Goal: Information Seeking & Learning: Learn about a topic

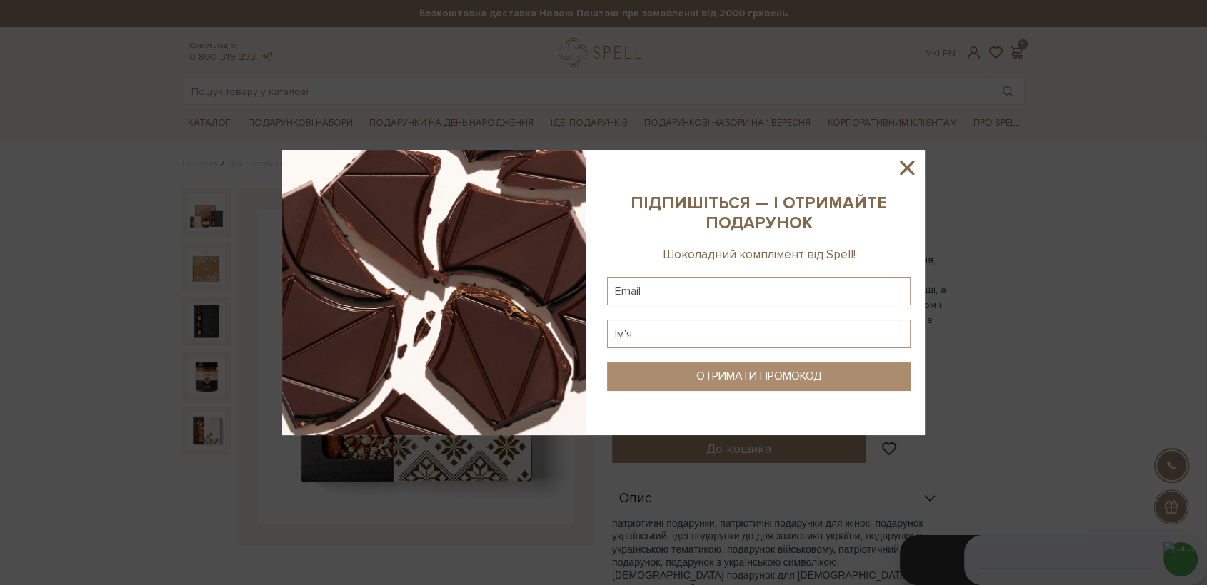
click at [917, 168] on icon at bounding box center [907, 168] width 24 height 24
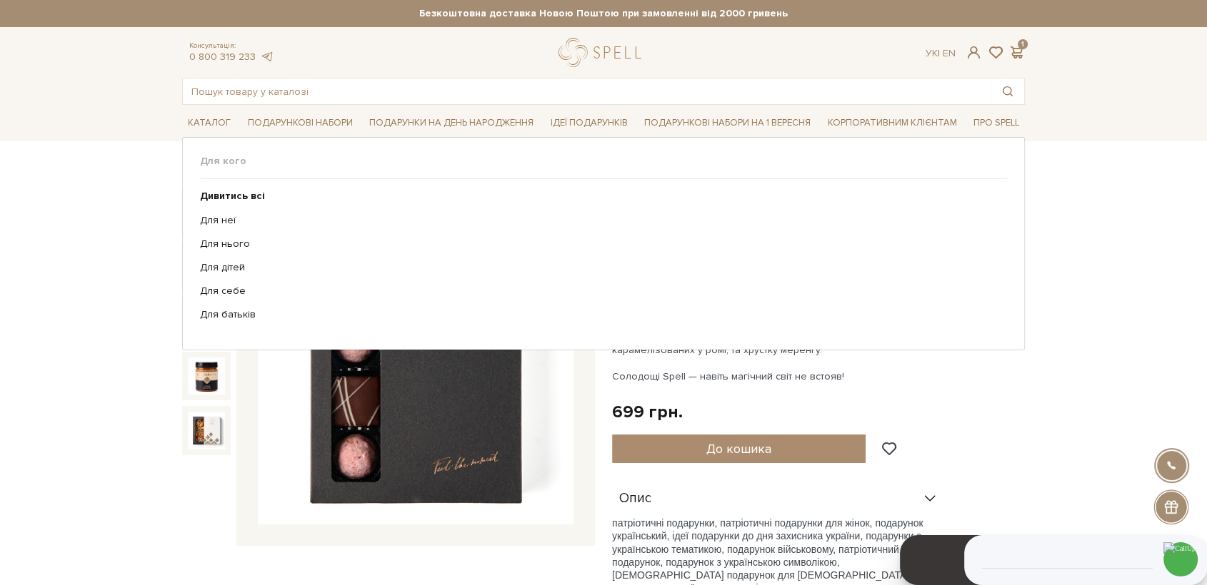
click at [373, 104] on div at bounding box center [603, 91] width 842 height 27
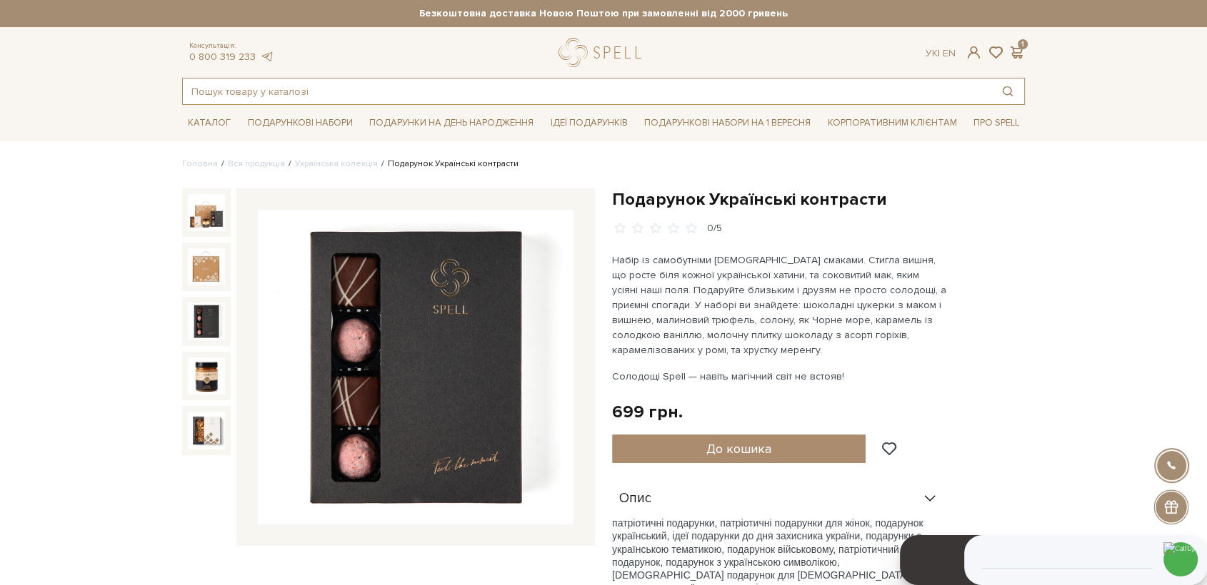
click at [369, 93] on input "text" at bounding box center [587, 92] width 808 height 26
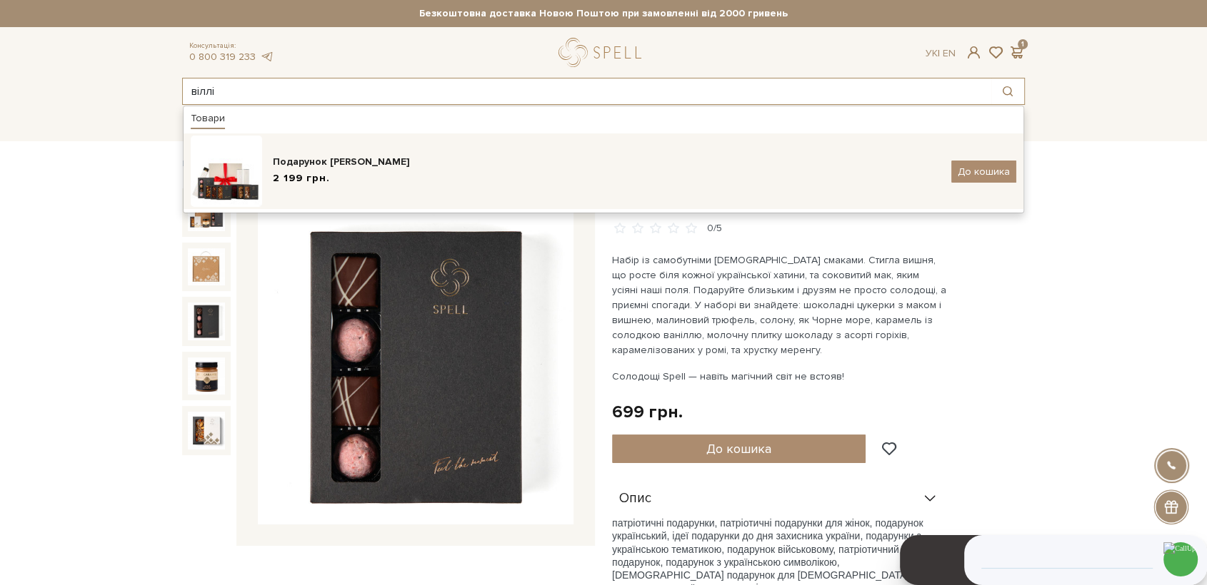
type input "віллі"
click at [380, 149] on div "Подарунок Віллі Вонки 2 199 грн. До кошика" at bounding box center [603, 171] width 825 height 71
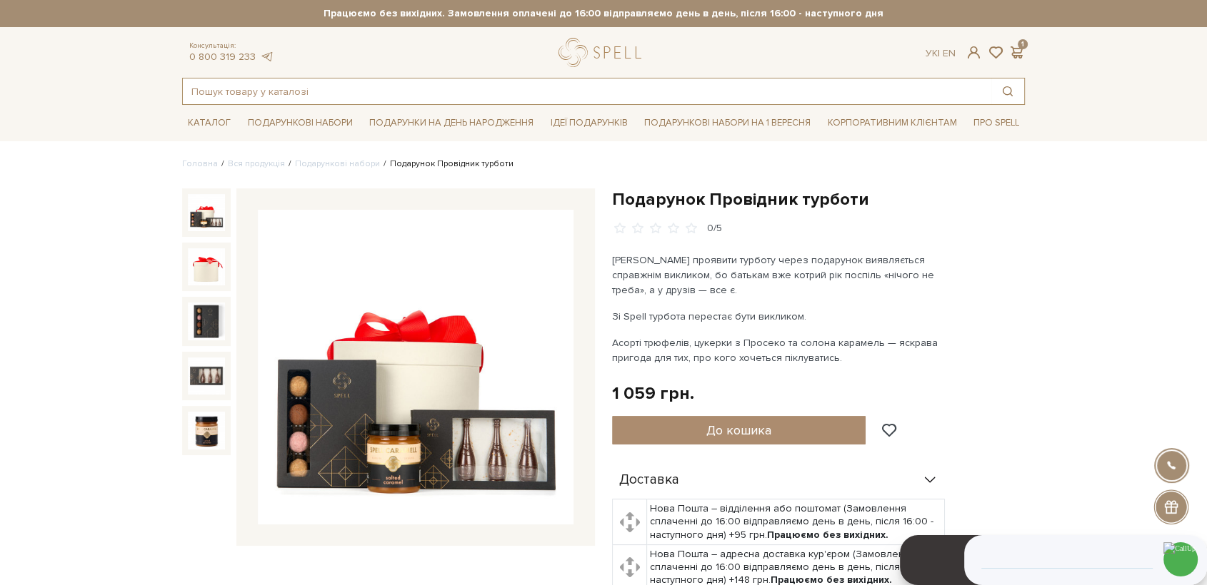
click at [358, 84] on input "text" at bounding box center [587, 92] width 808 height 26
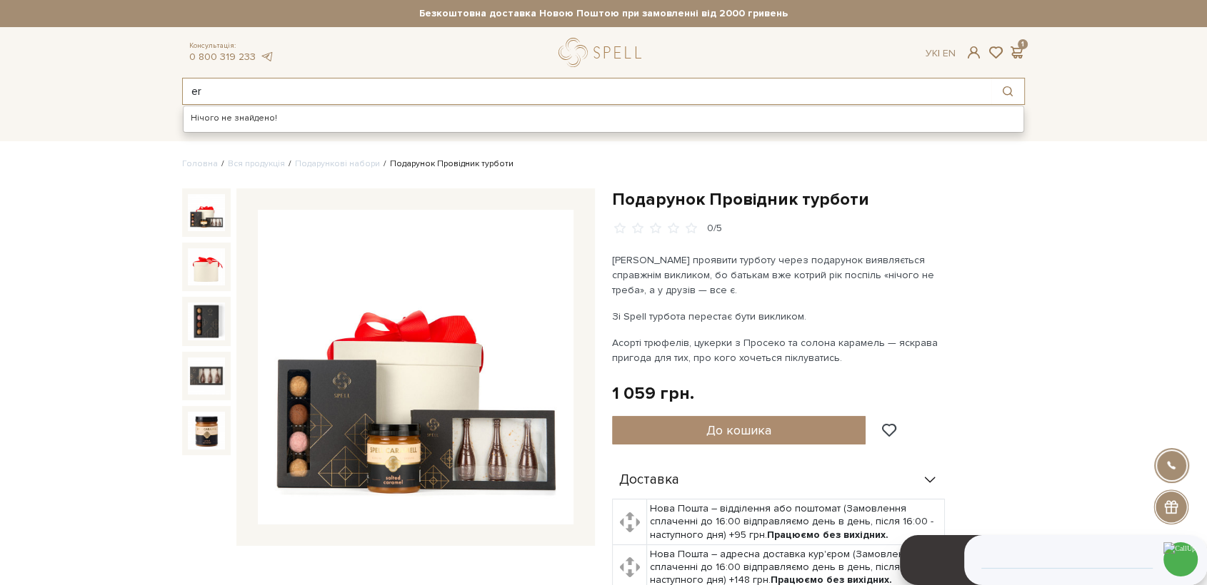
type input "e"
type input "українське літо"
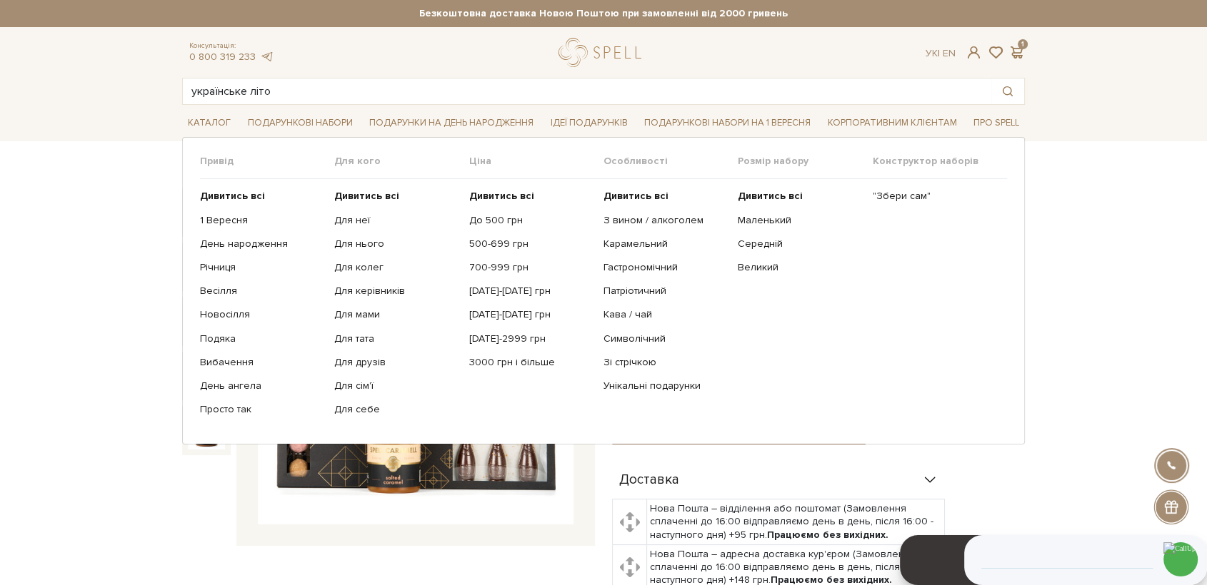
click at [354, 186] on ul "Дивитись всі Для неї Для нього Для колег Для керівників Для мами" at bounding box center [401, 303] width 134 height 248
click at [358, 195] on b "Дивитись всі" at bounding box center [366, 196] width 65 height 12
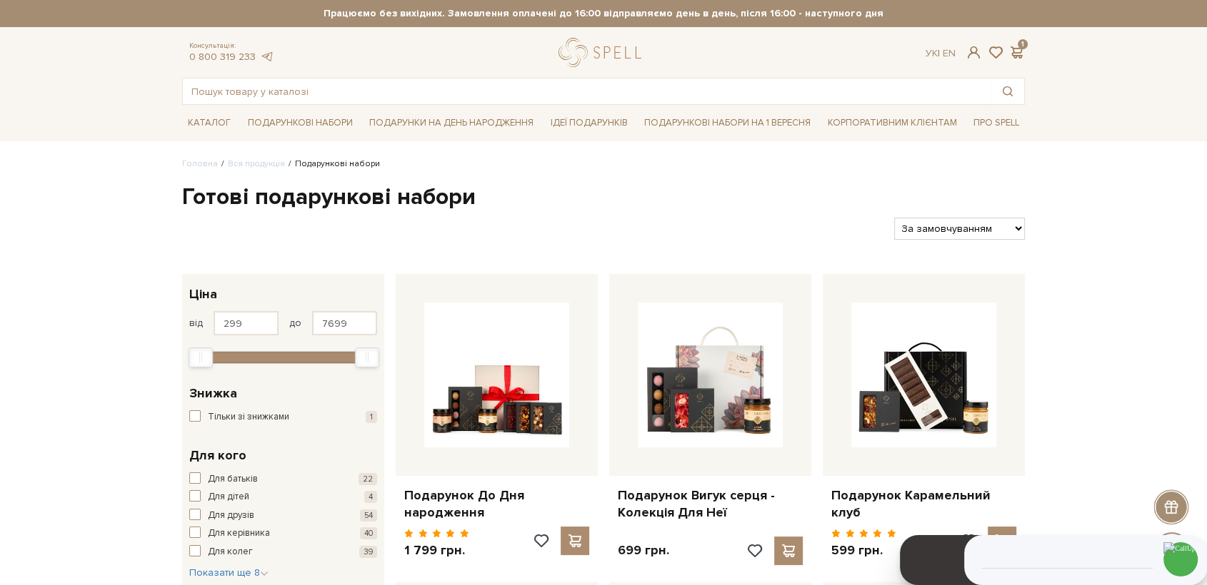
click at [935, 234] on select "За замовчуванням За Ціною (зростання) За Ціною (зменшення) Новинки За популярні…" at bounding box center [959, 229] width 131 height 22
select select "https://spellchocolate.com/our-productions/podarunkovi-box/?sort=p.price&order=…"
click at [894, 218] on select "За замовчуванням За Ціною (зростання) За Ціною (зменшення) Новинки За популярні…" at bounding box center [959, 229] width 131 height 22
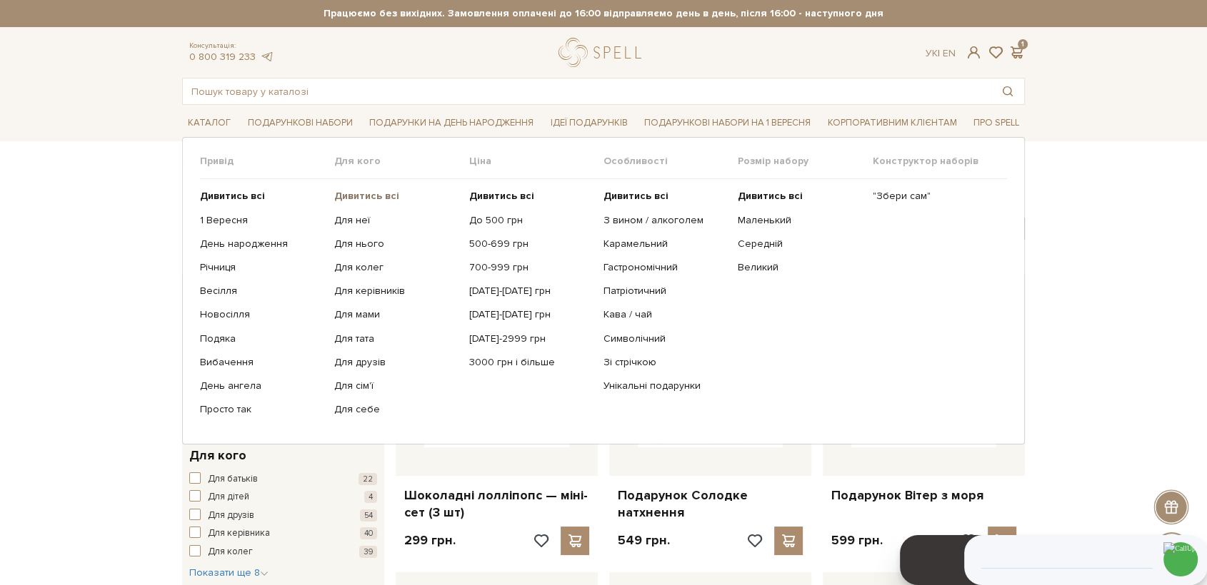
click at [363, 199] on b "Дивитись всі" at bounding box center [366, 196] width 65 height 12
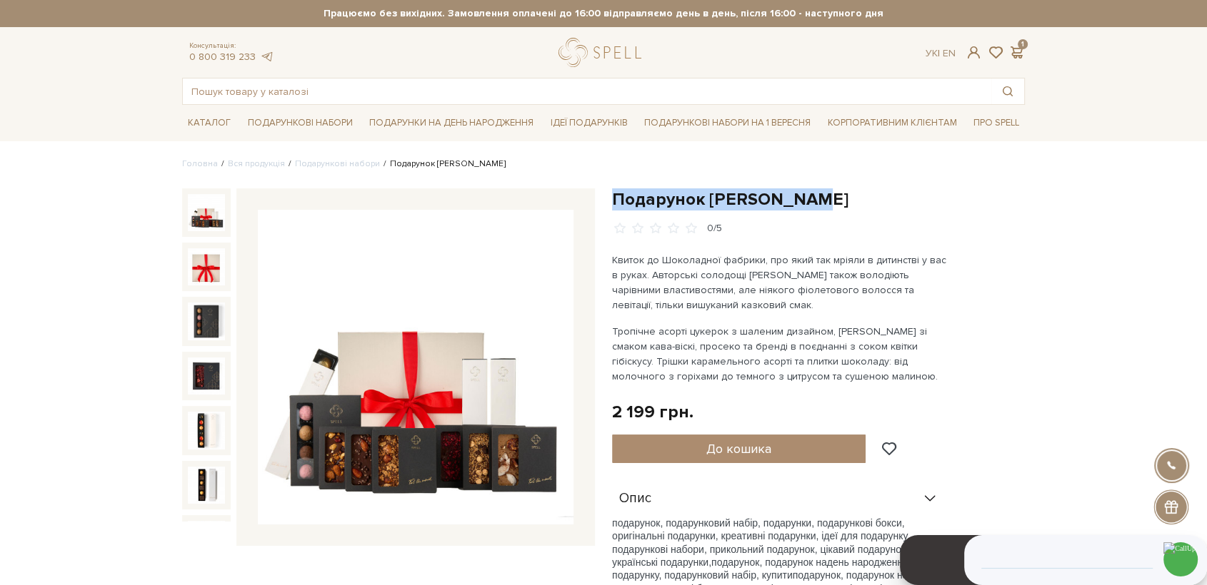
drag, startPoint x: 777, startPoint y: 201, endPoint x: 613, endPoint y: 198, distance: 163.5
click at [613, 198] on h1 "Подарунок Віллі Вонки" at bounding box center [818, 199] width 413 height 22
click at [409, 374] on img at bounding box center [416, 368] width 316 height 316
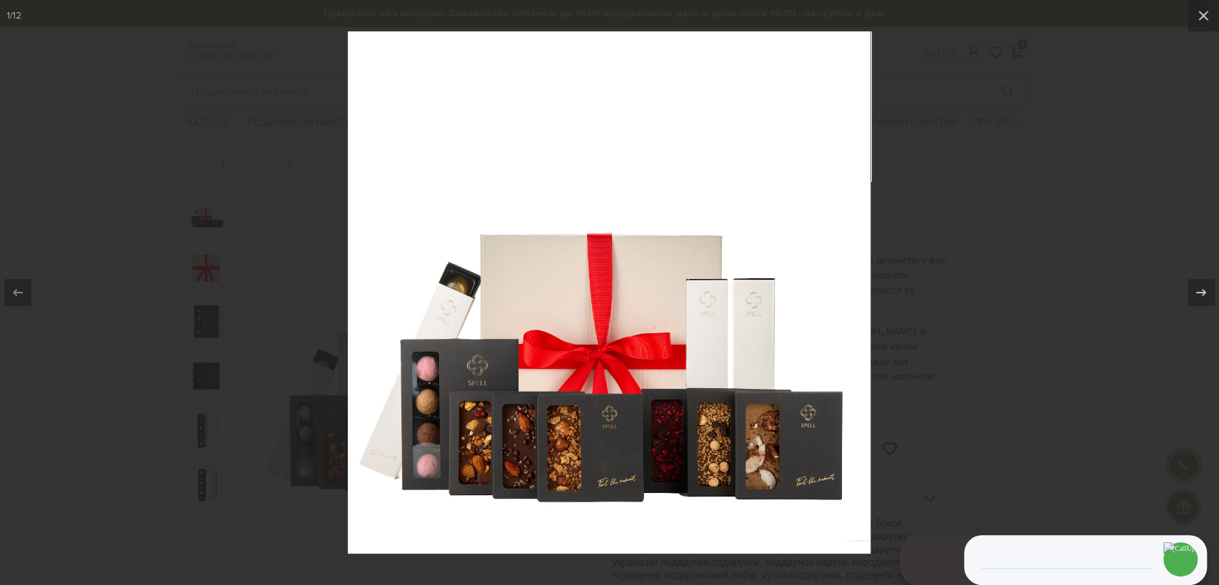
click at [1026, 263] on div at bounding box center [609, 292] width 1219 height 585
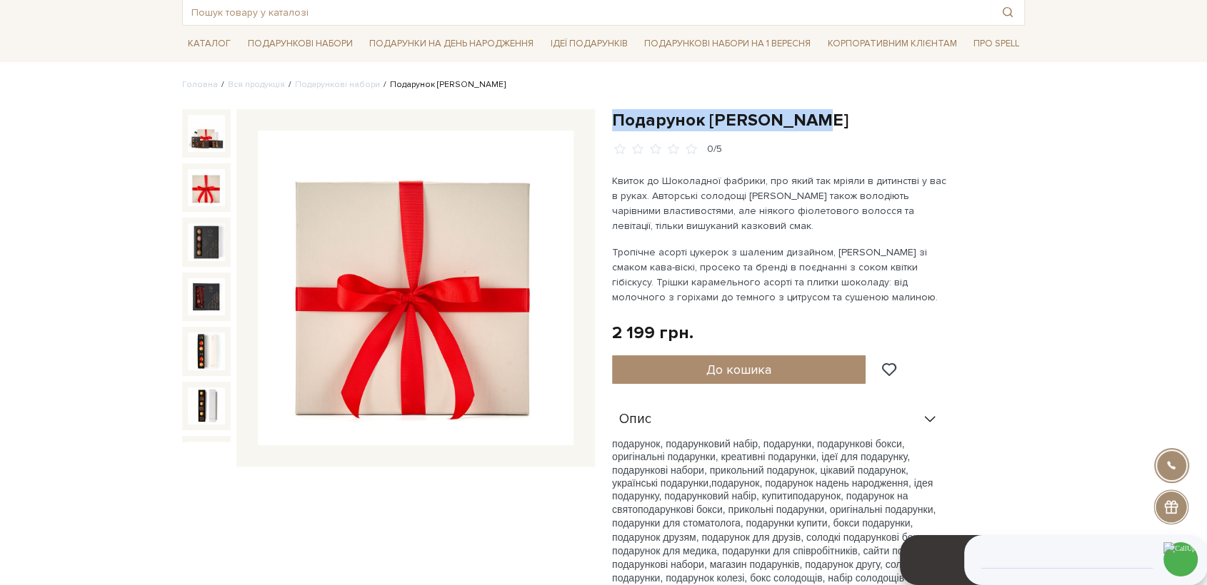
click at [200, 185] on img at bounding box center [206, 187] width 37 height 37
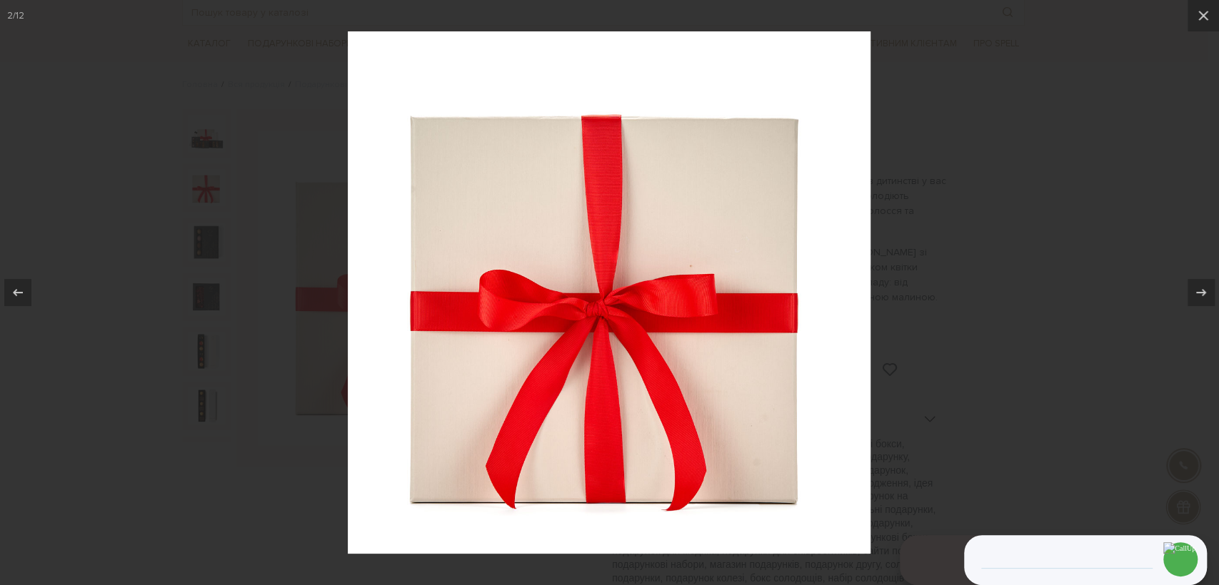
click at [1083, 193] on div at bounding box center [609, 292] width 1219 height 585
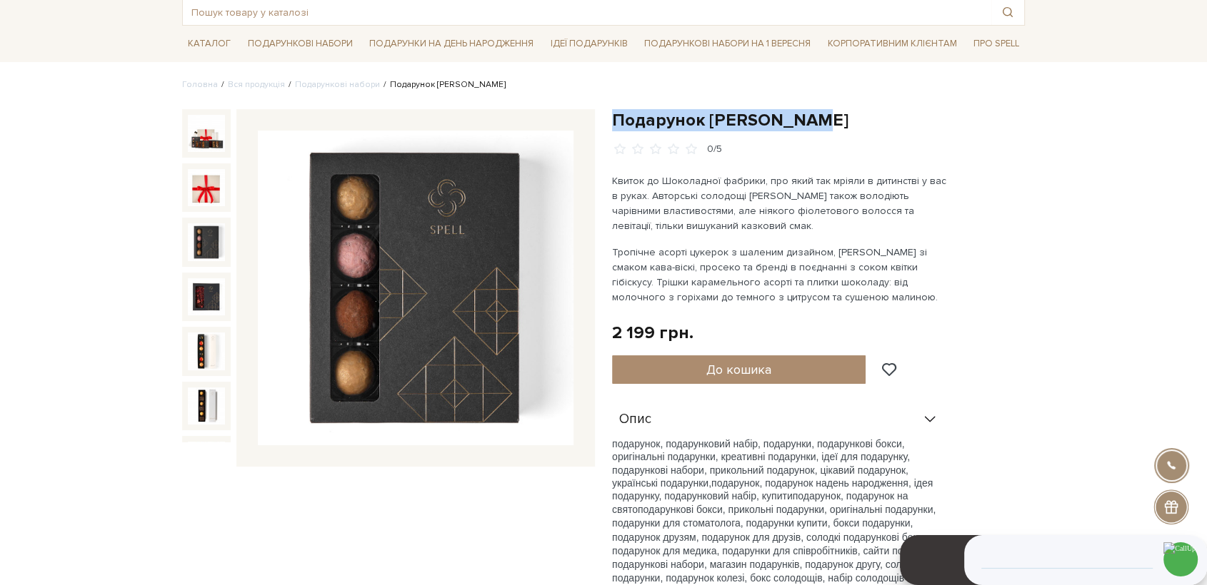
click at [483, 223] on img at bounding box center [416, 289] width 316 height 316
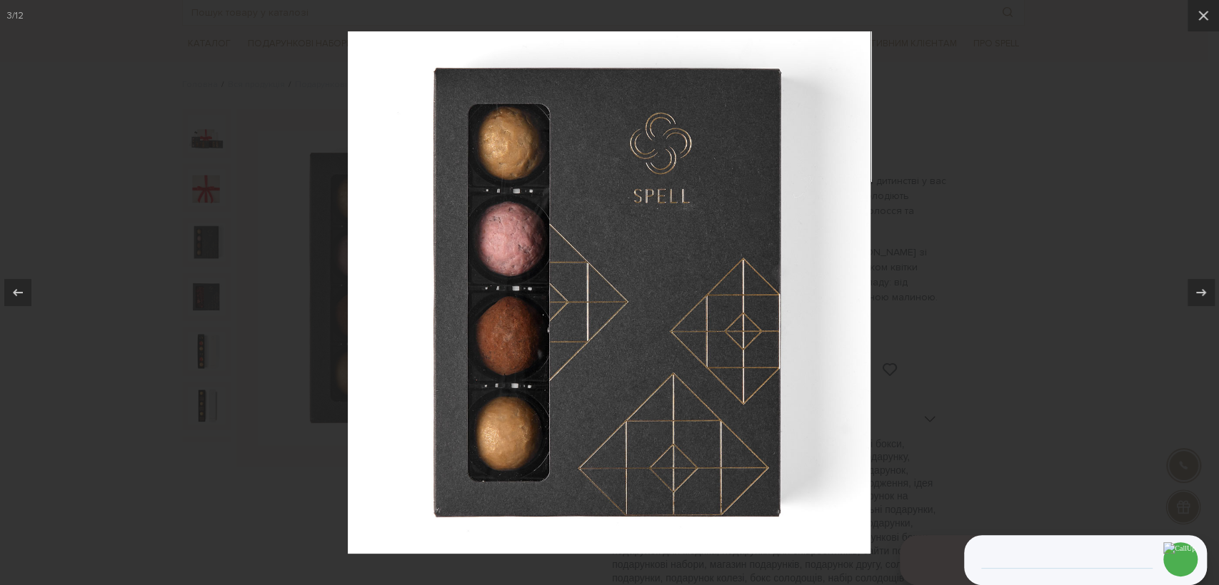
click at [283, 310] on div at bounding box center [609, 292] width 1219 height 585
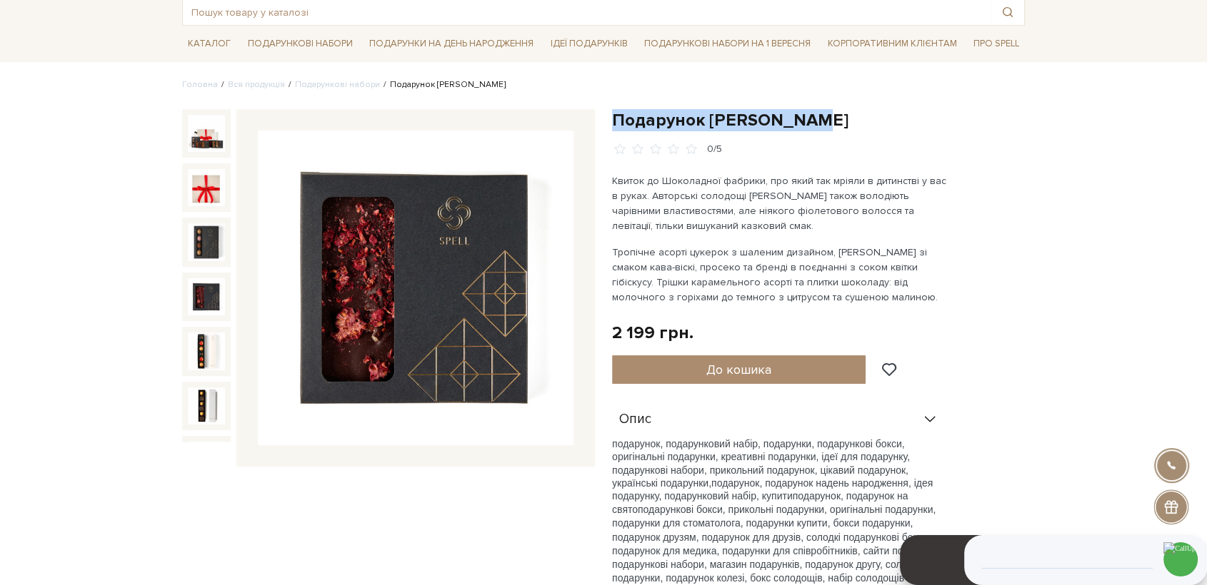
click at [209, 281] on img at bounding box center [206, 296] width 37 height 37
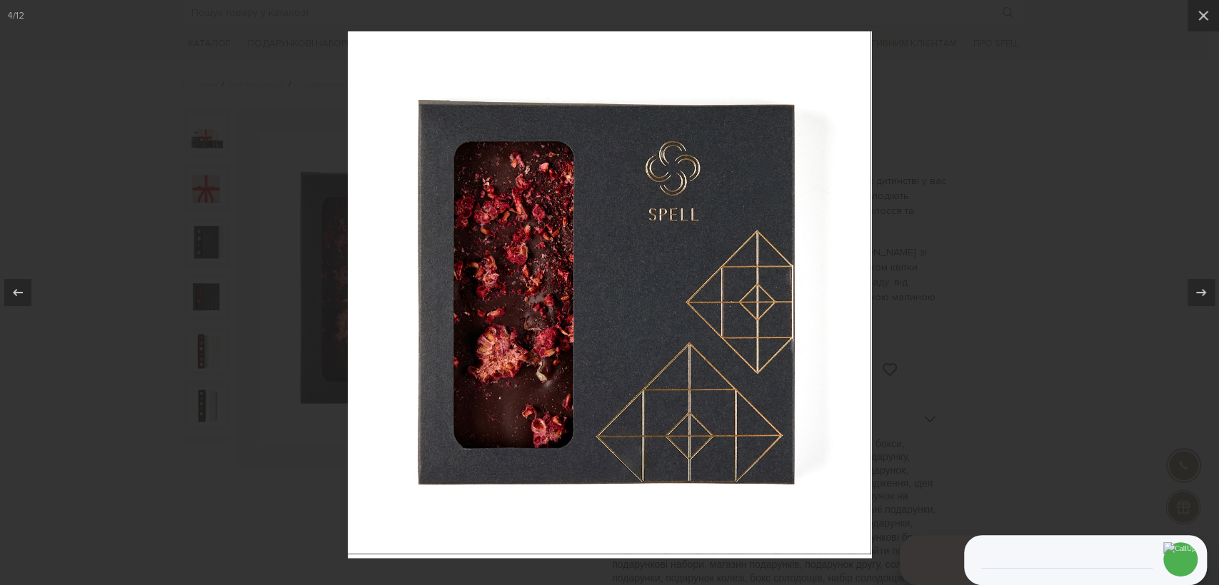
click at [1157, 285] on div at bounding box center [609, 292] width 1219 height 585
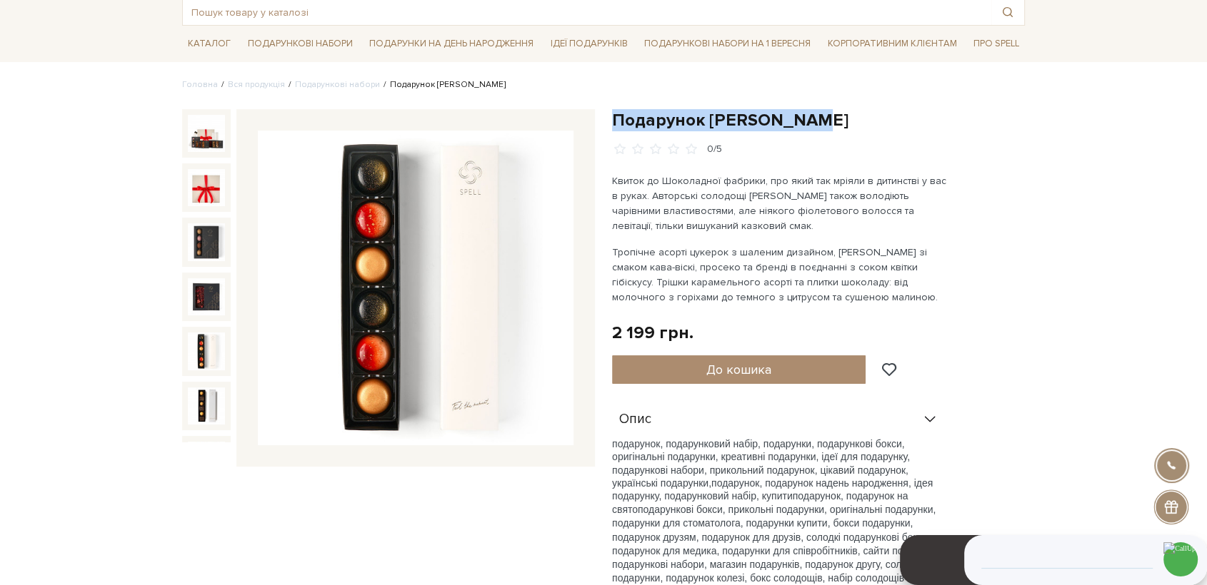
click at [204, 333] on img at bounding box center [206, 351] width 37 height 37
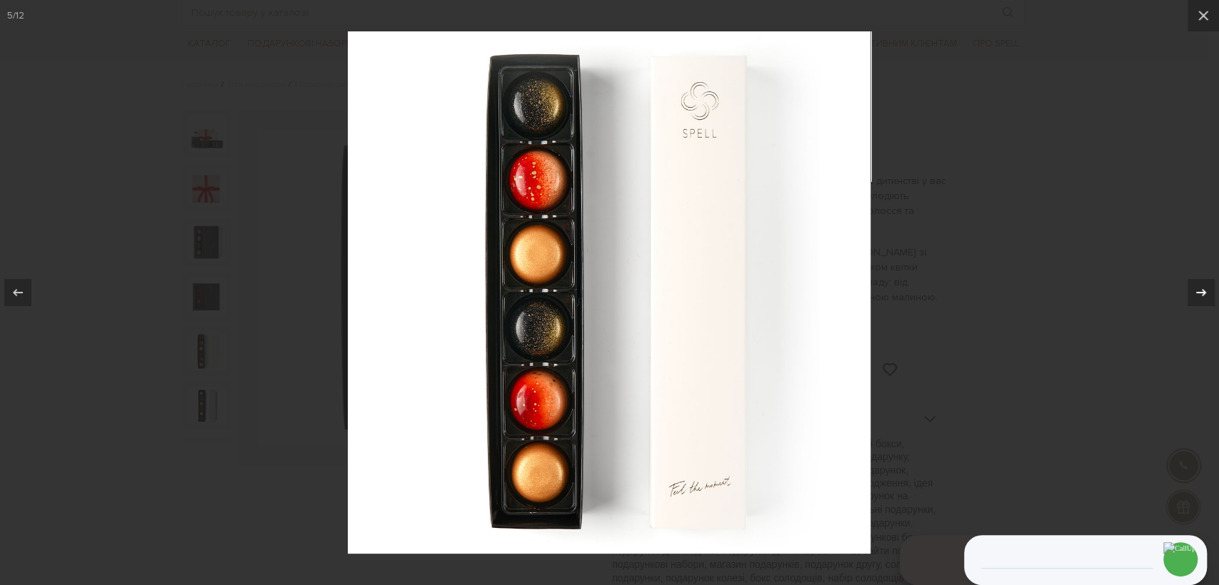
click at [1206, 285] on button at bounding box center [1194, 292] width 50 height 71
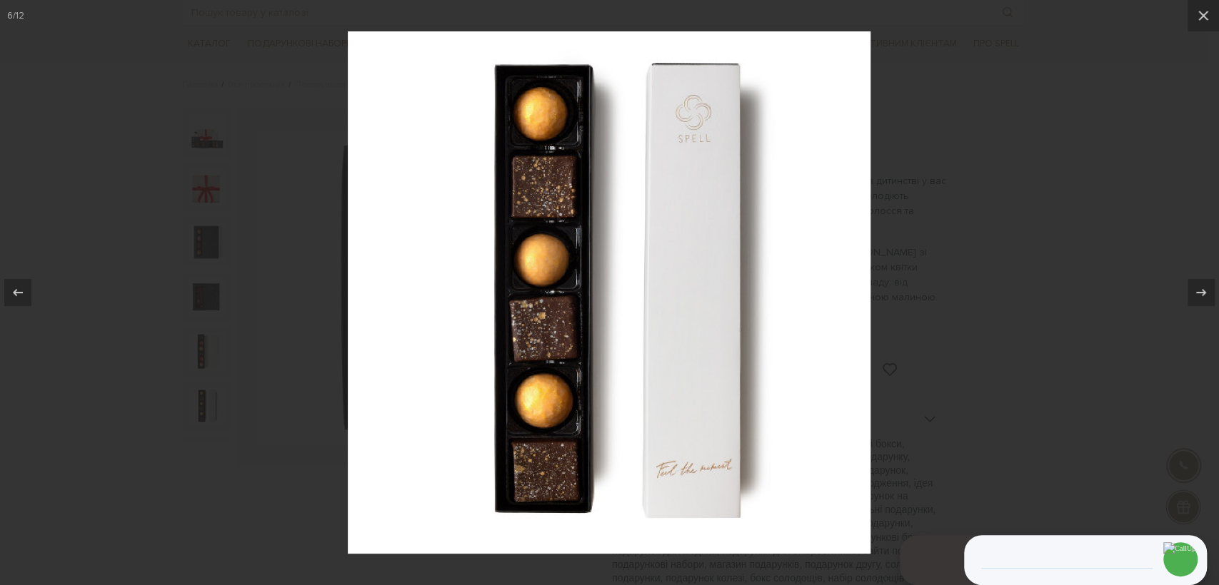
drag, startPoint x: 1208, startPoint y: 288, endPoint x: 1112, endPoint y: 300, distance: 96.4
click at [1206, 288] on icon at bounding box center [1200, 292] width 17 height 17
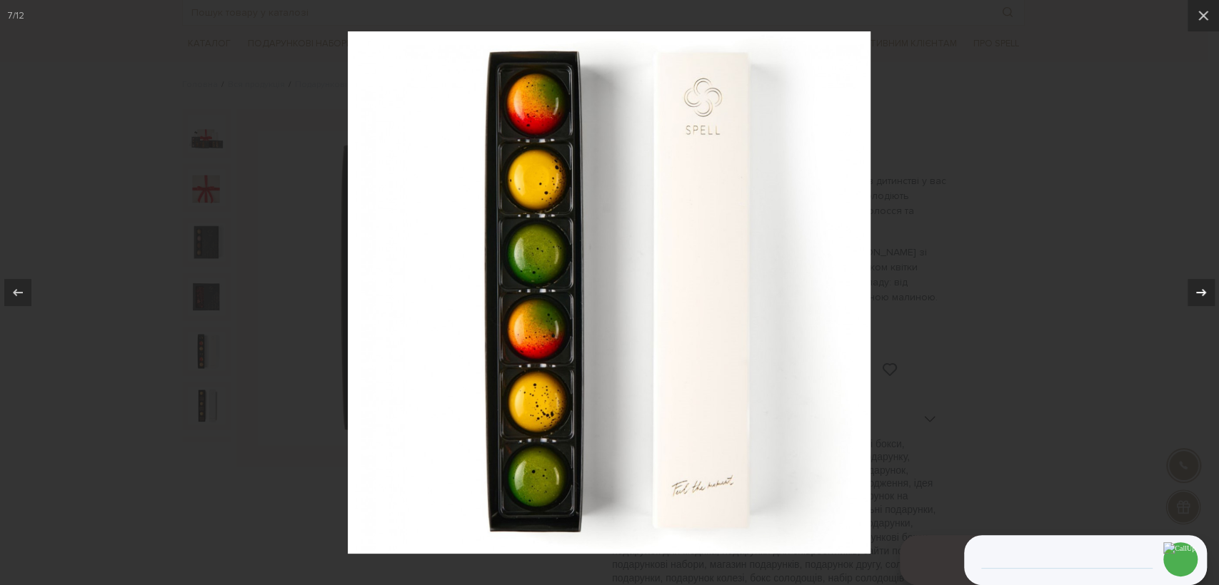
click at [1199, 276] on button at bounding box center [1194, 292] width 50 height 71
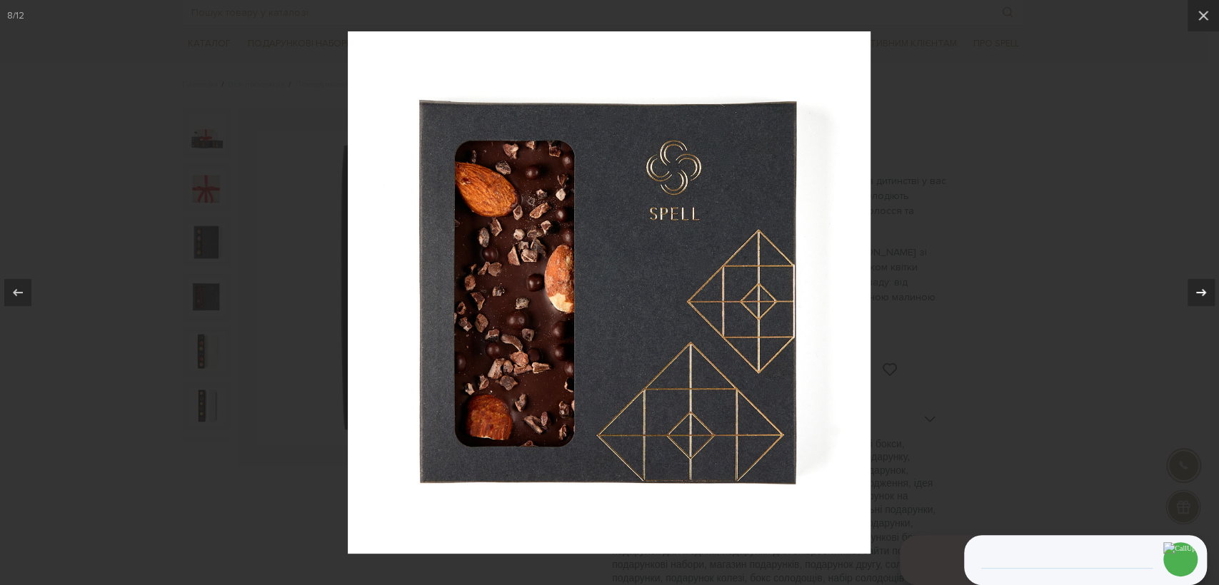
click at [1192, 296] on icon at bounding box center [1200, 292] width 17 height 17
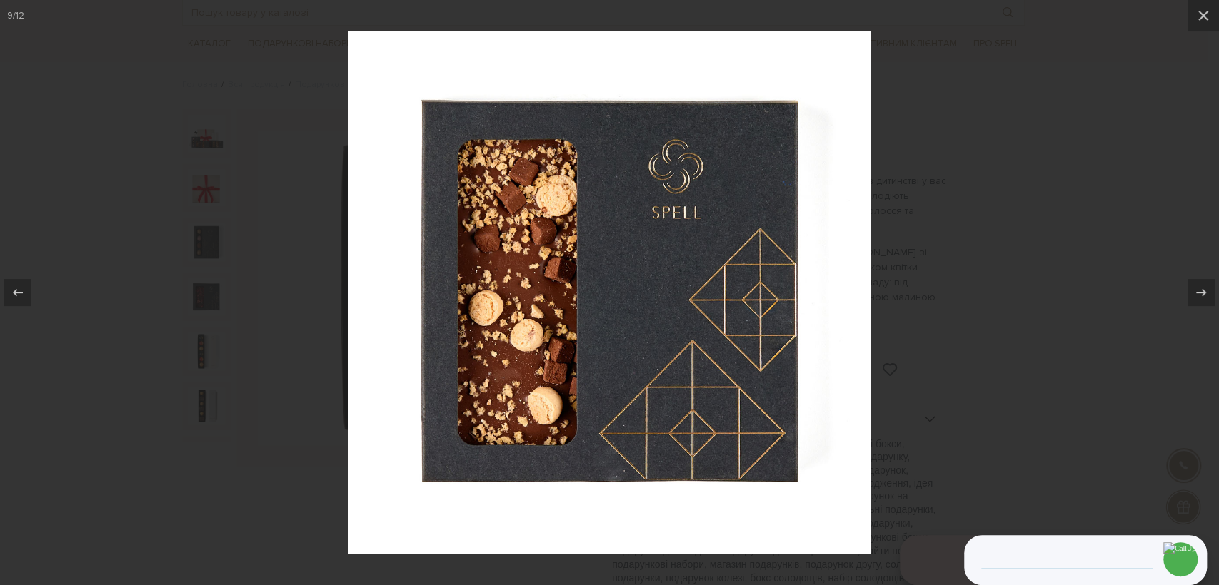
click at [1001, 333] on div at bounding box center [609, 292] width 1219 height 585
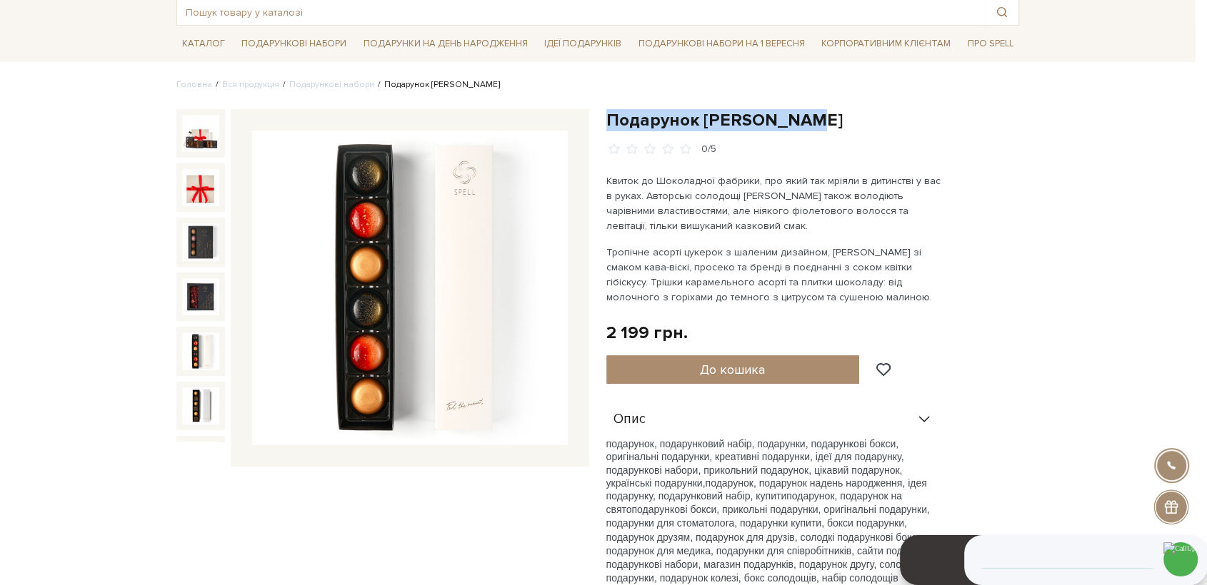
scroll to position [258, 0]
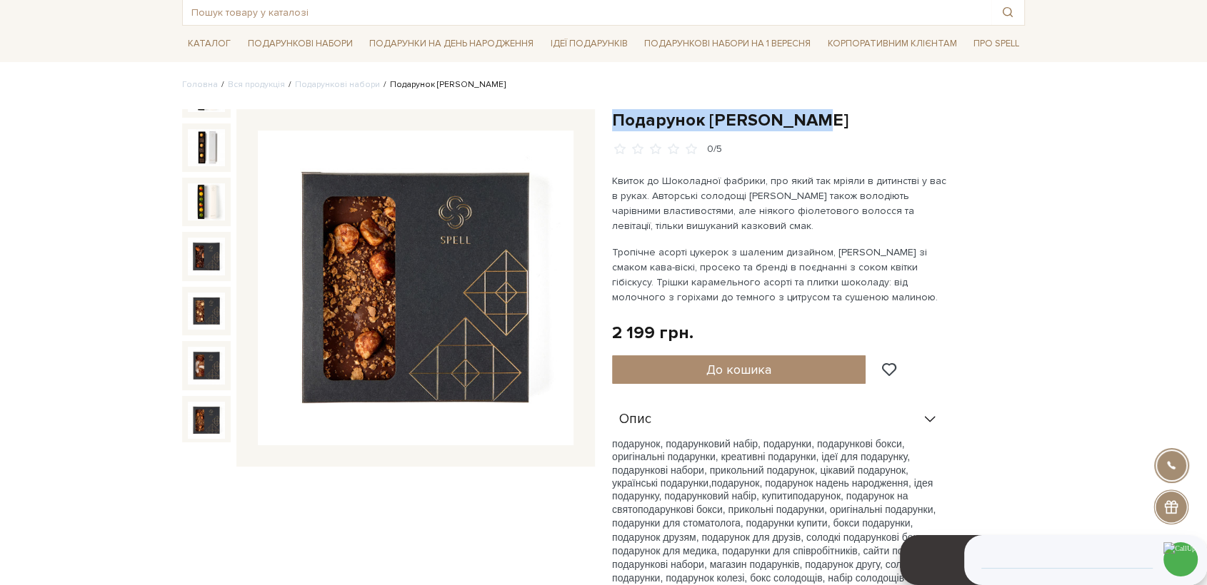
click at [206, 402] on img at bounding box center [206, 420] width 37 height 37
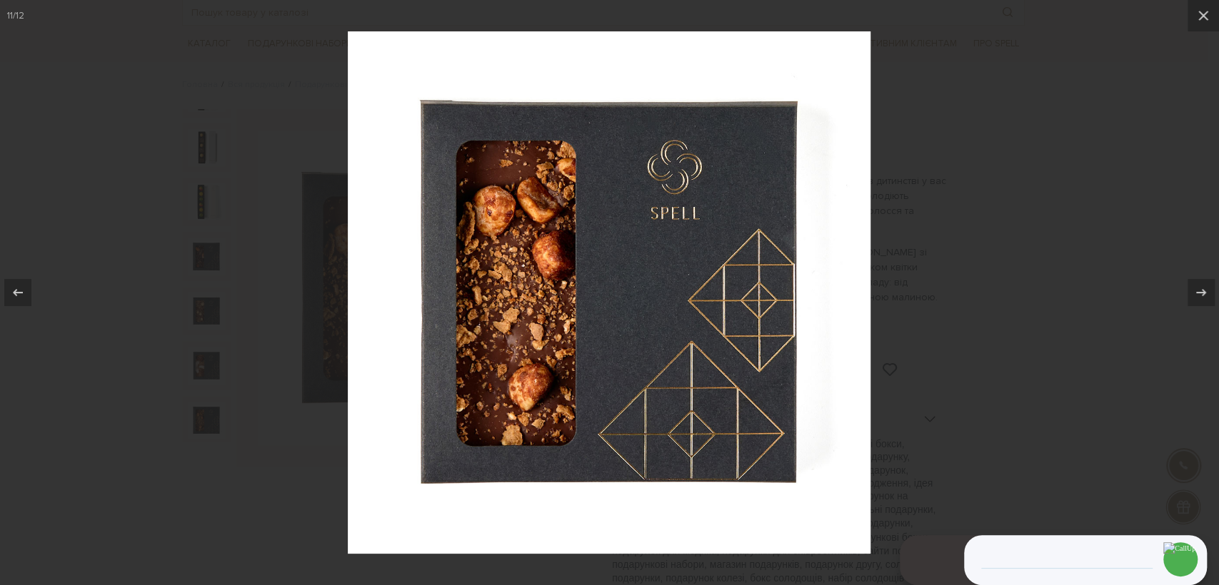
drag, startPoint x: 34, startPoint y: 301, endPoint x: 57, endPoint y: 301, distance: 22.8
click at [34, 300] on button at bounding box center [25, 292] width 50 height 71
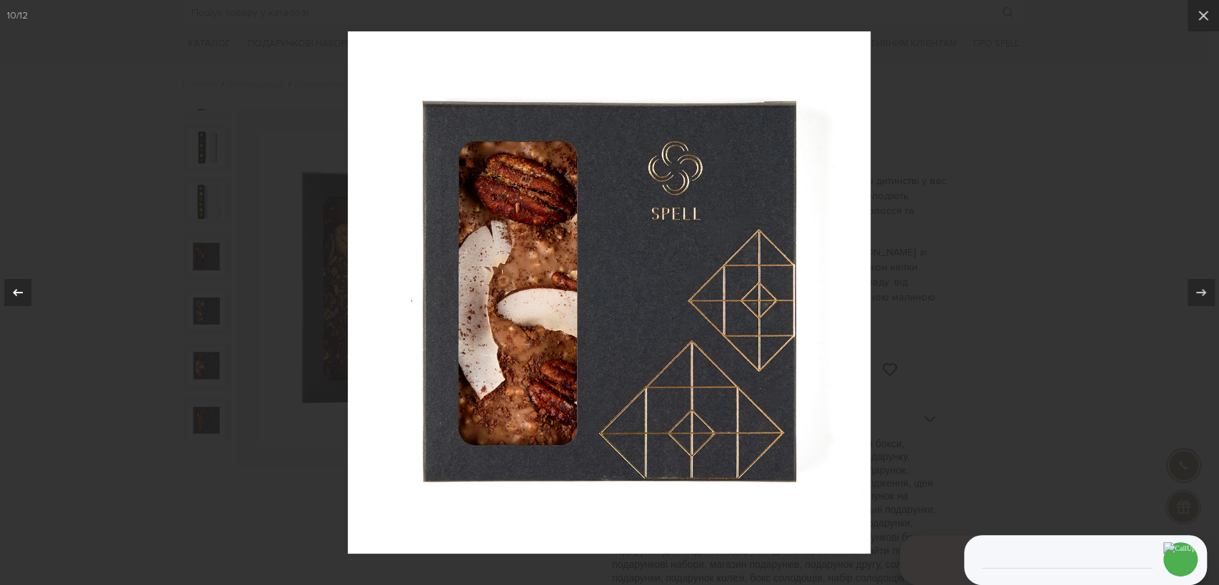
click at [29, 286] on div at bounding box center [17, 292] width 27 height 27
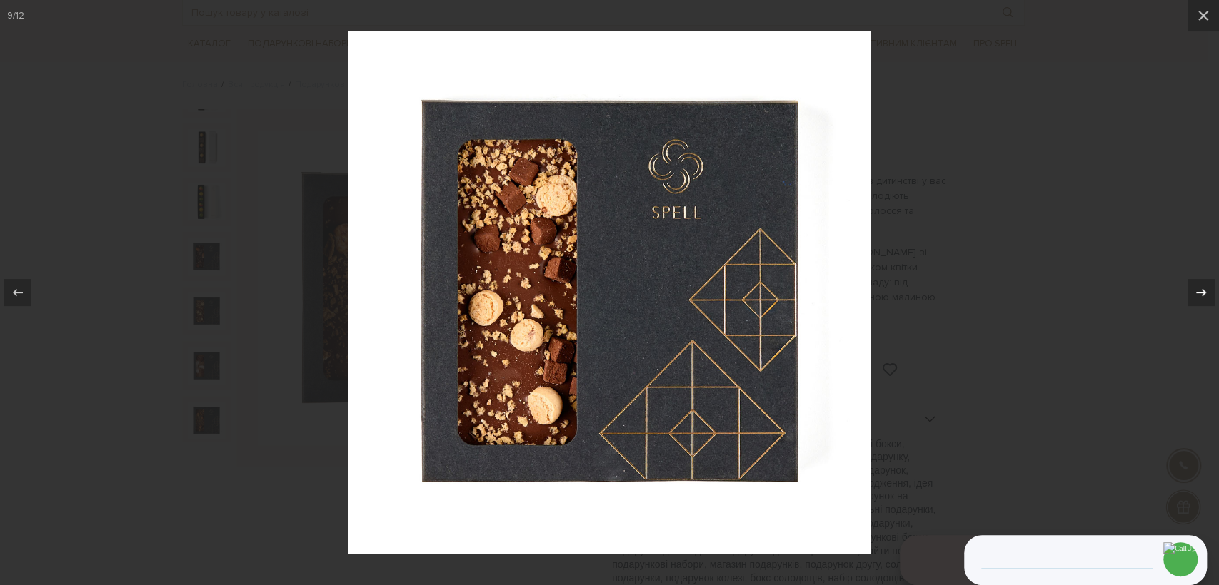
click at [1206, 295] on icon at bounding box center [1200, 292] width 17 height 17
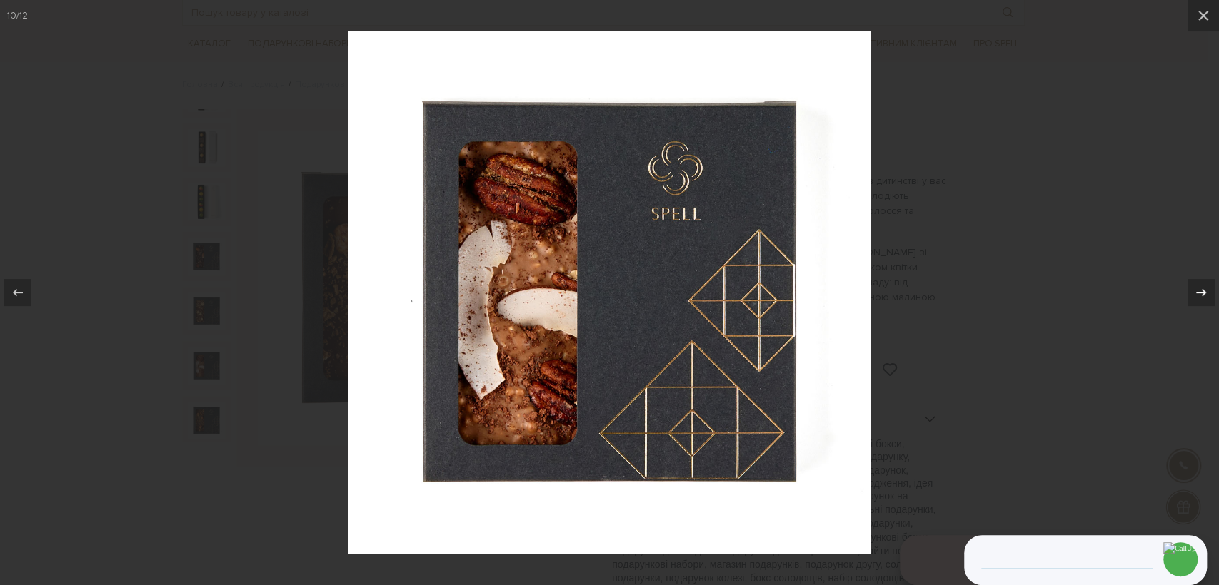
click at [1206, 295] on icon at bounding box center [1200, 292] width 17 height 17
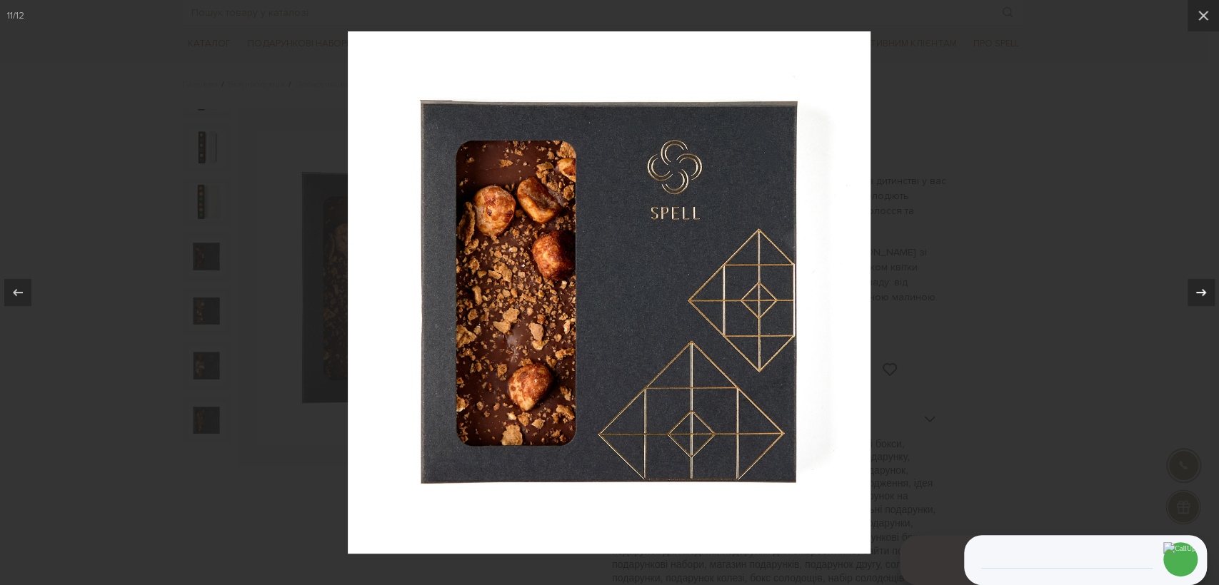
click at [1206, 295] on icon at bounding box center [1200, 292] width 17 height 17
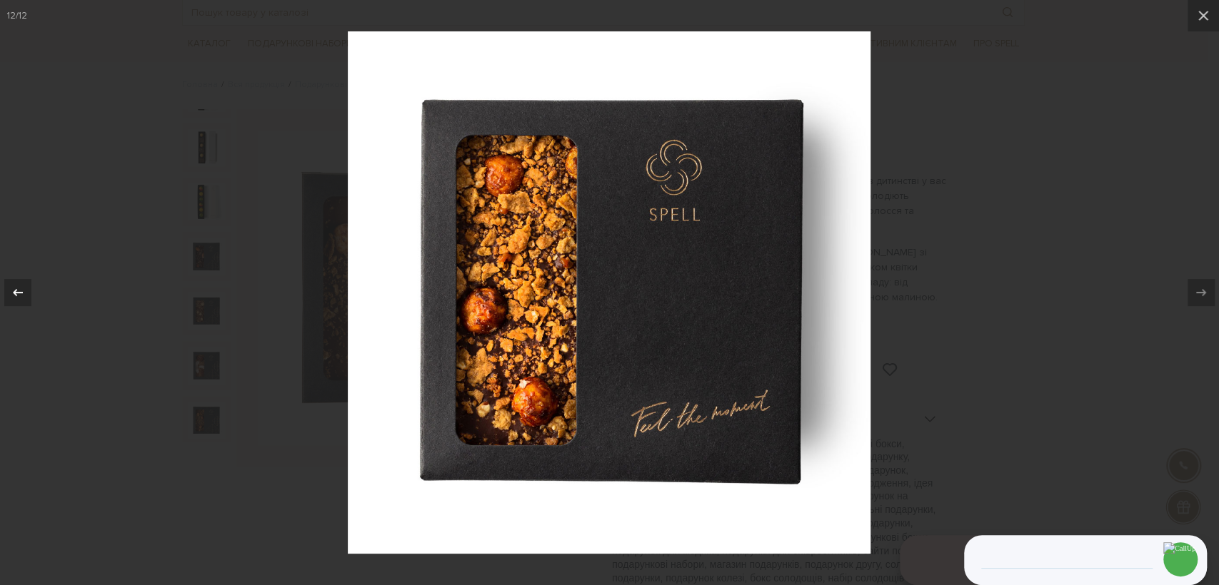
click at [7, 295] on div at bounding box center [17, 292] width 27 height 27
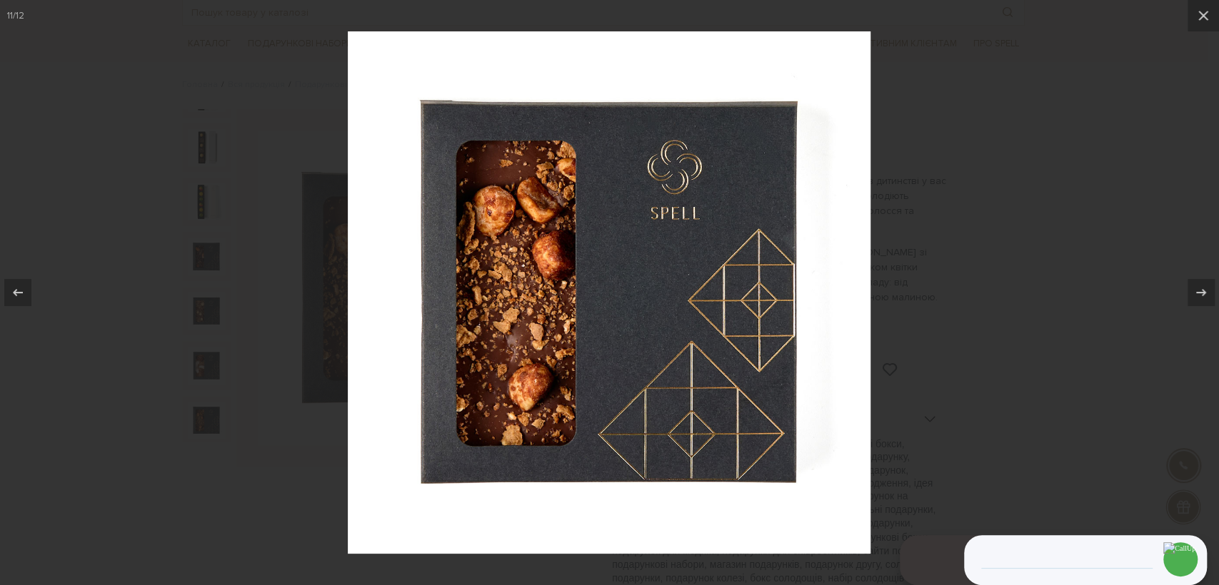
drag, startPoint x: 1002, startPoint y: 333, endPoint x: 465, endPoint y: 283, distance: 540.0
click at [1001, 333] on div at bounding box center [609, 292] width 1219 height 585
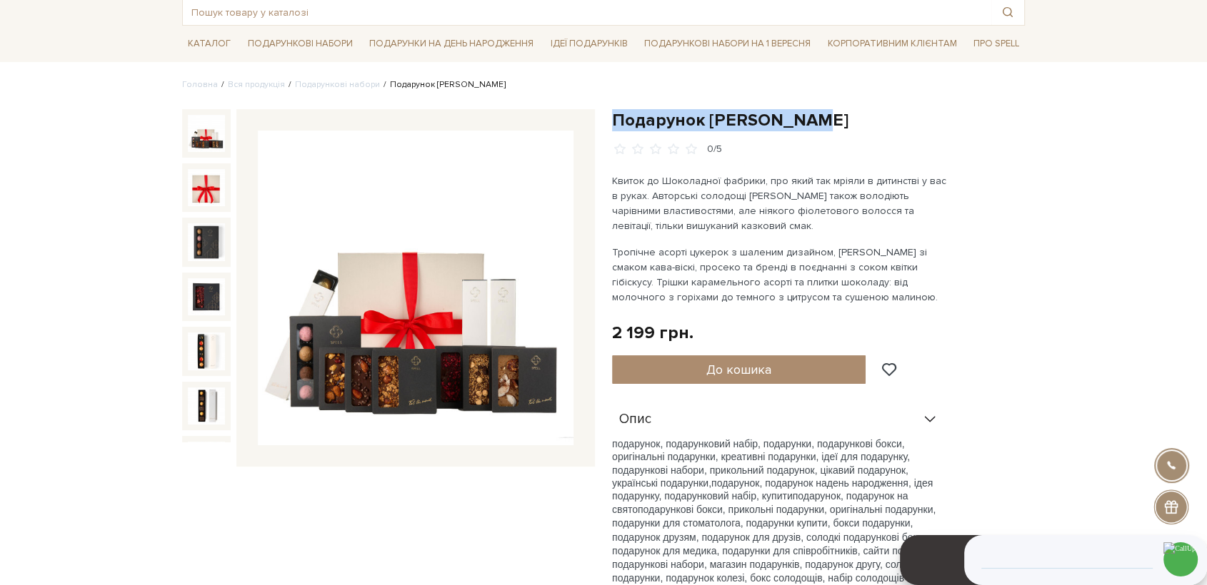
click at [215, 136] on img at bounding box center [206, 133] width 37 height 37
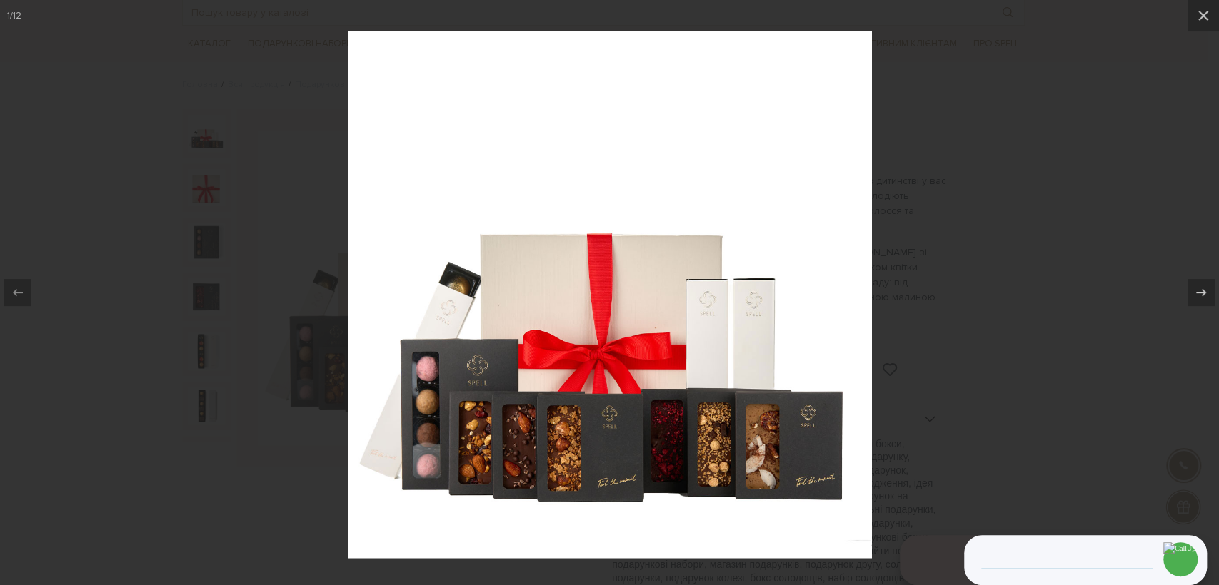
drag, startPoint x: 1059, startPoint y: 258, endPoint x: 1037, endPoint y: 253, distance: 22.7
click at [1045, 256] on div at bounding box center [609, 292] width 1219 height 585
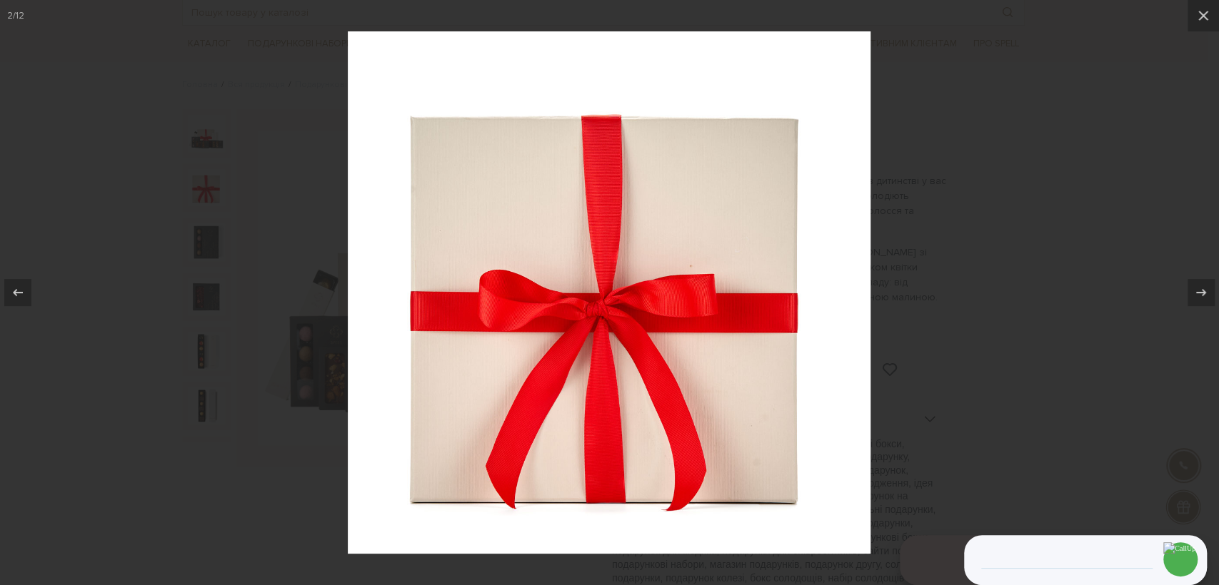
click at [246, 486] on div at bounding box center [609, 292] width 1219 height 585
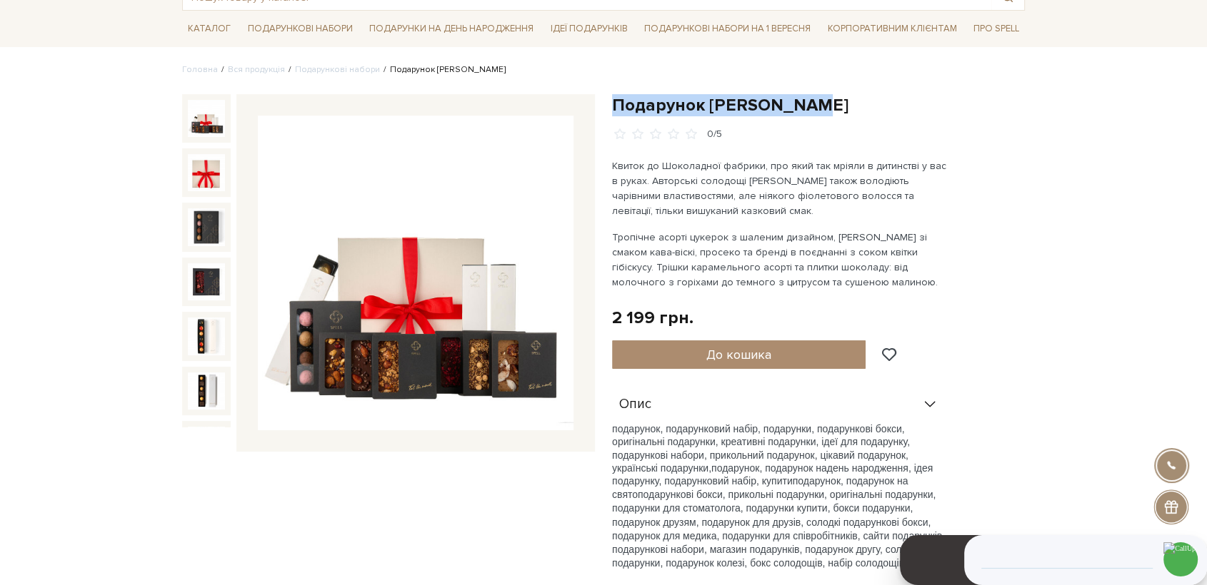
scroll to position [79, 0]
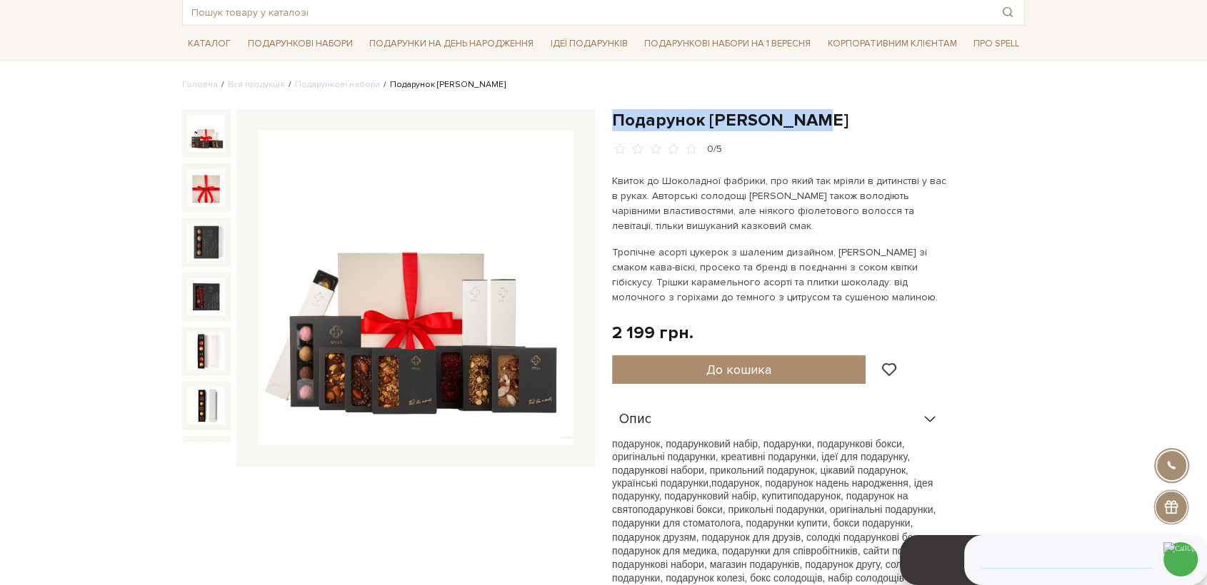
click at [191, 133] on img at bounding box center [206, 133] width 37 height 37
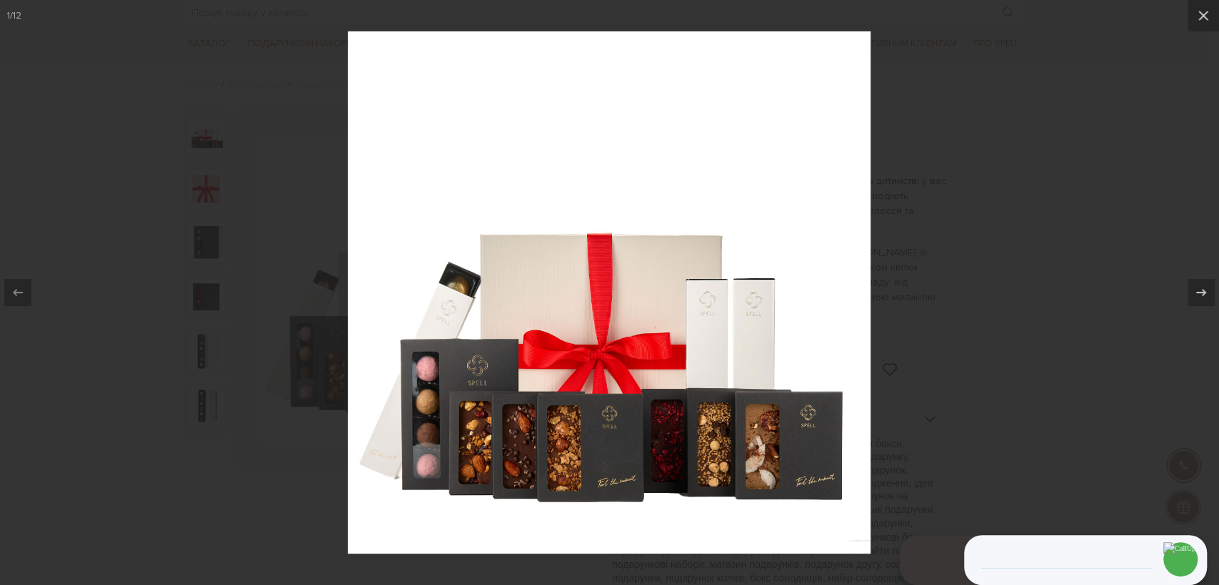
drag, startPoint x: 1000, startPoint y: 258, endPoint x: 909, endPoint y: 242, distance: 92.1
click at [994, 258] on div at bounding box center [609, 292] width 1219 height 585
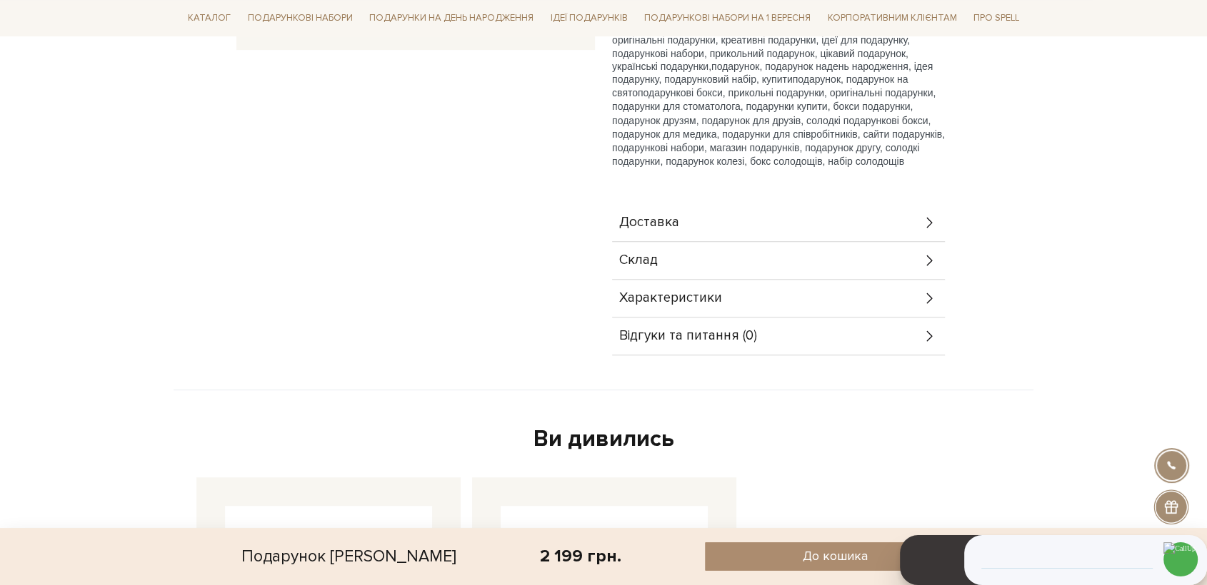
scroll to position [476, 0]
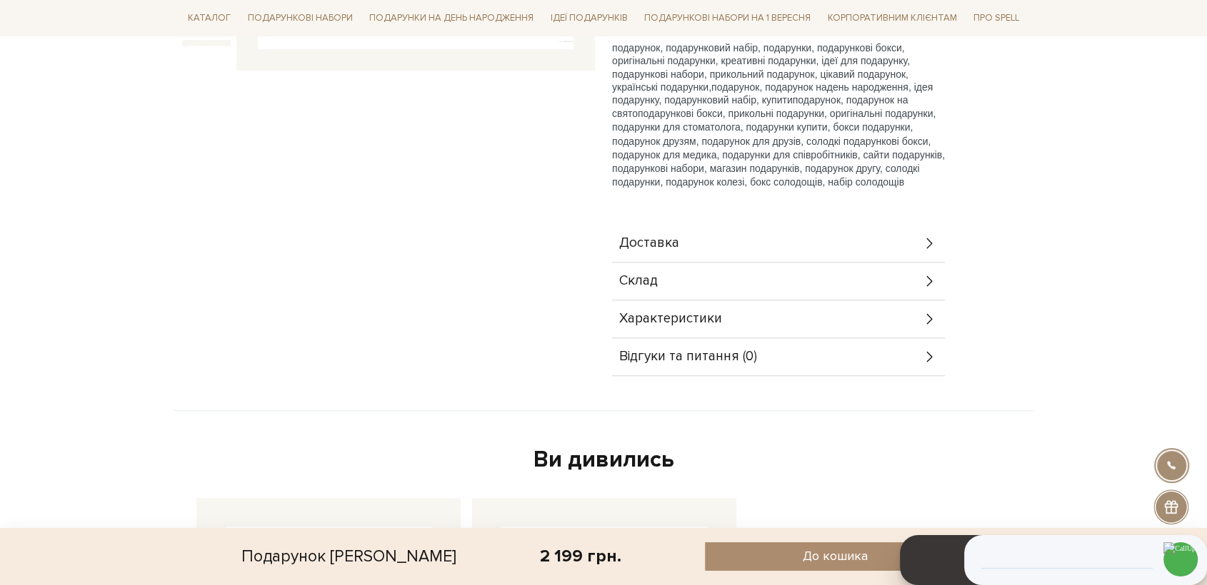
click at [683, 324] on span "Характеристики" at bounding box center [670, 319] width 103 height 13
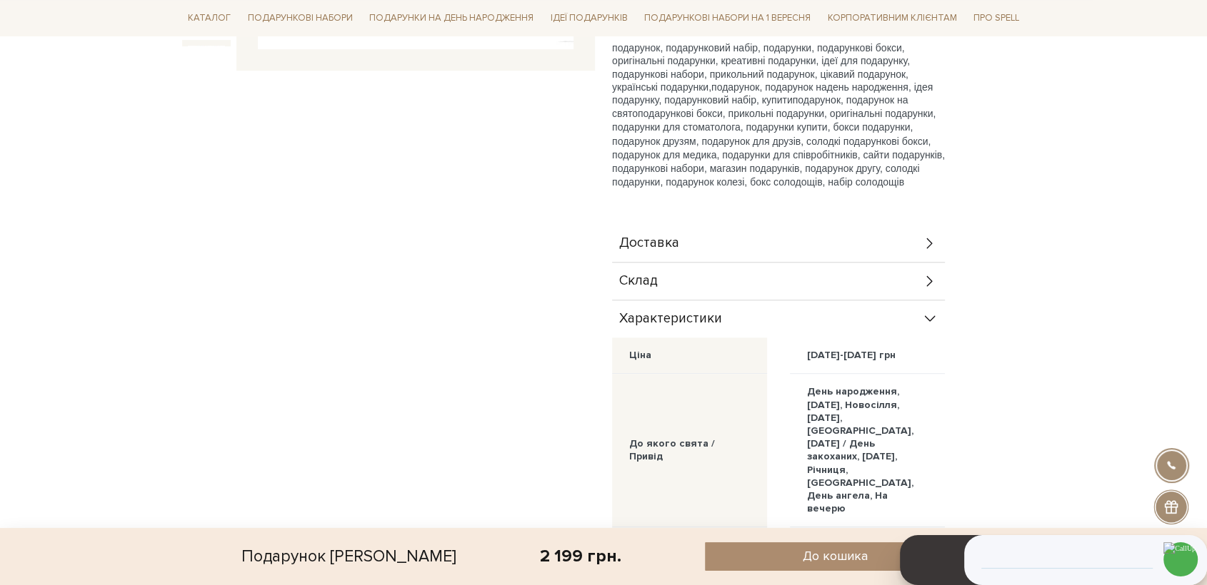
click at [650, 281] on span "Склад" at bounding box center [638, 281] width 39 height 13
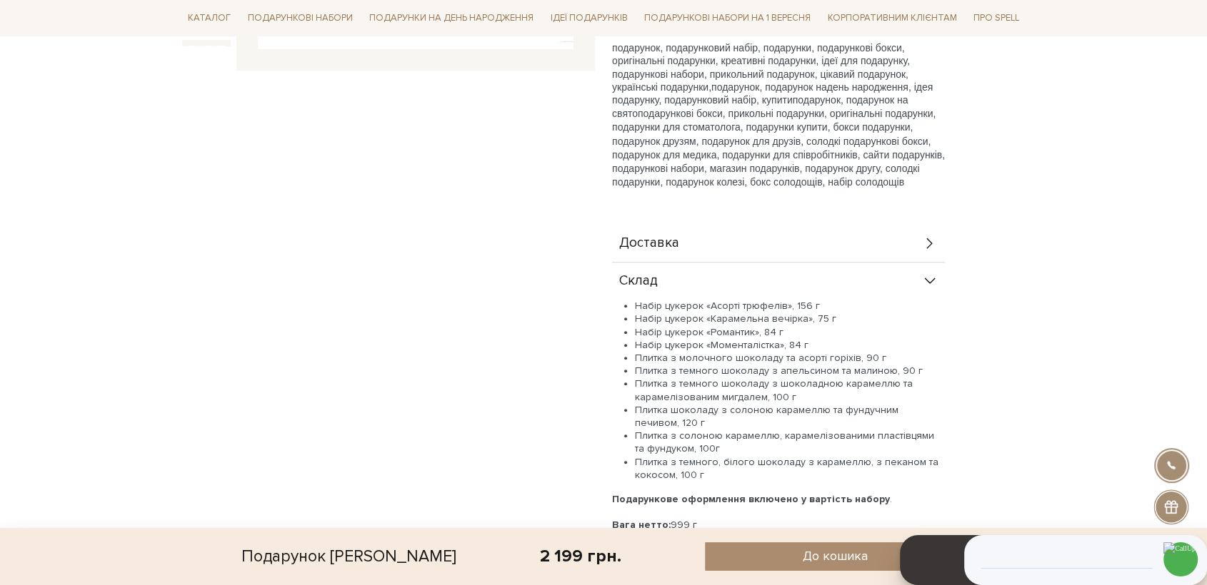
scroll to position [555, 0]
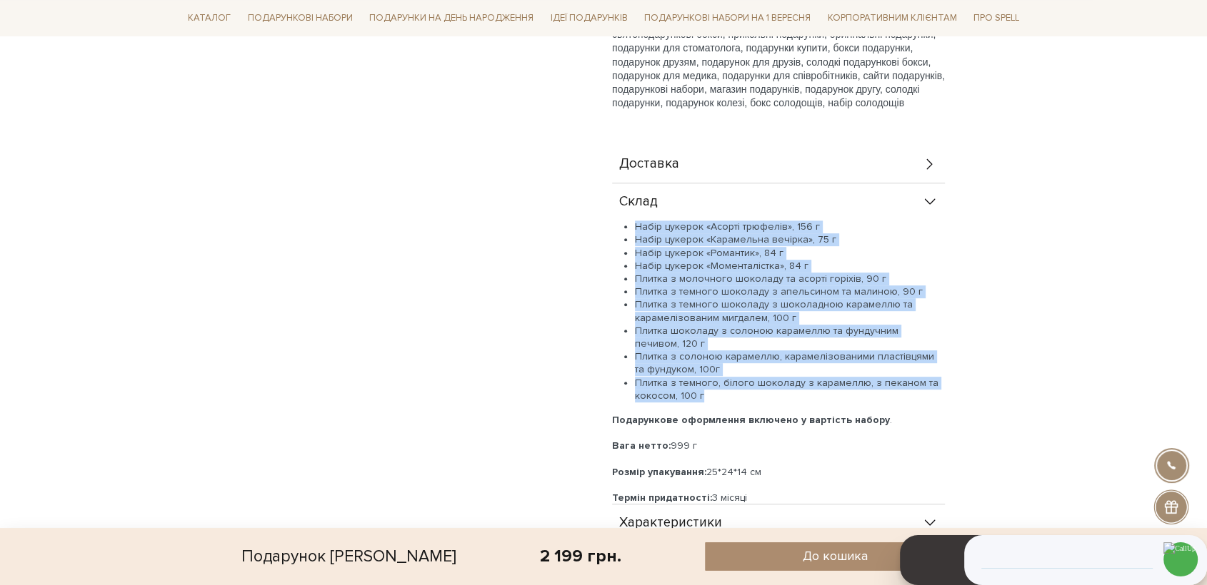
drag, startPoint x: 707, startPoint y: 393, endPoint x: 626, endPoint y: 223, distance: 188.7
click at [628, 223] on ul "Набір цукерок «Асорті трюфелів», 156 г Набір цукерок «Карамельна вечірка», 75 г…" at bounding box center [778, 312] width 333 height 182
copy ul "Набір цукерок «Асорті трюфелів», 156 г Набір цукерок «Карамельна вечірка», 75 г…"
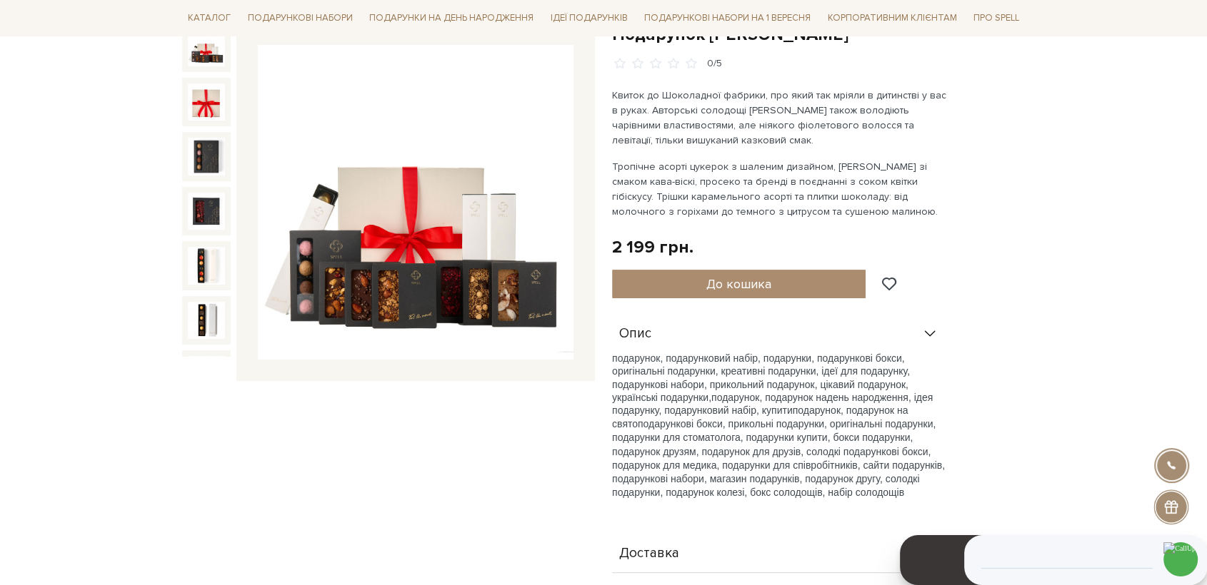
scroll to position [0, 0]
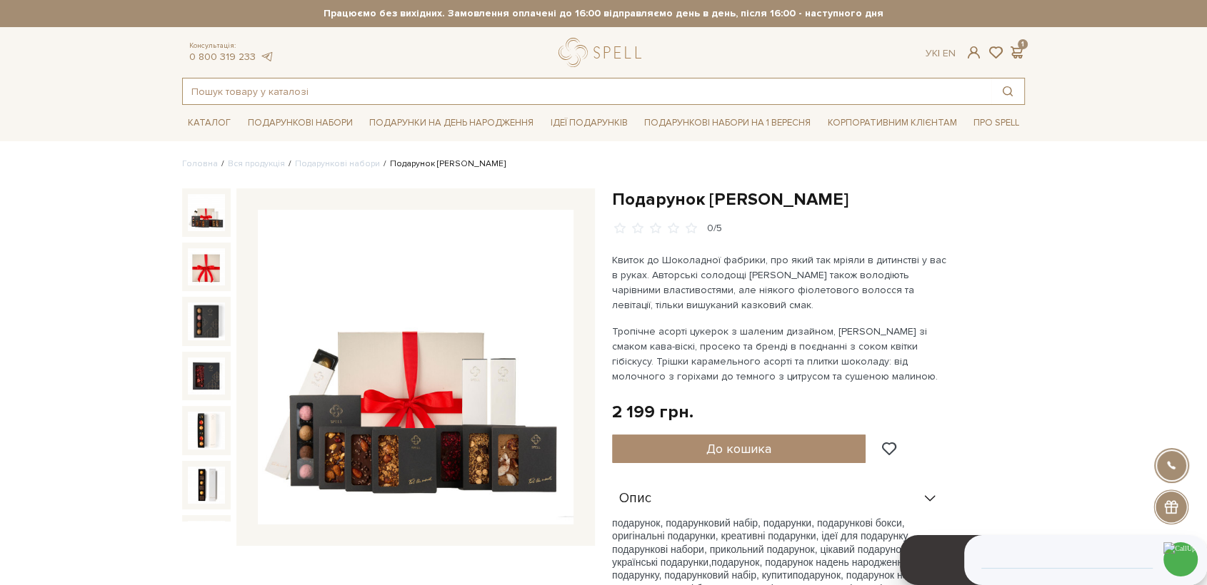
click at [503, 91] on input "text" at bounding box center [587, 92] width 808 height 26
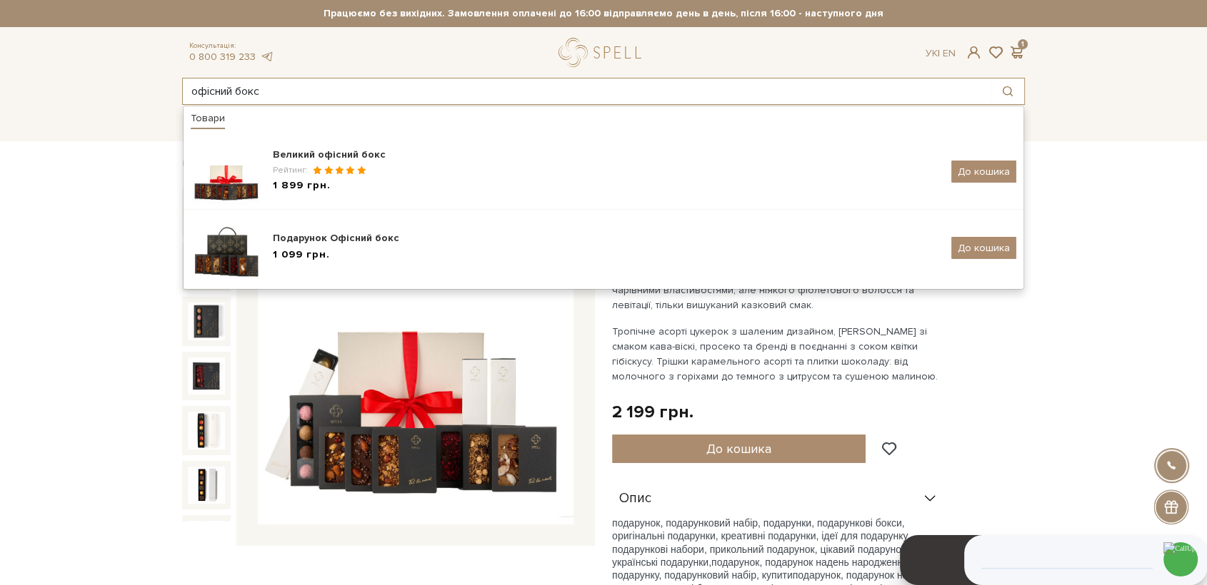
type input "офісний бокс"
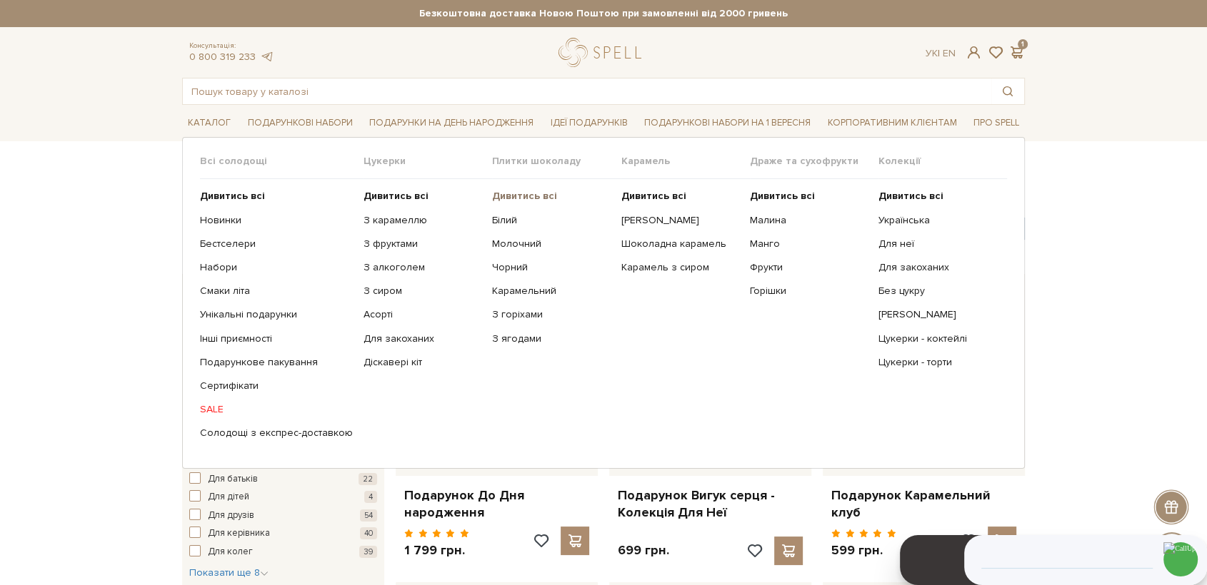
click at [508, 198] on b "Дивитись всі" at bounding box center [524, 196] width 65 height 12
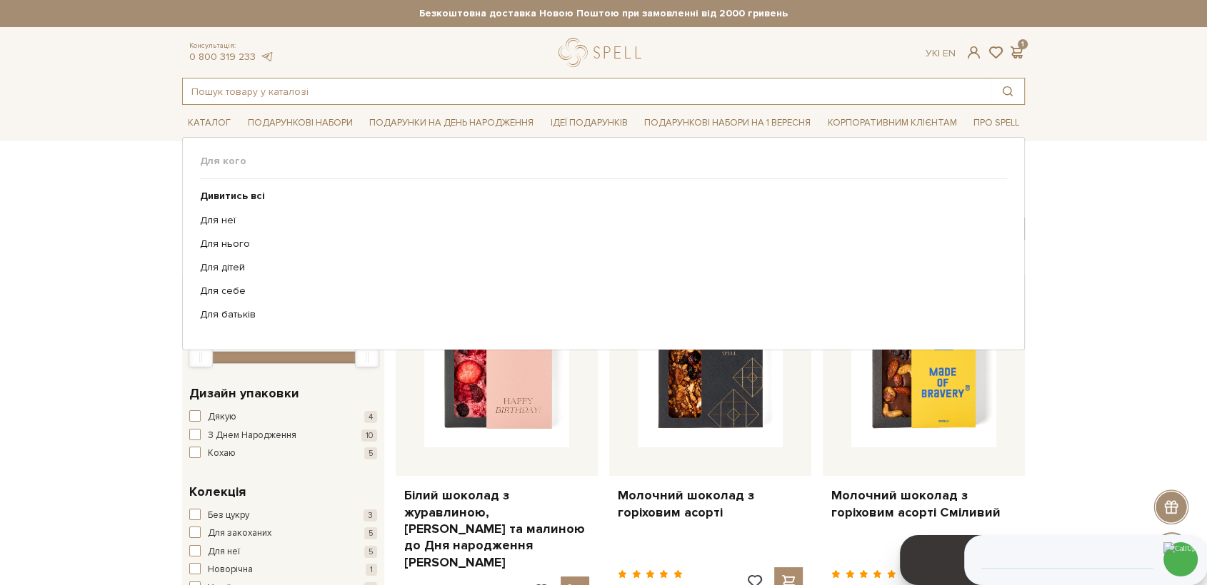
click at [451, 92] on input "text" at bounding box center [587, 92] width 808 height 26
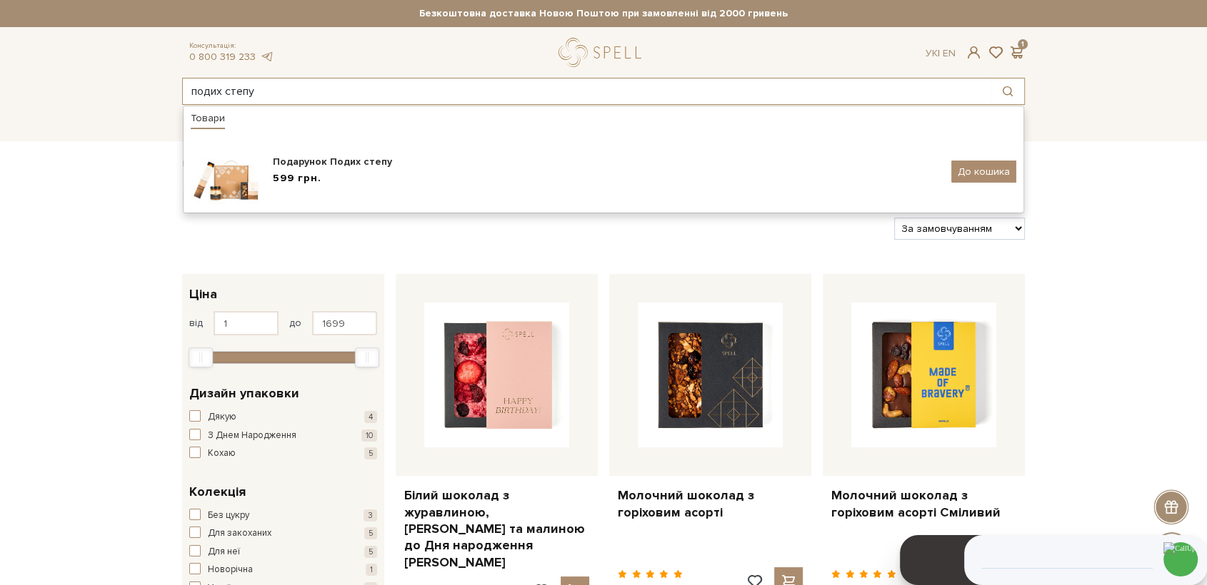
type input "подих степу"
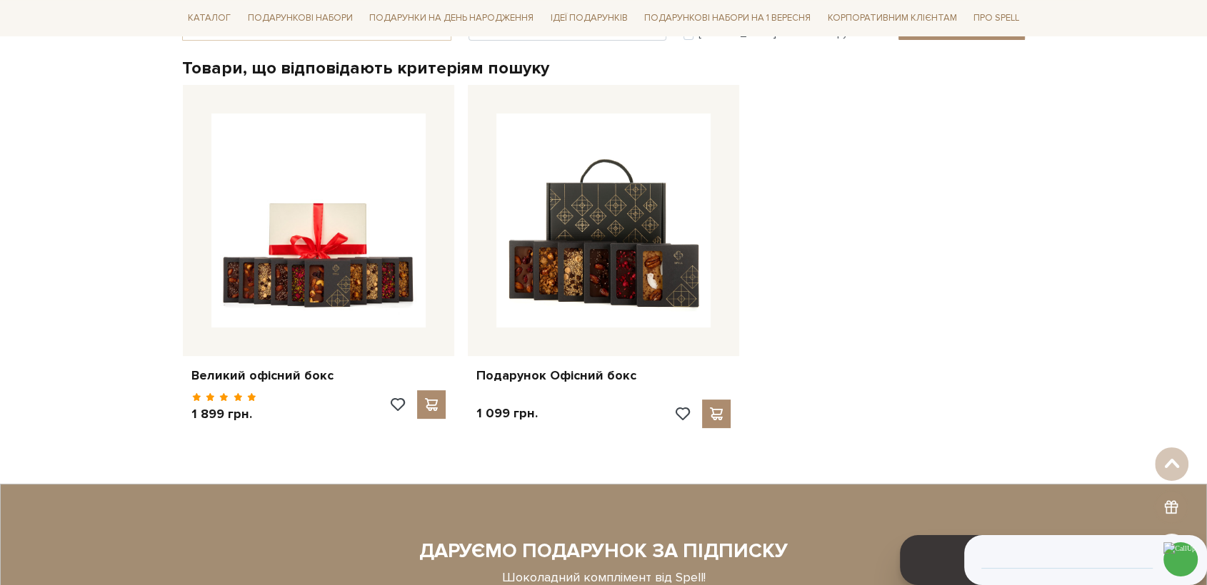
scroll to position [238, 0]
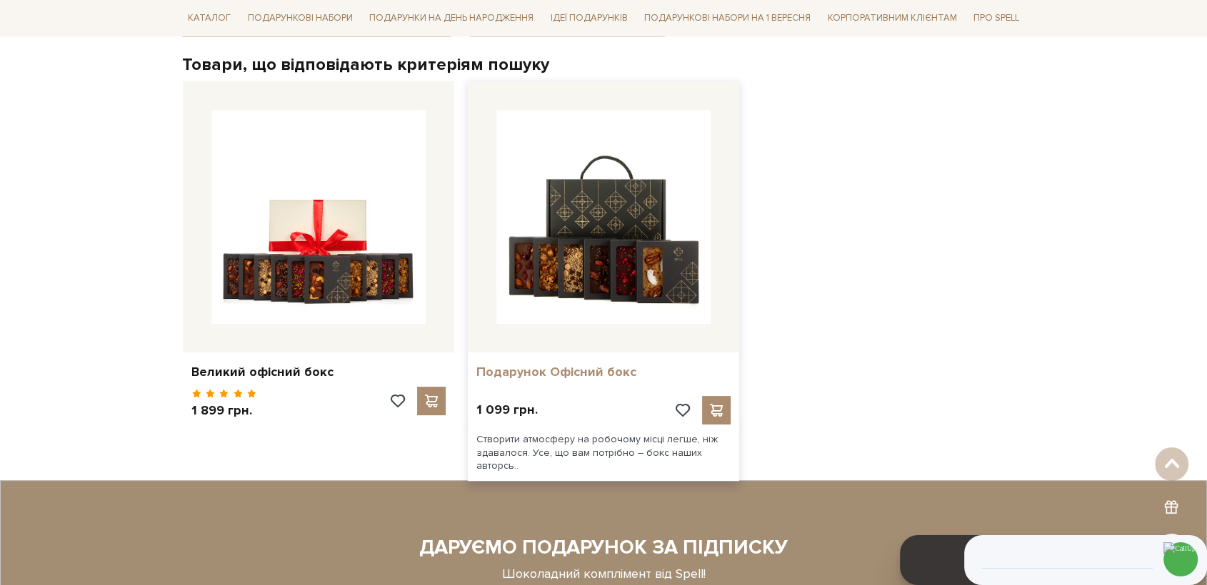
click at [600, 376] on link "Подарунок Офісний бокс" at bounding box center [603, 372] width 254 height 16
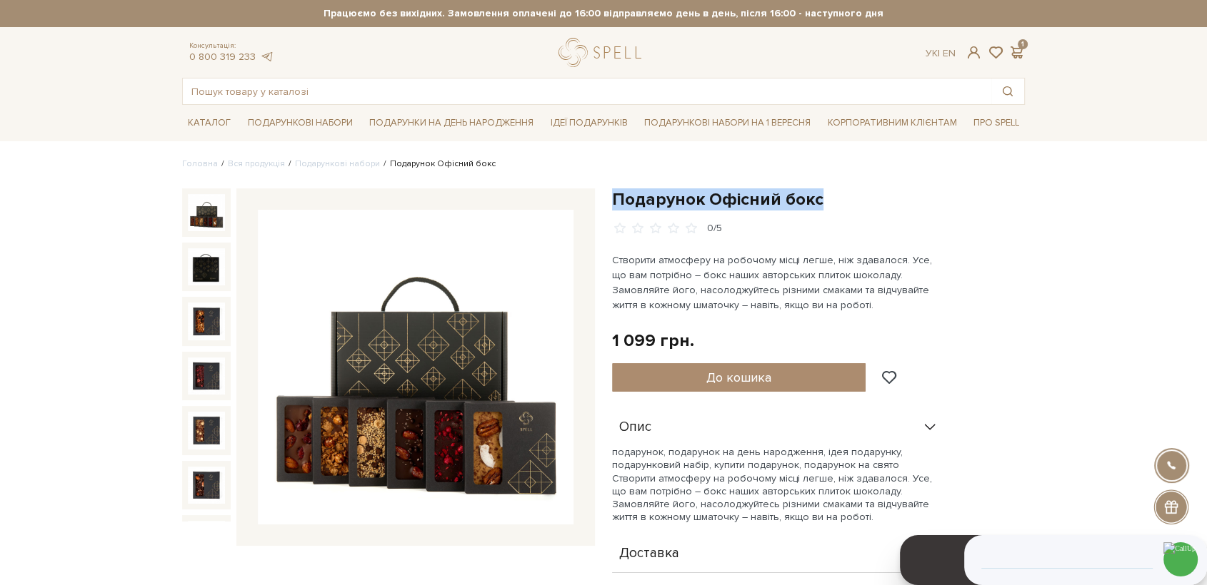
drag, startPoint x: 616, startPoint y: 197, endPoint x: 825, endPoint y: 206, distance: 209.4
click at [825, 206] on h1 "Подарунок Офісний бокс" at bounding box center [818, 199] width 413 height 22
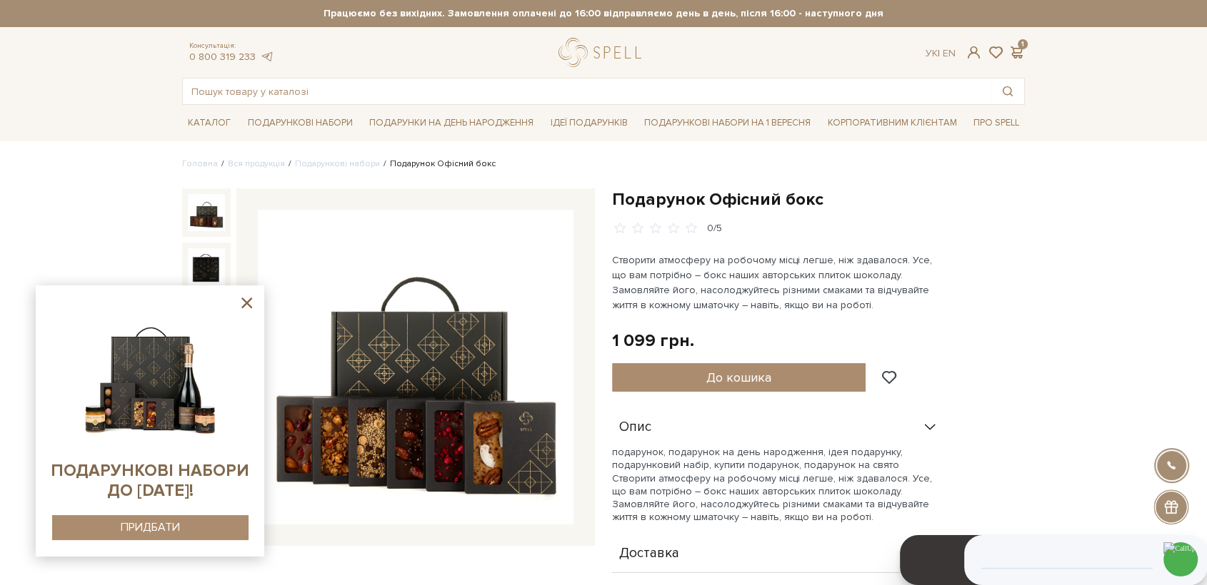
click at [251, 305] on icon at bounding box center [247, 303] width 18 height 18
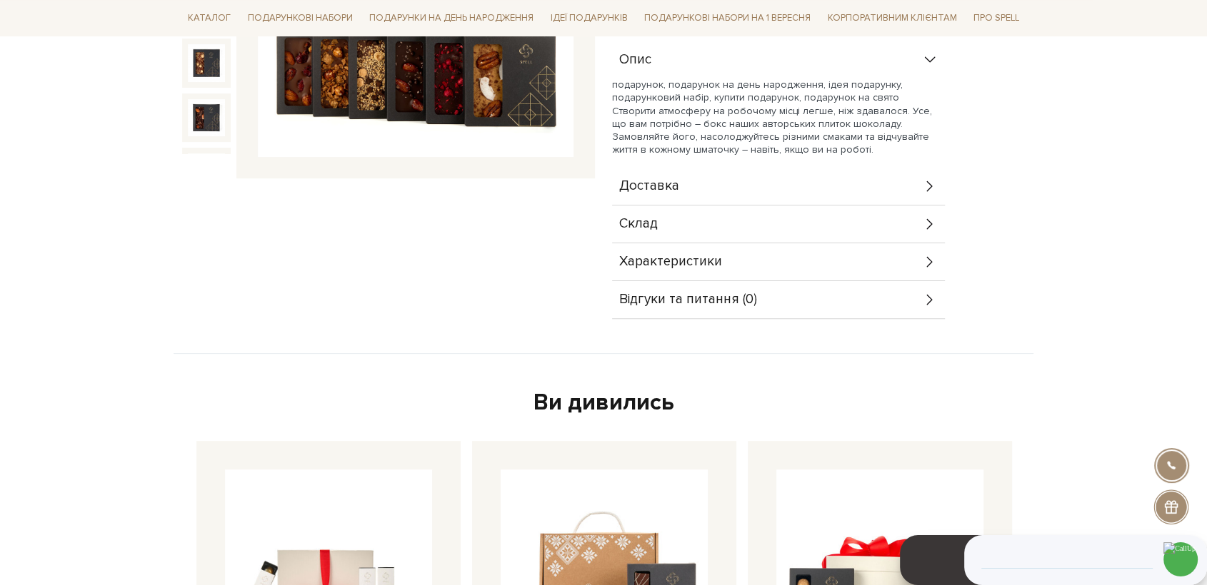
scroll to position [238, 0]
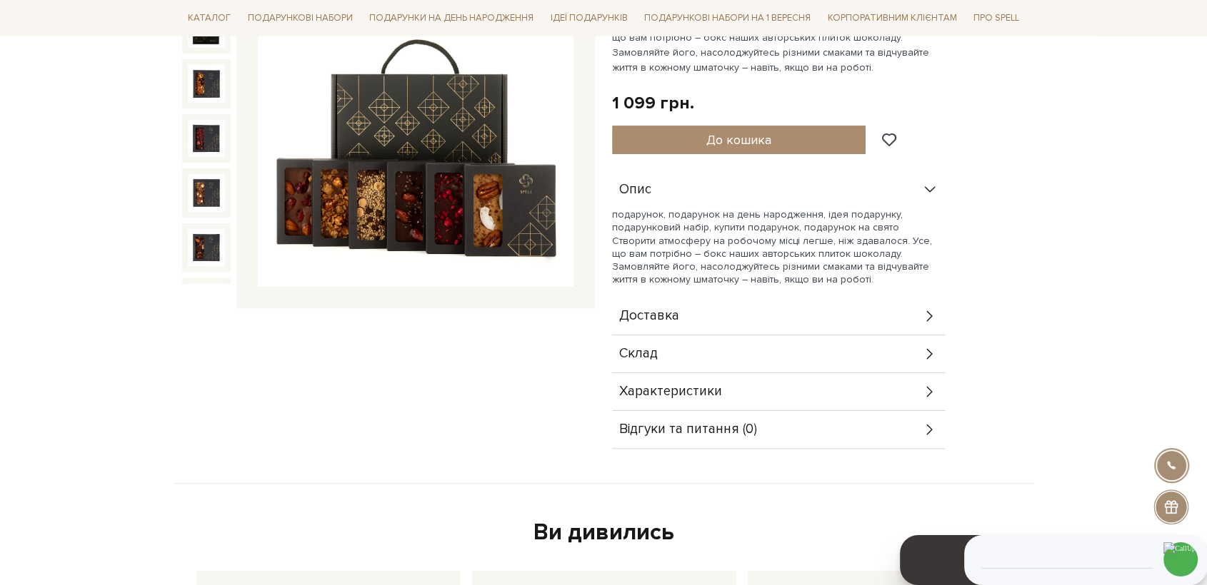
click at [655, 360] on span "Склад" at bounding box center [638, 354] width 39 height 13
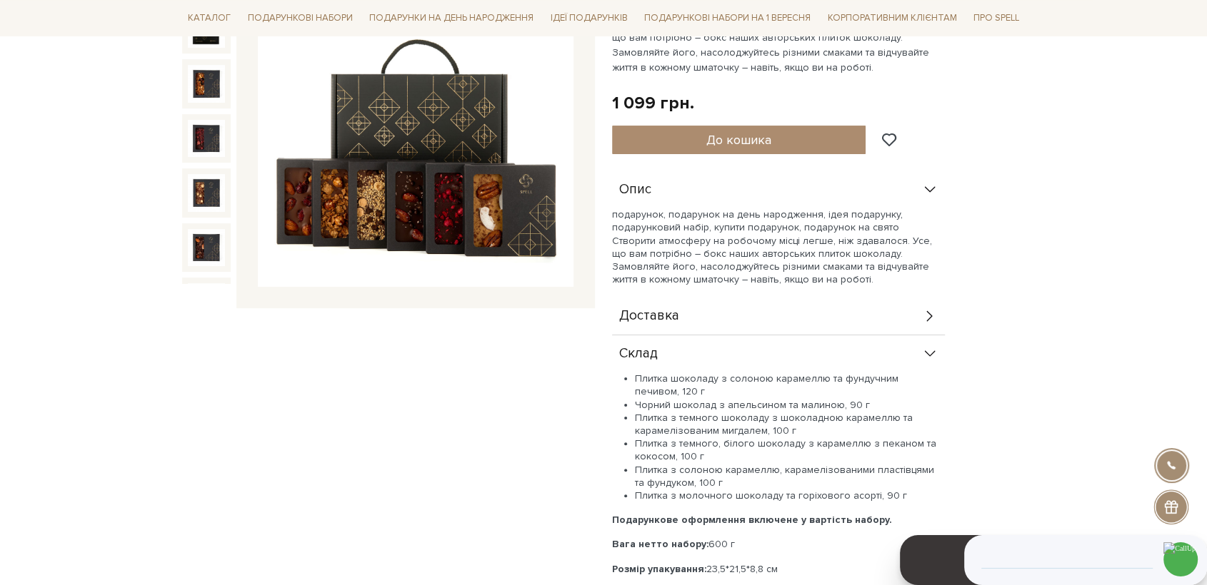
scroll to position [317, 0]
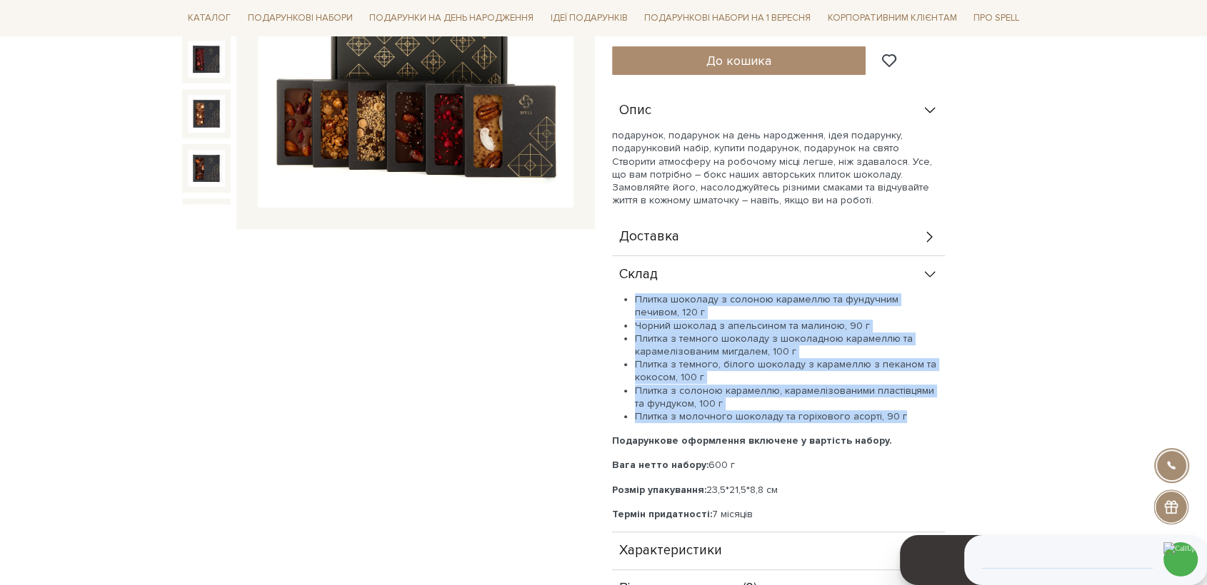
drag, startPoint x: 621, startPoint y: 298, endPoint x: 905, endPoint y: 417, distance: 307.2
click at [905, 417] on ul "Плитка шоколаду з солоною карамеллю та фундучним печивом, 120 г Чорний шоколад …" at bounding box center [778, 358] width 333 height 130
copy ul "Плитка шоколаду з солоною карамеллю та фундучним печивом, 120 г Чорний шоколад …"
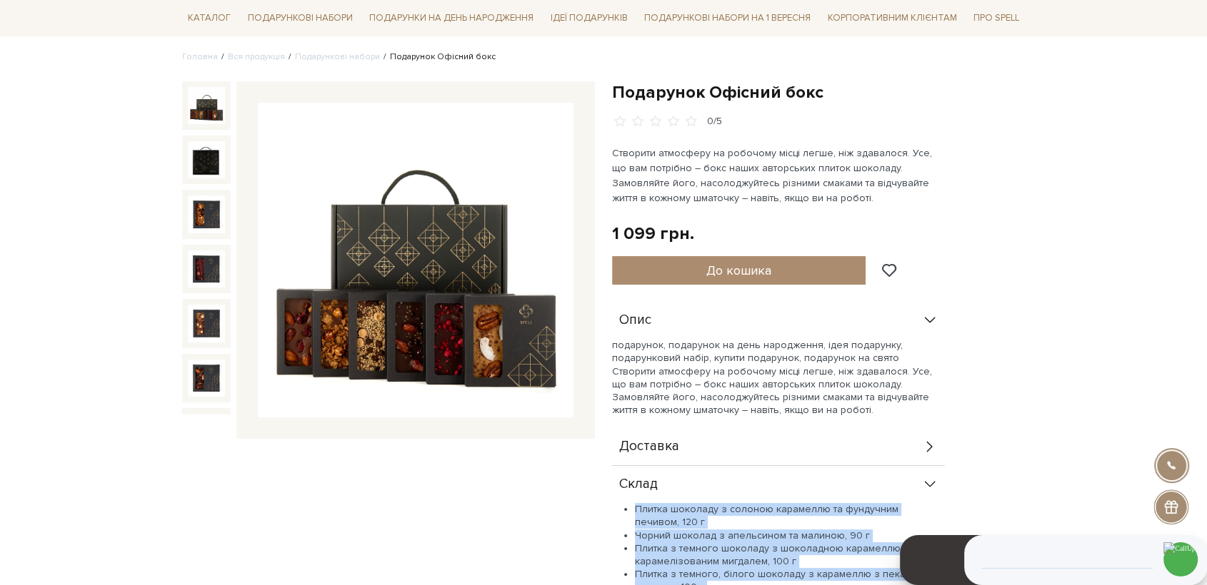
scroll to position [79, 0]
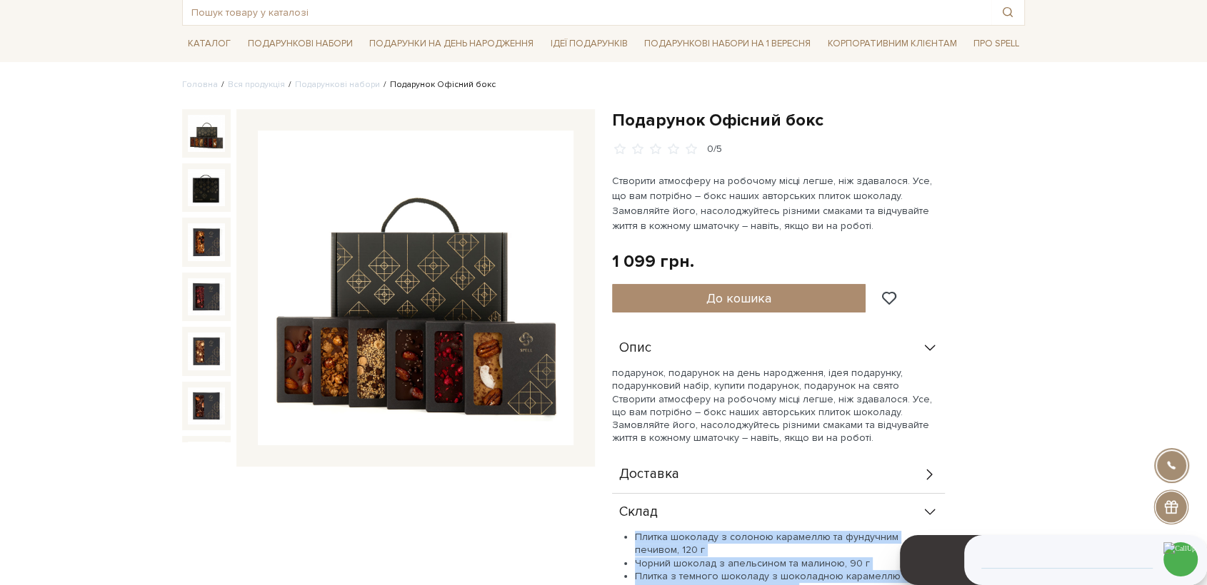
click at [431, 272] on img at bounding box center [416, 289] width 316 height 316
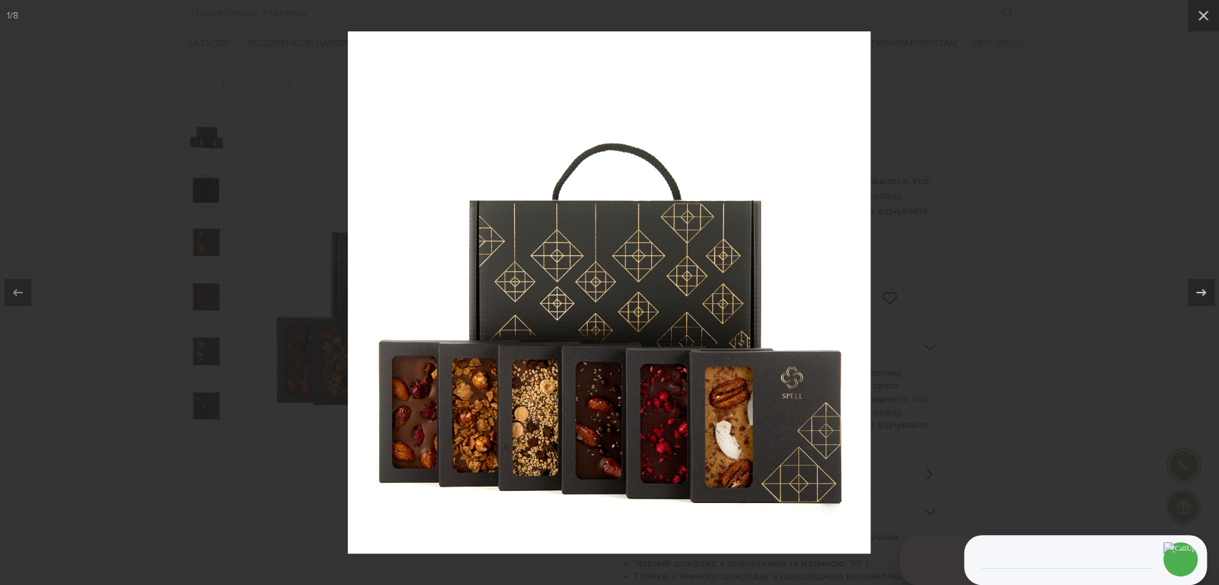
drag, startPoint x: 941, startPoint y: 290, endPoint x: 937, endPoint y: 281, distance: 9.6
click at [942, 289] on div at bounding box center [609, 292] width 1219 height 585
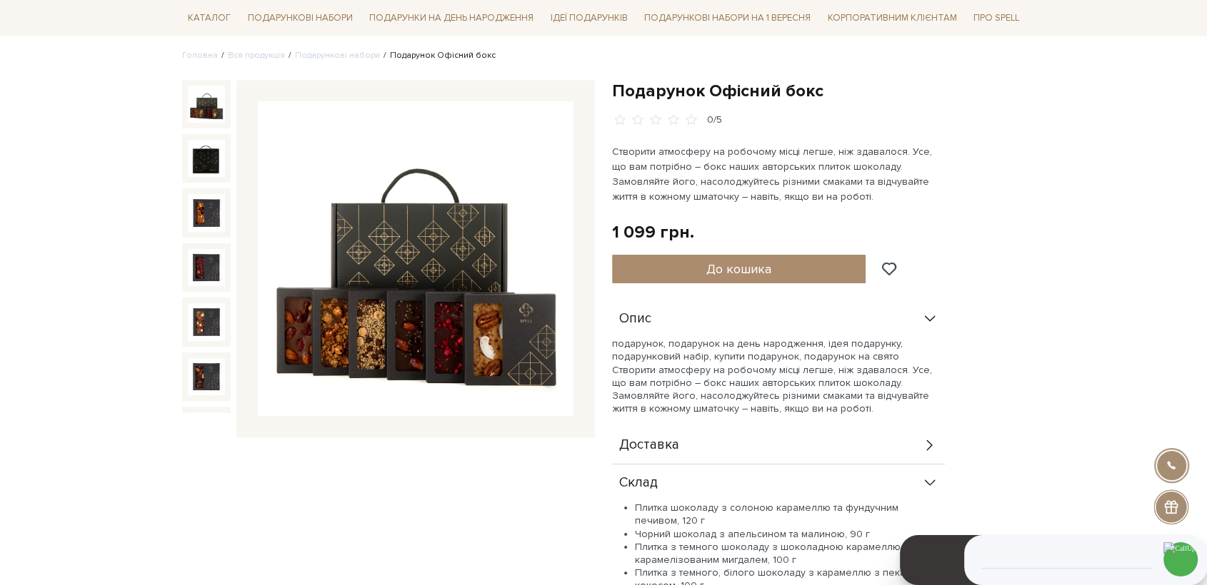
scroll to position [238, 0]
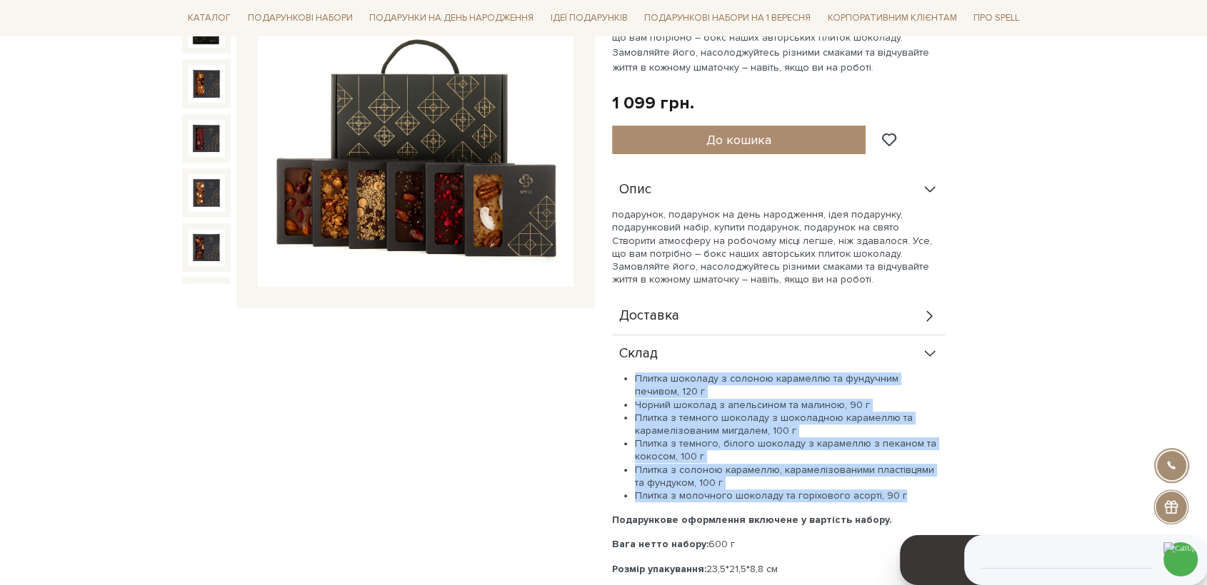
drag, startPoint x: 635, startPoint y: 377, endPoint x: 898, endPoint y: 500, distance: 291.0
click at [898, 500] on ul "Плитка шоколаду з солоною карамеллю та фундучним печивом, 120 г Чорний шоколад …" at bounding box center [778, 438] width 333 height 130
copy ul "Плитка шоколаду з солоною карамеллю та фундучним печивом, 120 г Чорний шоколад …"
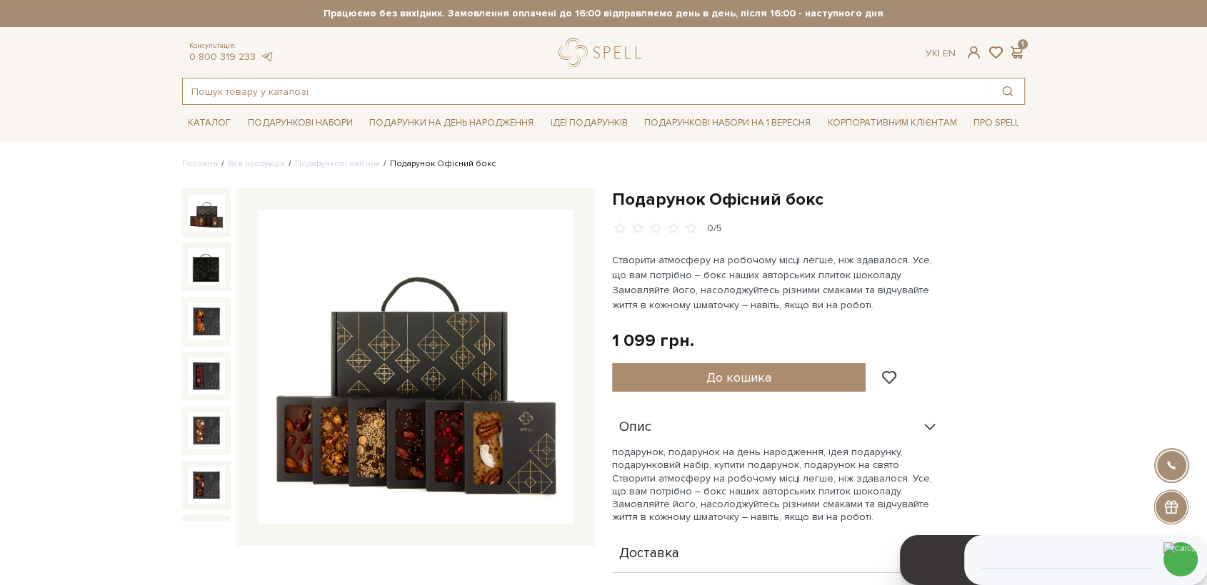
click at [392, 92] on input "text" at bounding box center [587, 92] width 808 height 26
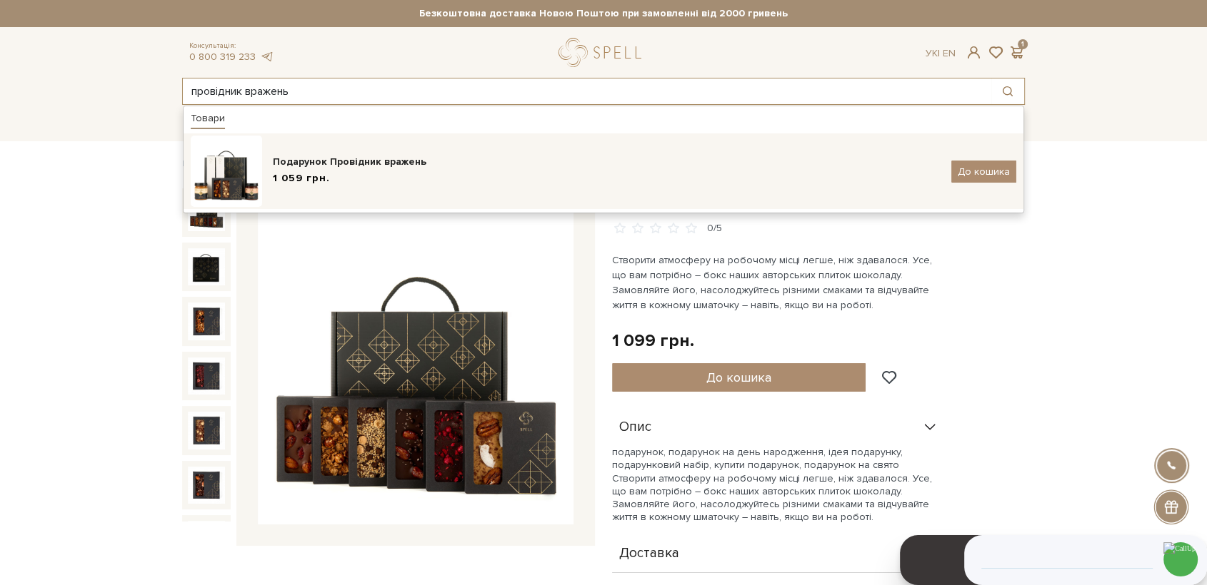
type input "провідник вражень"
click at [432, 173] on div "1 059 грн." at bounding box center [607, 178] width 668 height 15
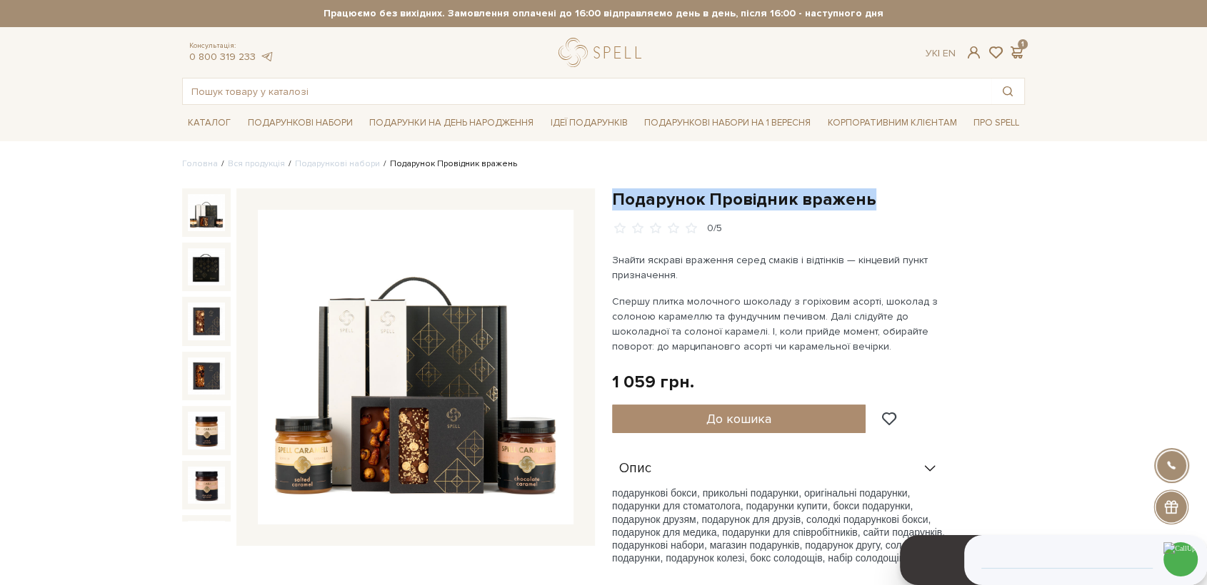
drag, startPoint x: 841, startPoint y: 197, endPoint x: 603, endPoint y: 200, distance: 238.5
click at [603, 200] on div "Подарунок Провідник вражень 0/5 Знайти яскраві враження серед смаків і відтінкі…" at bounding box center [818, 458] width 430 height 540
click at [480, 361] on img at bounding box center [416, 368] width 316 height 316
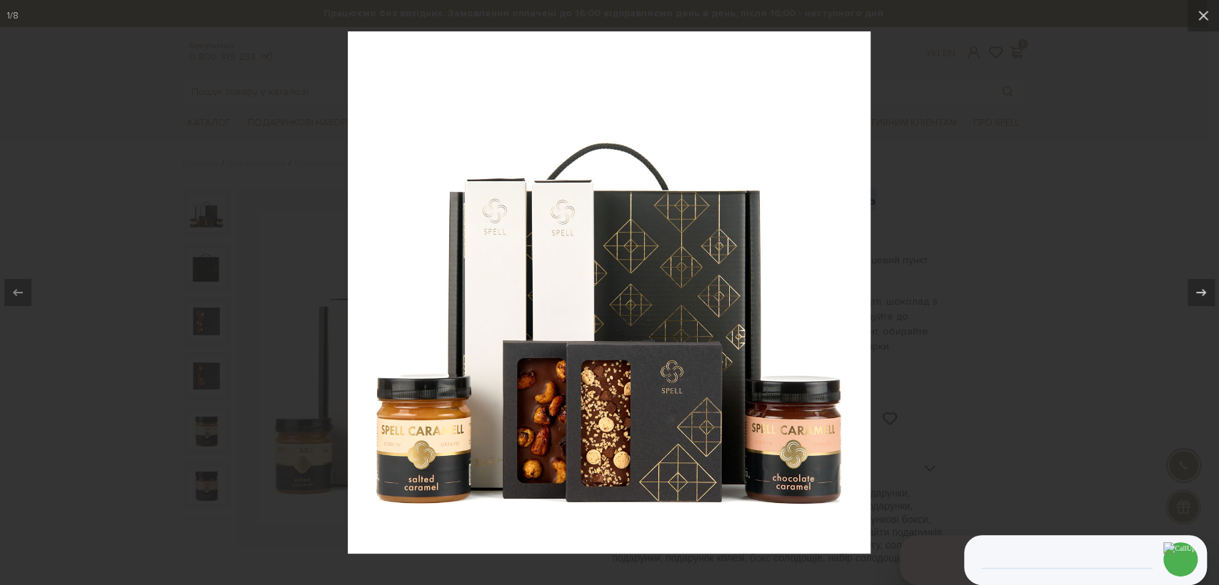
click at [1070, 243] on div at bounding box center [609, 292] width 1219 height 585
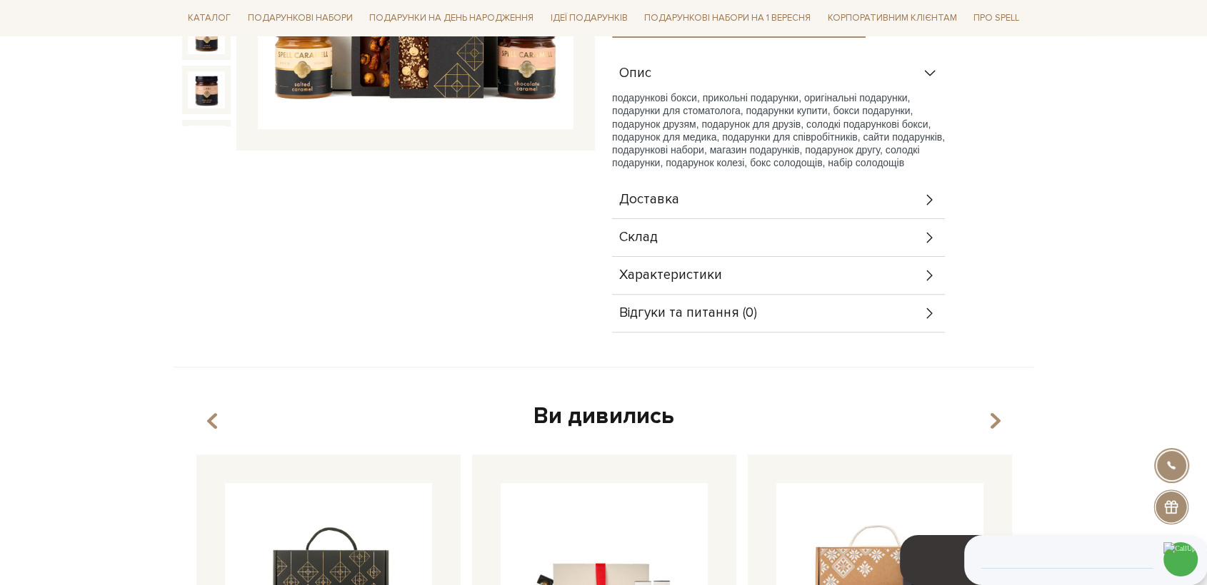
scroll to position [396, 0]
click at [695, 230] on div "Склад" at bounding box center [778, 236] width 333 height 37
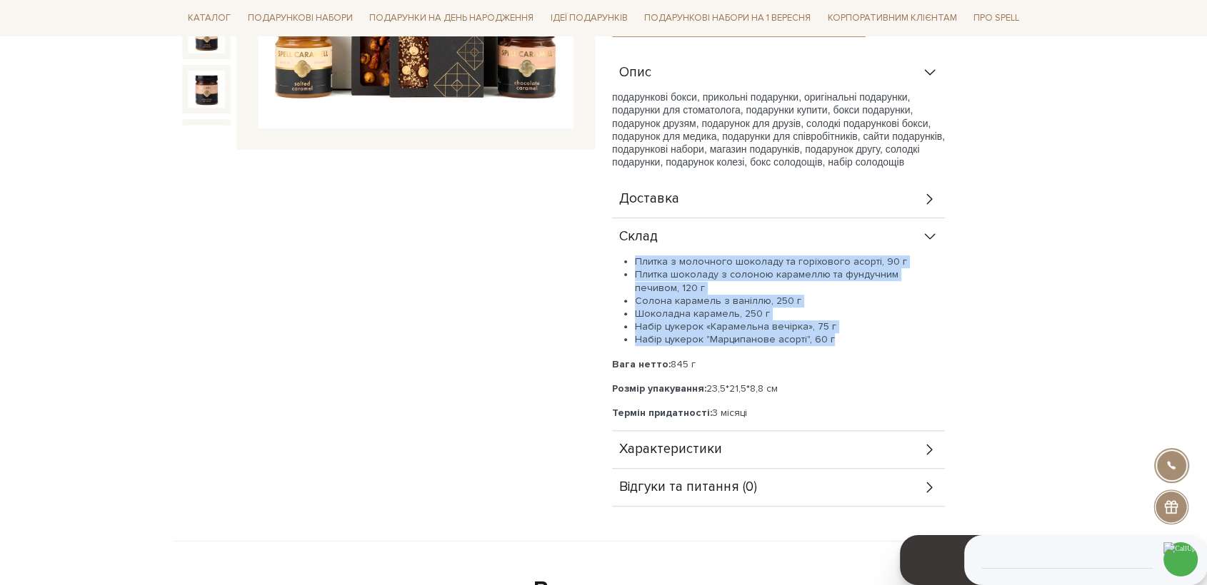
drag, startPoint x: 635, startPoint y: 257, endPoint x: 836, endPoint y: 338, distance: 217.2
click at [836, 338] on ul "Плитка з молочного шоколаду та горіхового асорті, 90 г Плитка шоколаду з солоно…" at bounding box center [778, 301] width 333 height 91
copy ul "Плитка з молочного шоколаду та горіхового асорті, 90 г Плитка шоколаду з солоно…"
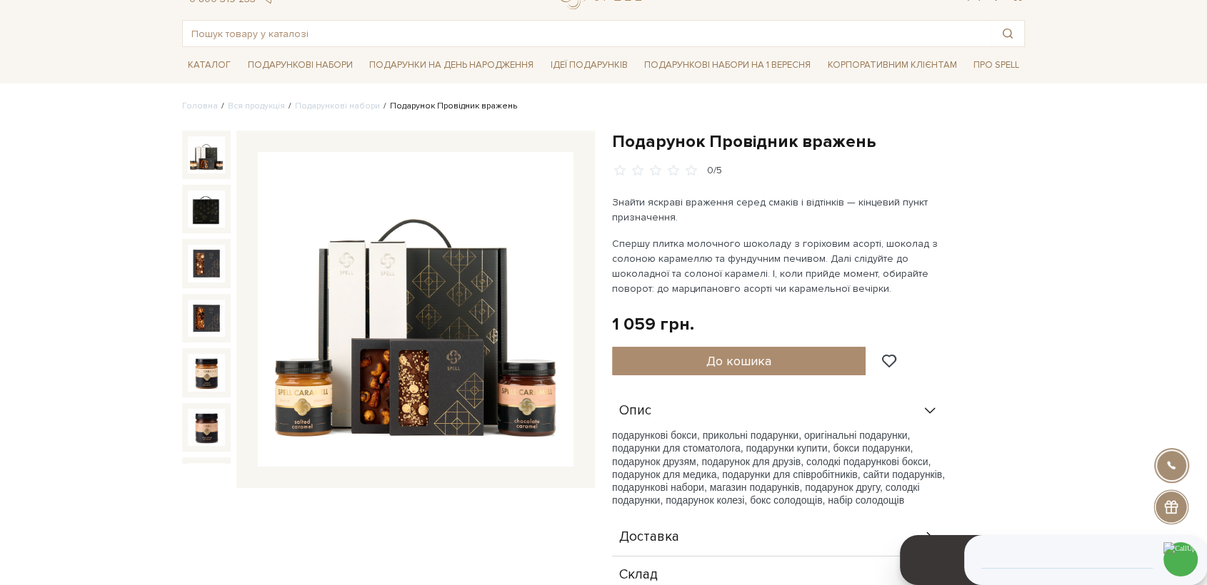
scroll to position [0, 0]
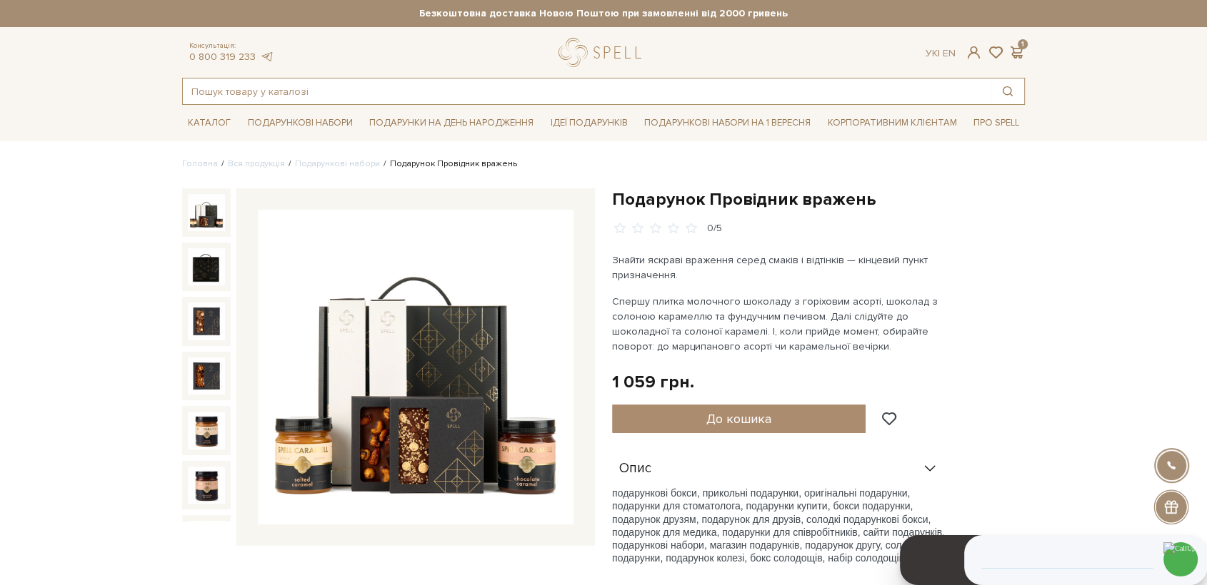
click at [318, 94] on input "text" at bounding box center [587, 92] width 808 height 26
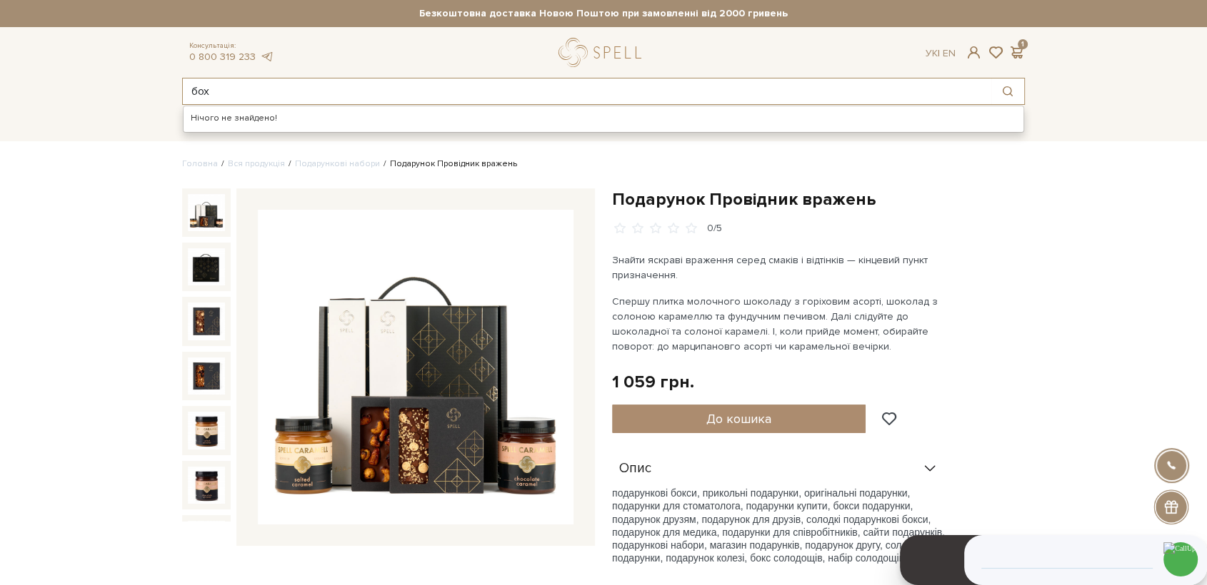
type input "бох"
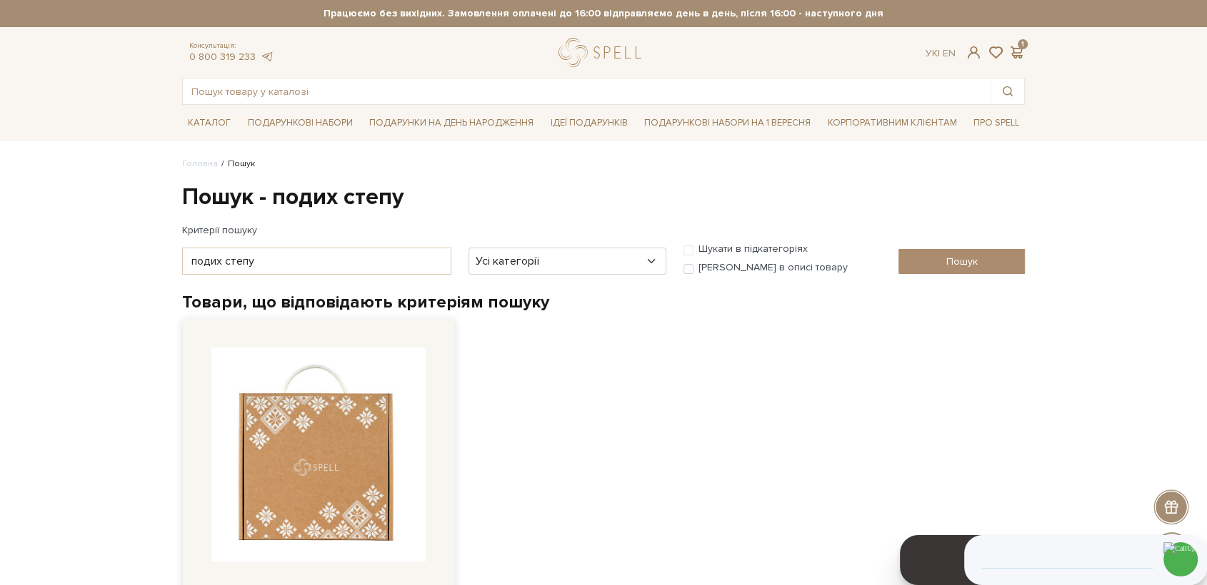
click at [371, 419] on img at bounding box center [318, 455] width 214 height 214
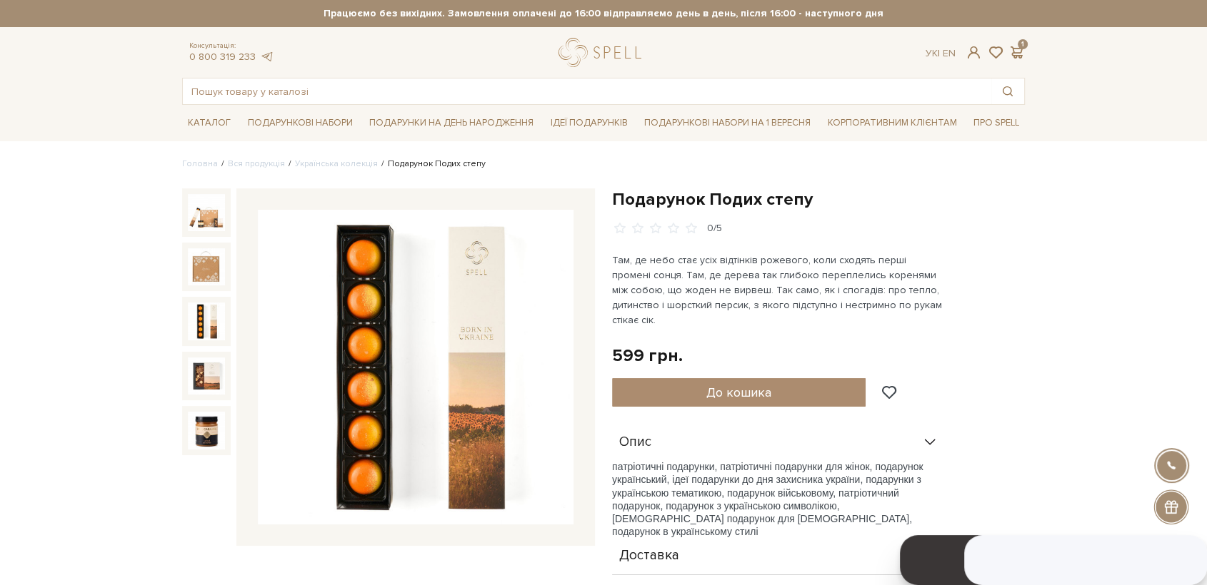
click at [414, 353] on img at bounding box center [416, 368] width 316 height 316
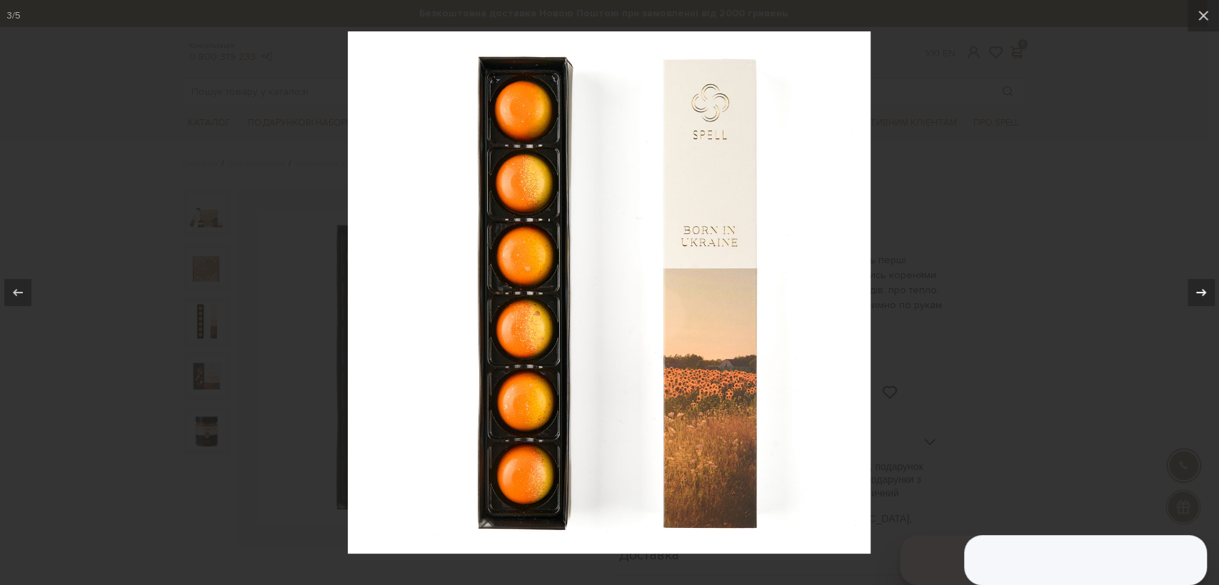
click at [1184, 294] on button at bounding box center [1194, 292] width 50 height 71
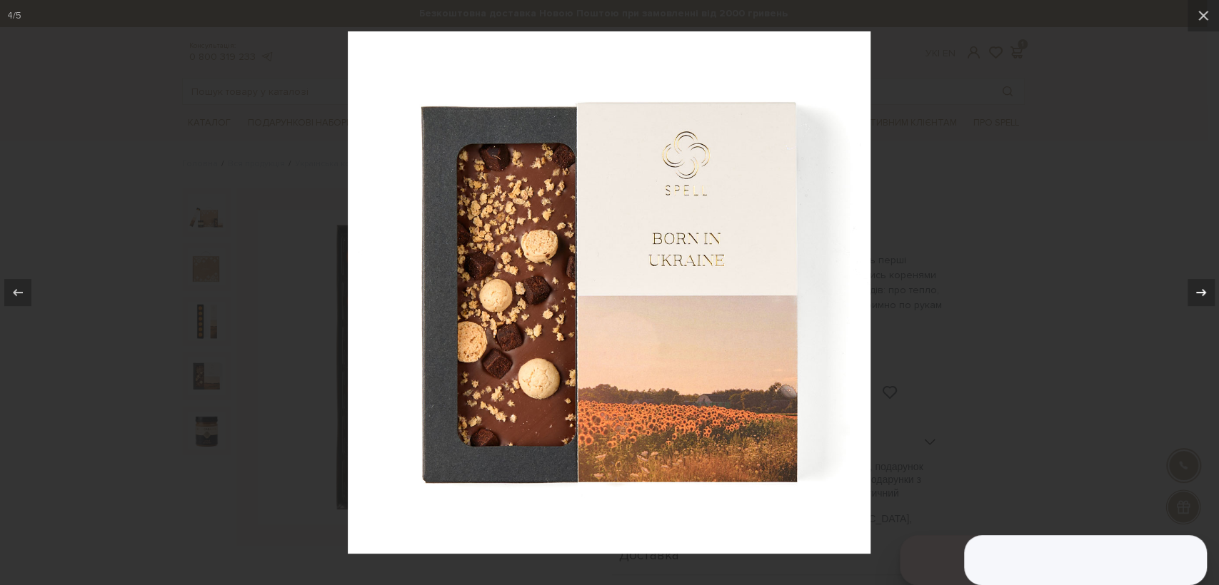
click at [1199, 281] on div at bounding box center [1200, 292] width 27 height 27
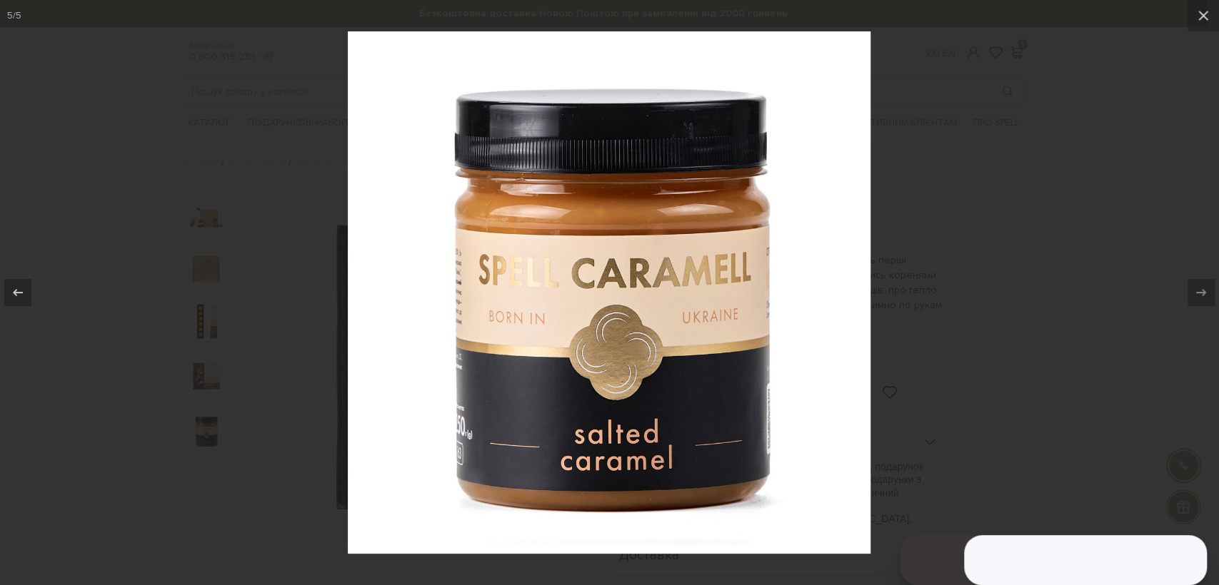
drag, startPoint x: 628, startPoint y: 319, endPoint x: 645, endPoint y: 328, distance: 19.5
drag, startPoint x: 1018, startPoint y: 237, endPoint x: 879, endPoint y: 224, distance: 139.8
click at [1017, 237] on div at bounding box center [609, 292] width 1219 height 585
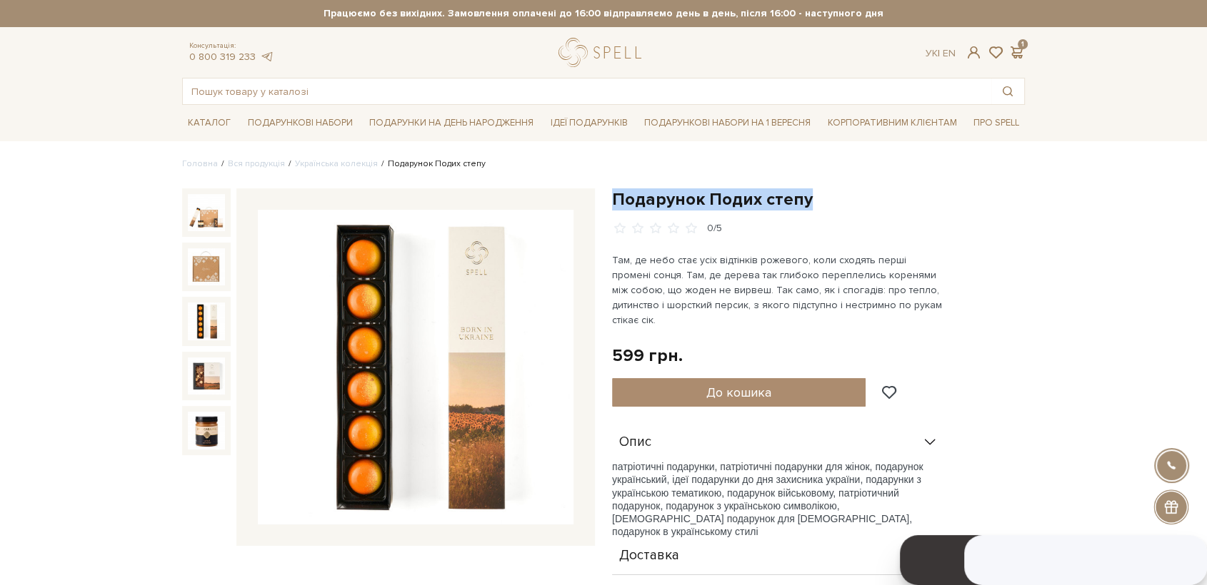
drag, startPoint x: 710, startPoint y: 196, endPoint x: 652, endPoint y: 168, distance: 63.9
click at [611, 191] on div "Подарунок Подих степу 0/5 599 грн. Оплата частинами: До кошика" at bounding box center [818, 438] width 430 height 501
copy h1 "Подарунок Подих степу"
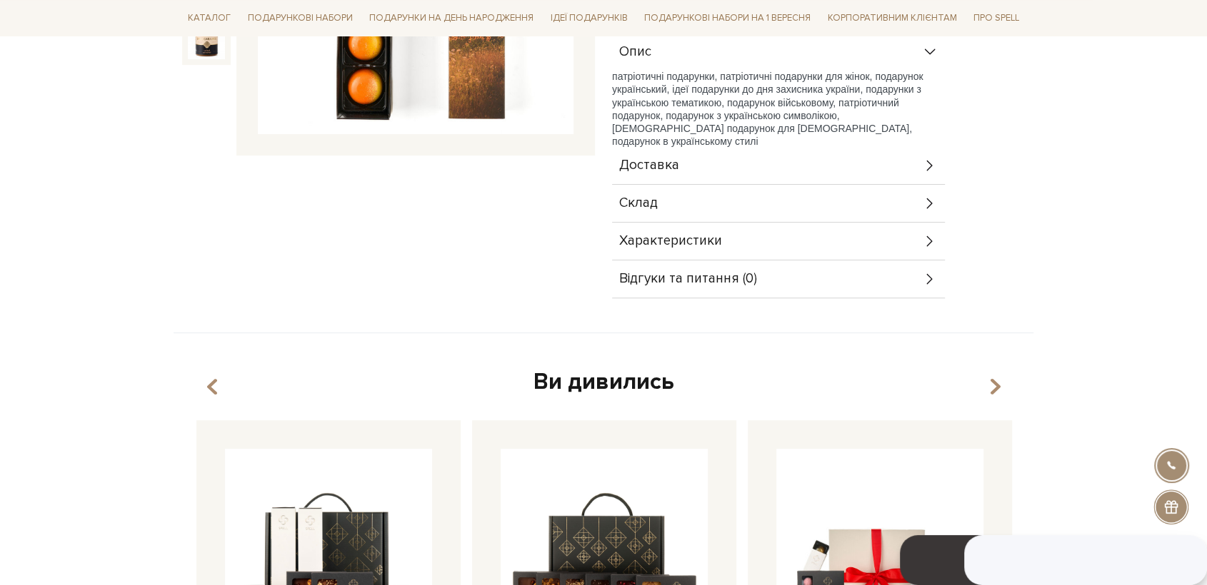
scroll to position [396, 0]
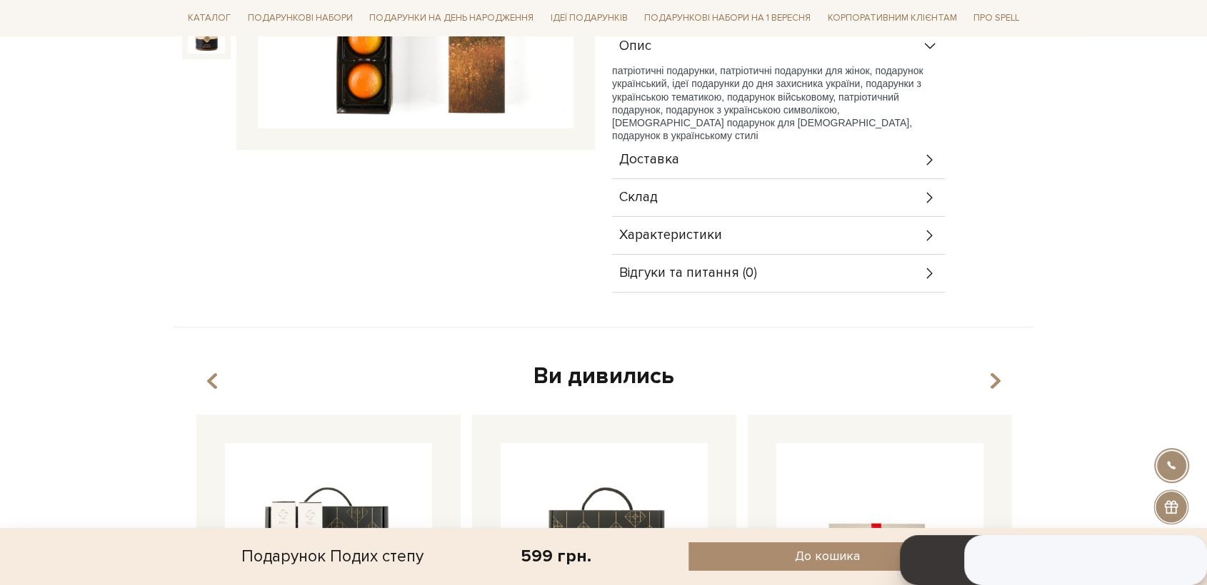
drag, startPoint x: 660, startPoint y: 187, endPoint x: 669, endPoint y: 193, distance: 10.9
click at [659, 187] on div "Склад" at bounding box center [778, 197] width 333 height 37
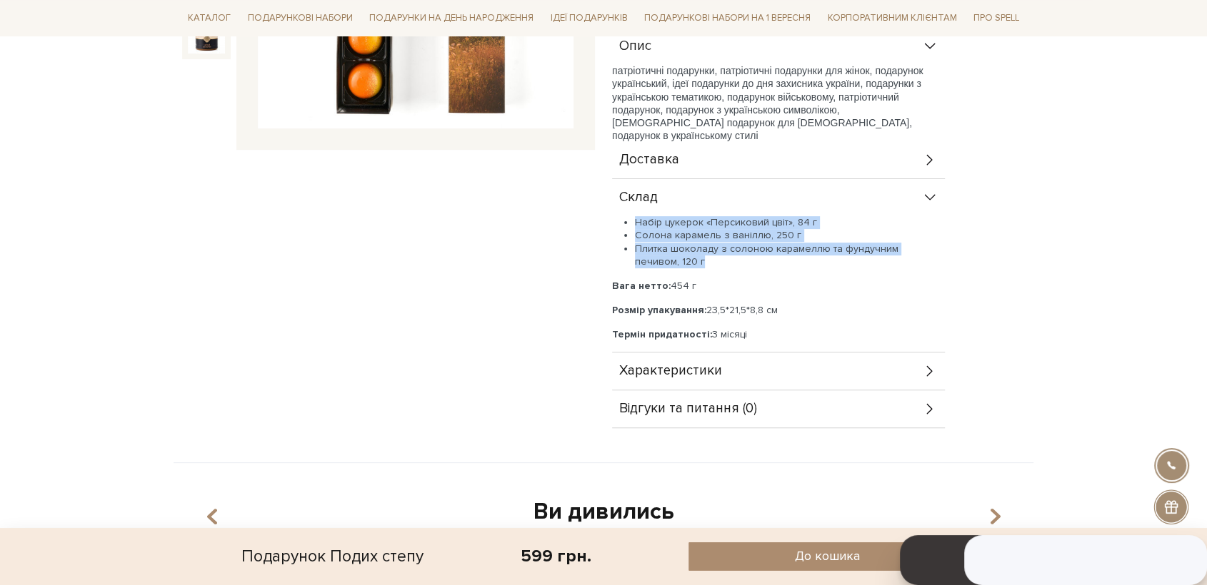
drag, startPoint x: 660, startPoint y: 246, endPoint x: 633, endPoint y: 206, distance: 48.9
click at [633, 216] on ul "Набір цукерок «Персиковий цвіт», 84 г Солона карамель з ваніллю, 250 г Плитка ш…" at bounding box center [778, 242] width 333 height 52
copy ul "Набір цукерок «Персиковий цвіт», 84 г Солона карамель з ваніллю, 250 г Плитка ш…"
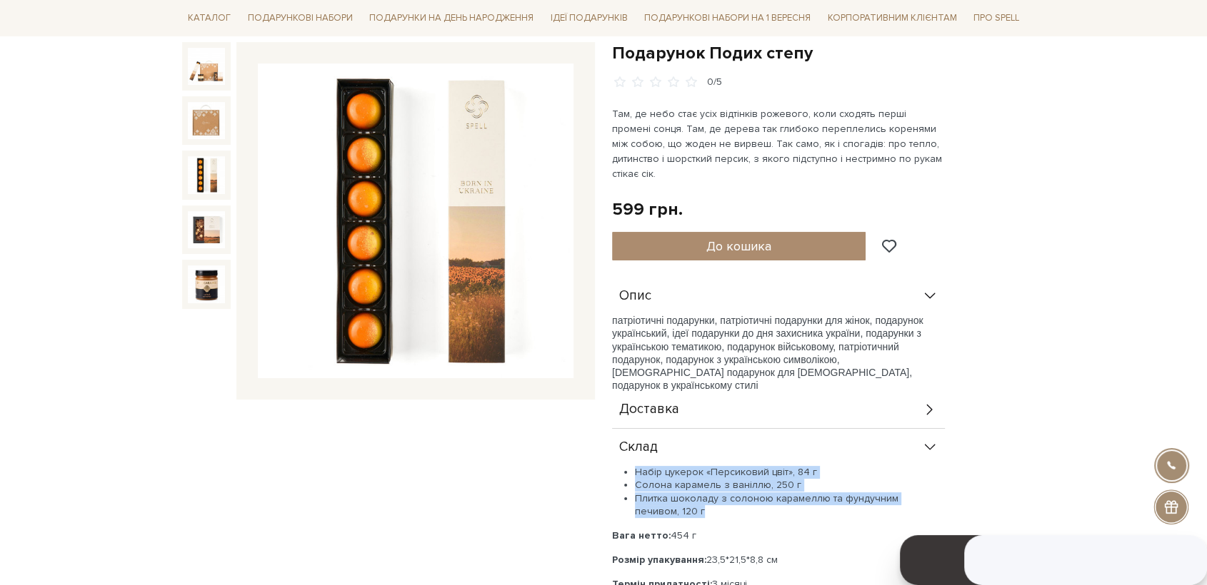
scroll to position [0, 0]
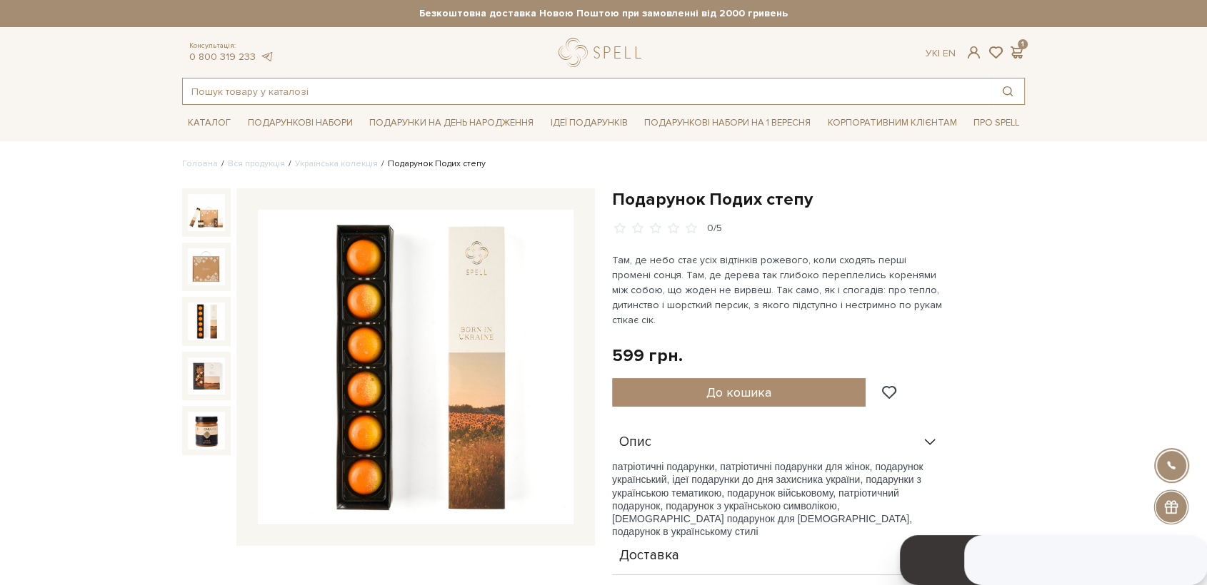
click at [436, 91] on input "text" at bounding box center [587, 92] width 808 height 26
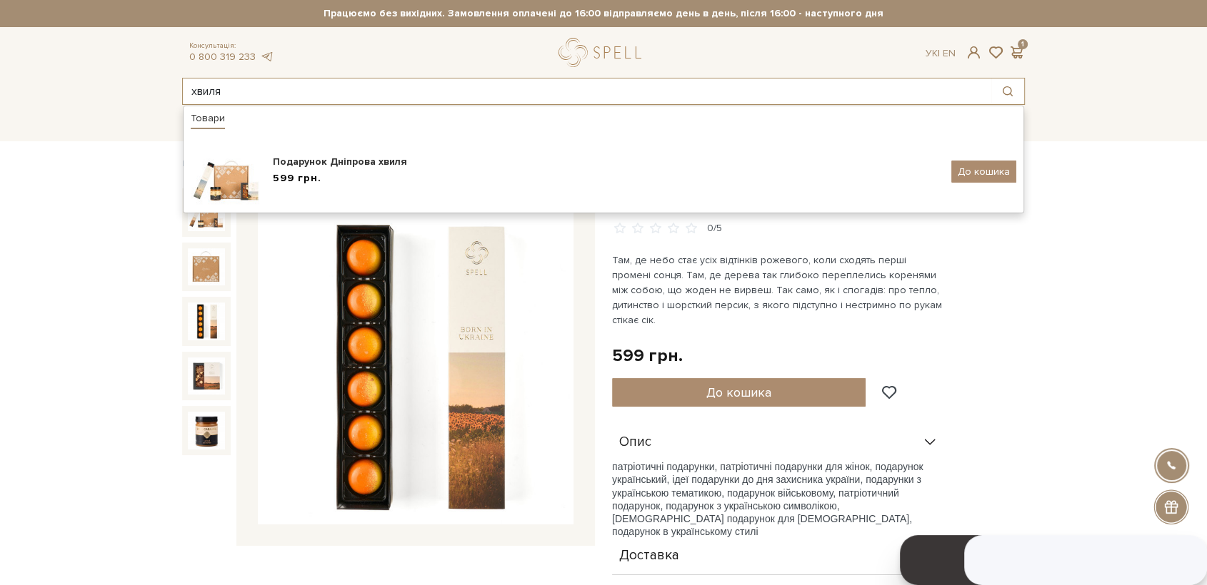
type input "хвиля"
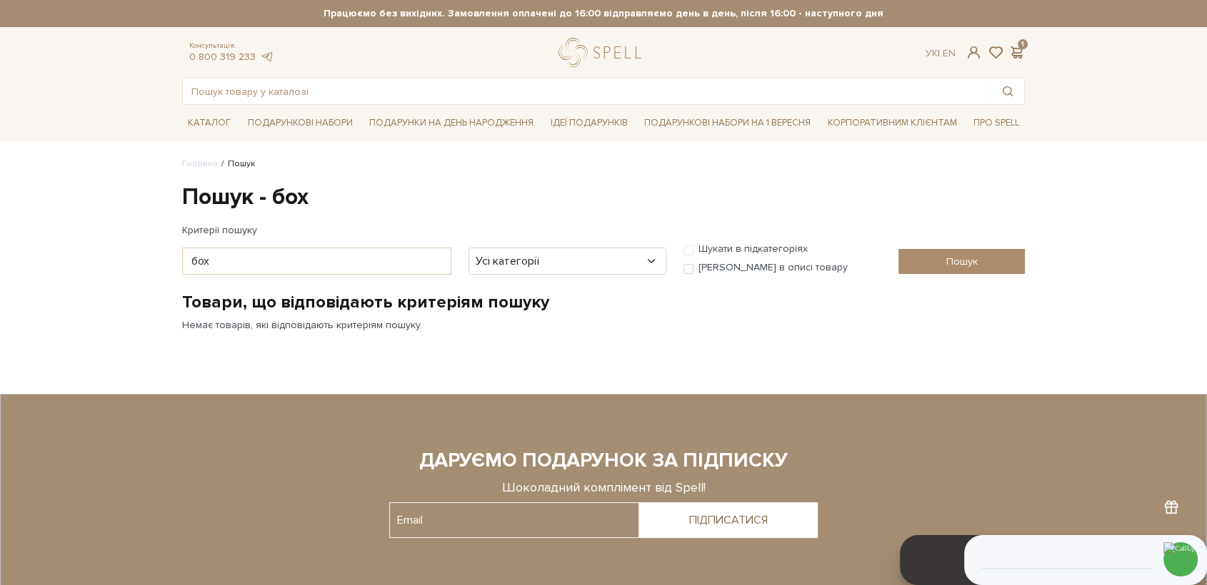
drag, startPoint x: 0, startPoint y: 0, endPoint x: 328, endPoint y: 95, distance: 341.9
click at [331, 95] on input "text" at bounding box center [587, 92] width 808 height 26
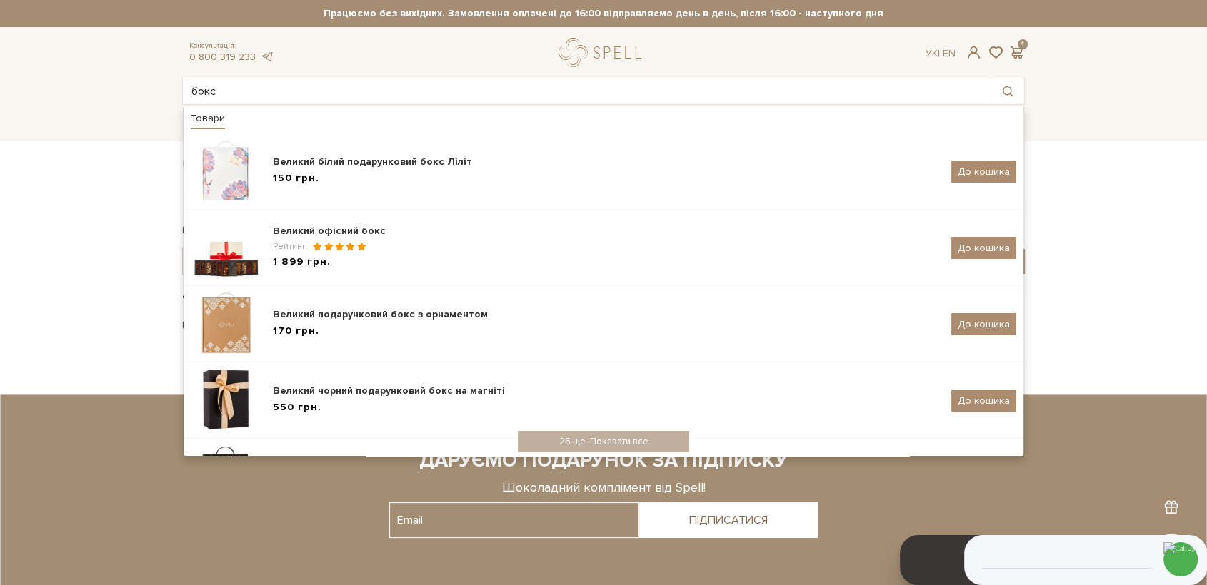
type input "бокс"
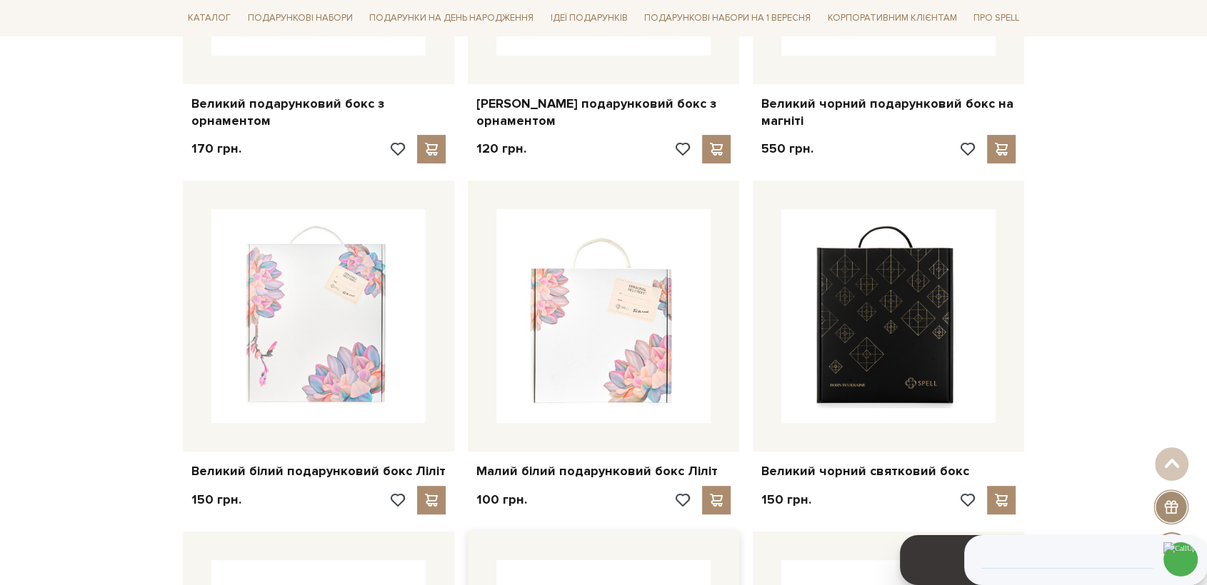
scroll to position [793, 0]
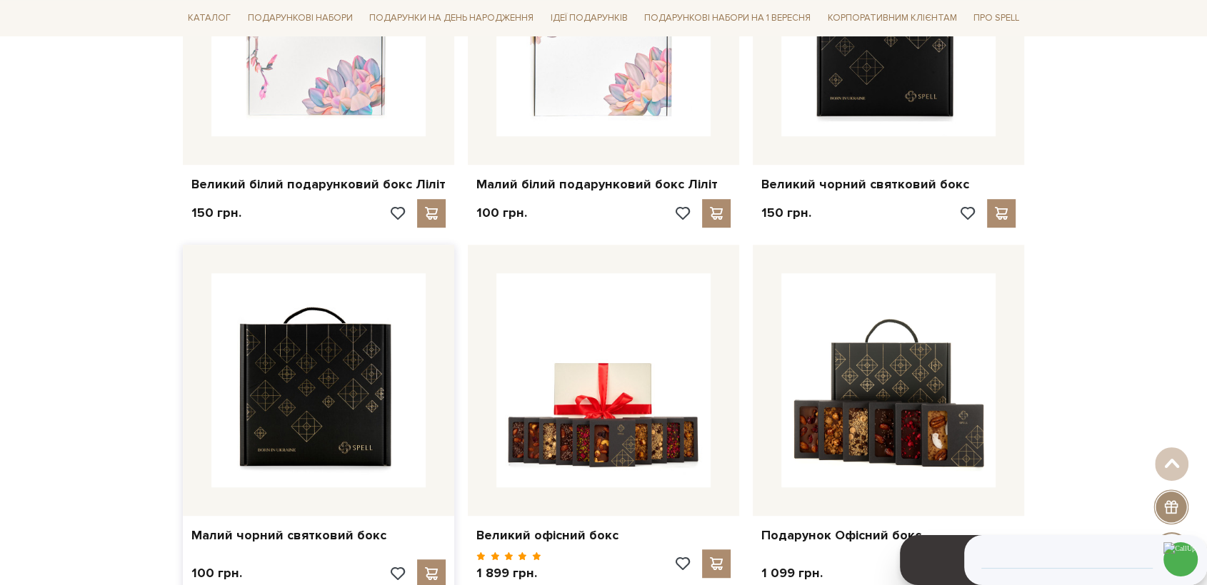
click at [314, 398] on img at bounding box center [318, 380] width 214 height 214
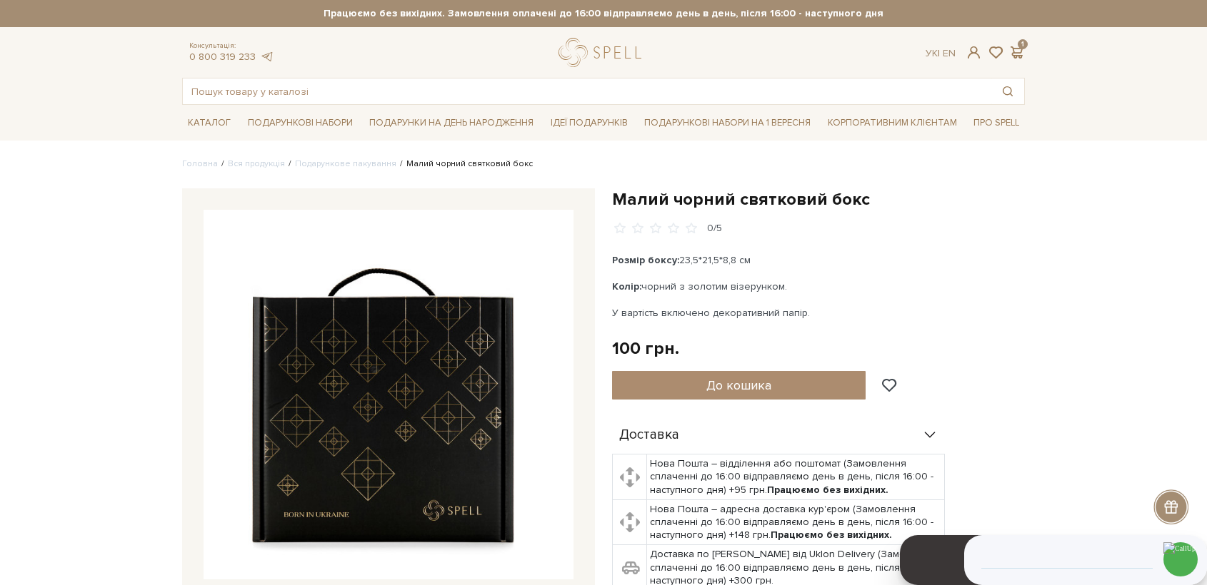
click at [429, 372] on img at bounding box center [388, 395] width 370 height 370
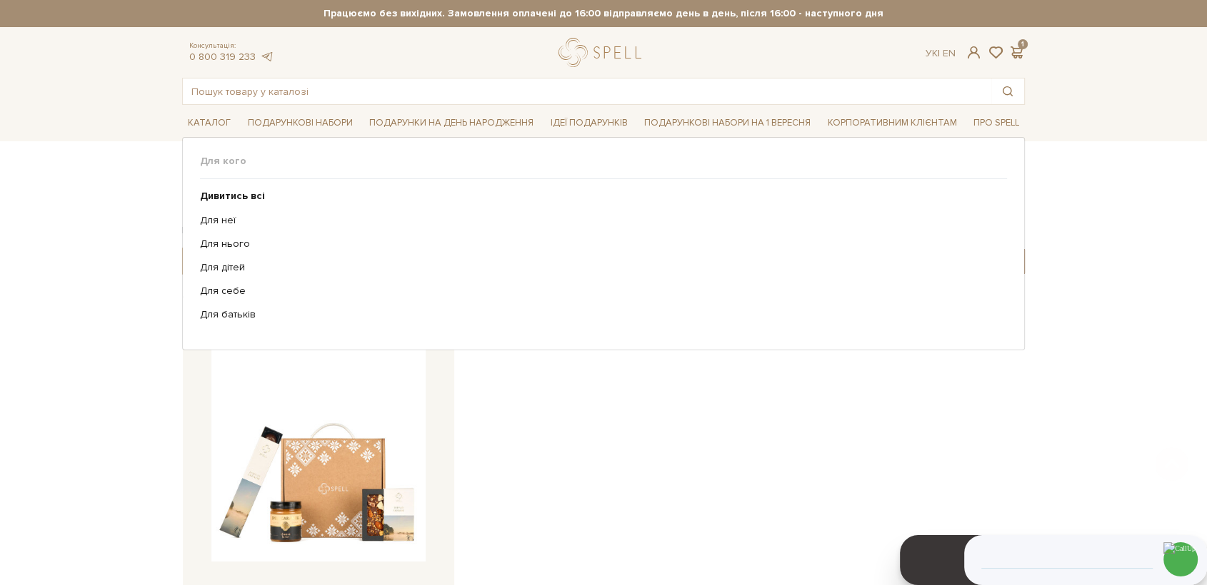
scroll to position [159, 0]
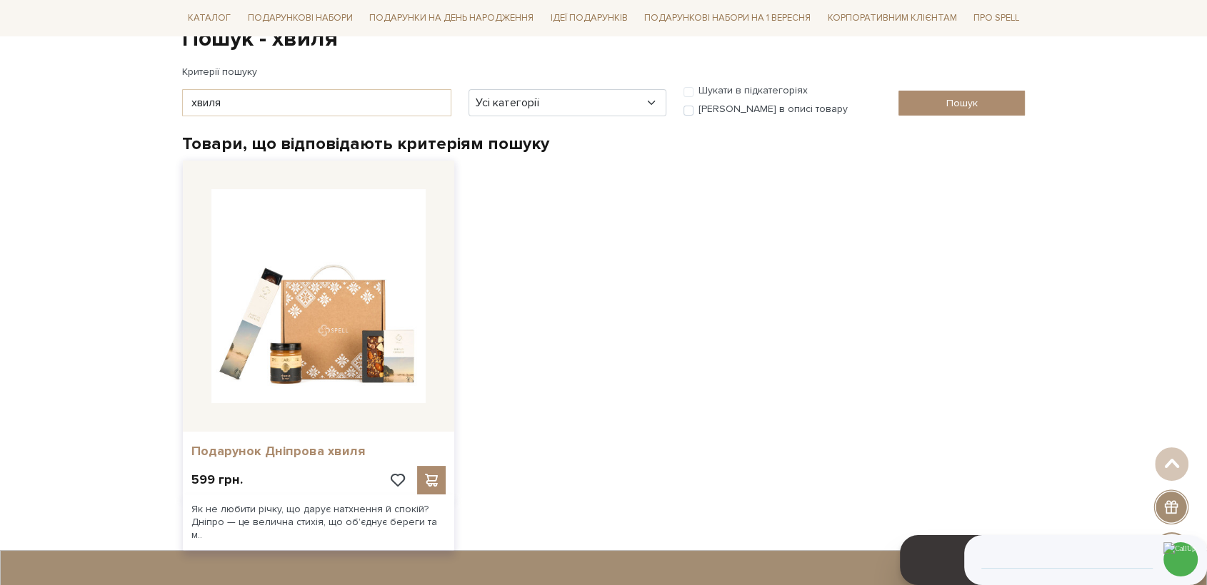
click at [306, 449] on link "Подарунок Дніпрова хвиля" at bounding box center [318, 451] width 254 height 16
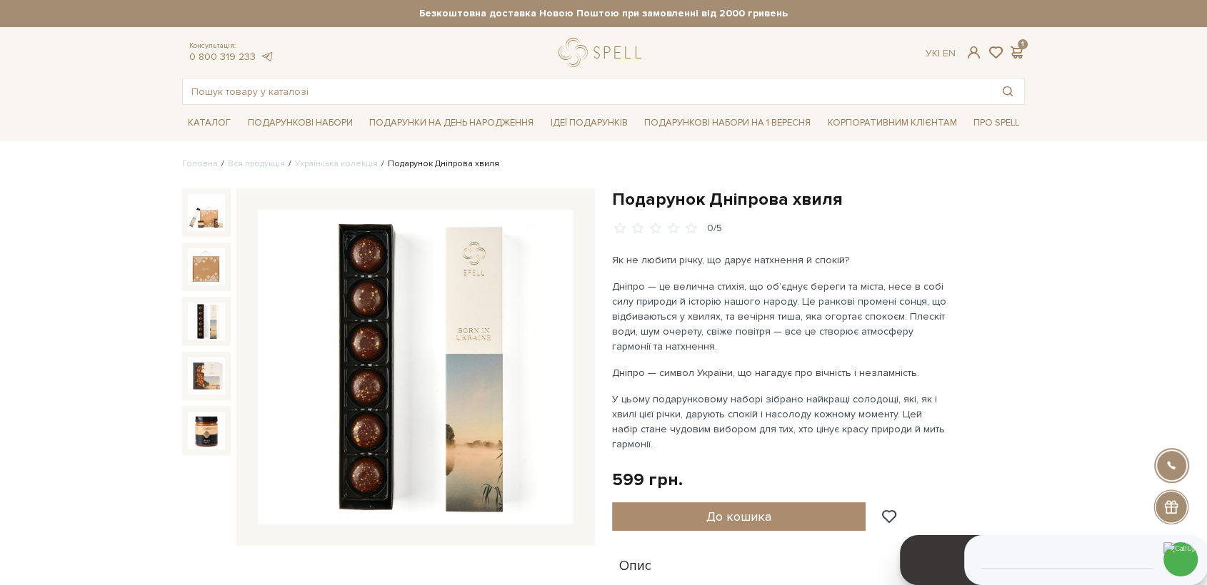
click at [407, 343] on img at bounding box center [416, 368] width 316 height 316
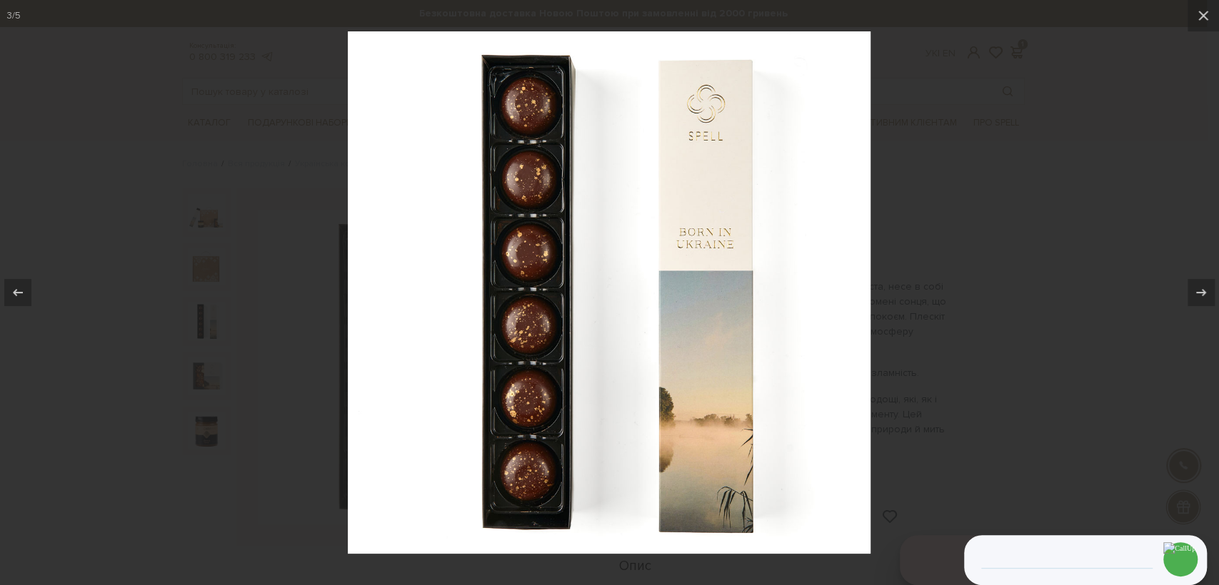
click at [1040, 232] on div at bounding box center [609, 292] width 1219 height 585
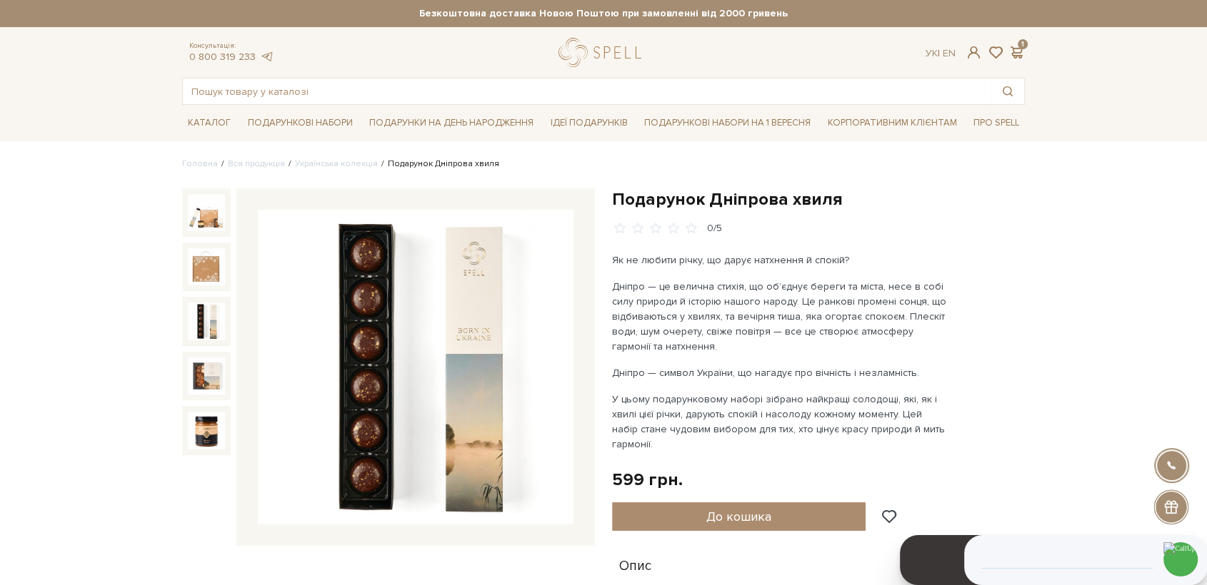
click at [443, 350] on img at bounding box center [416, 368] width 316 height 316
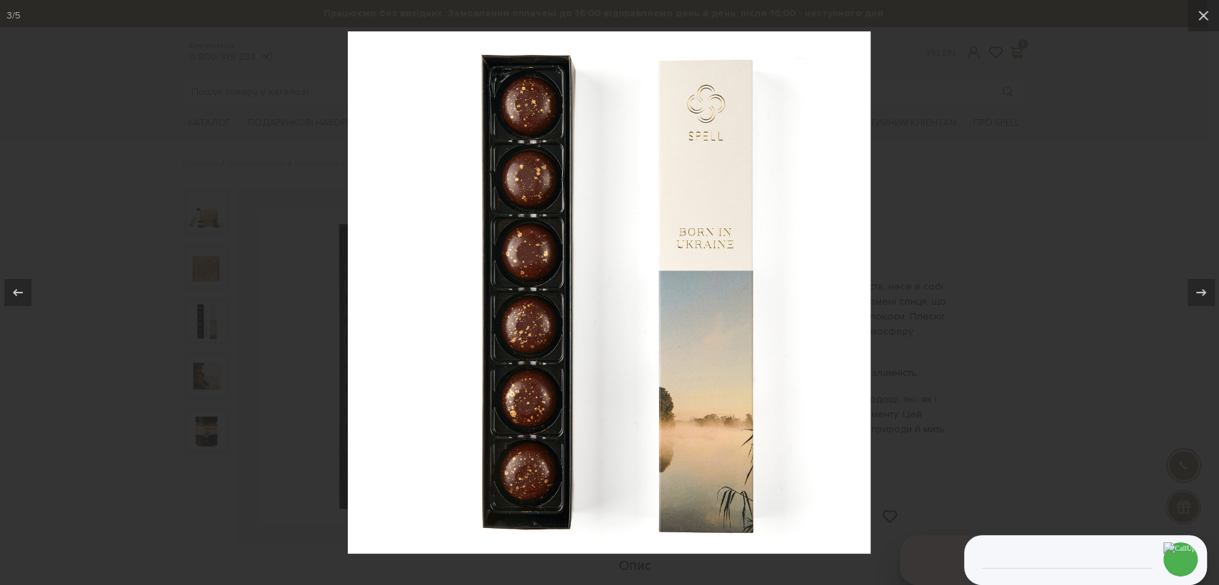
click at [1017, 233] on div at bounding box center [609, 292] width 1219 height 585
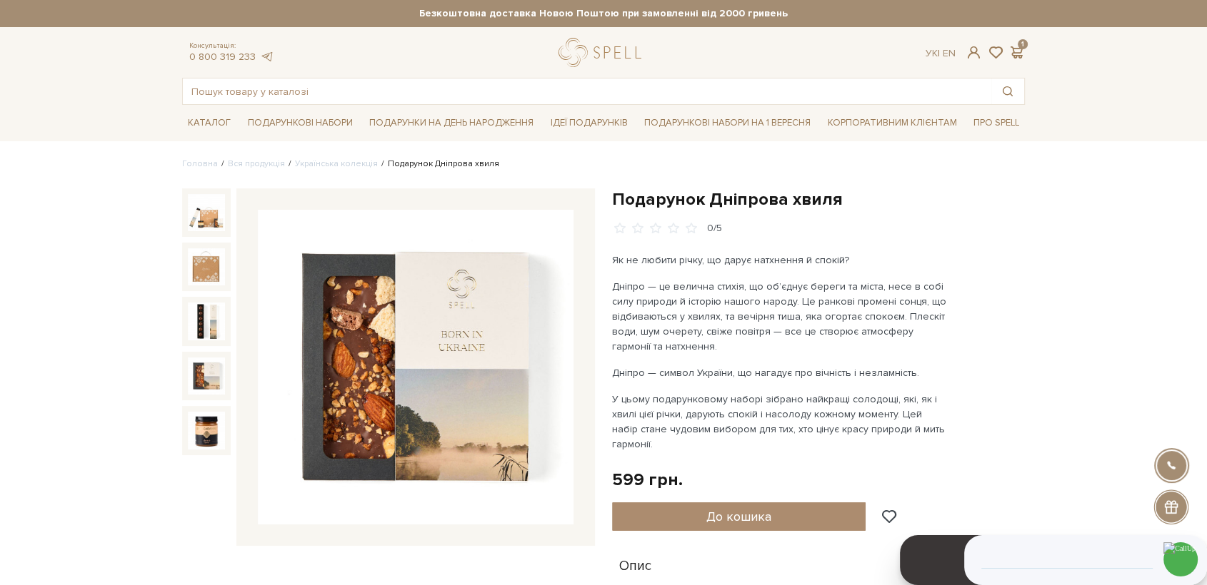
click at [197, 376] on img at bounding box center [206, 376] width 37 height 37
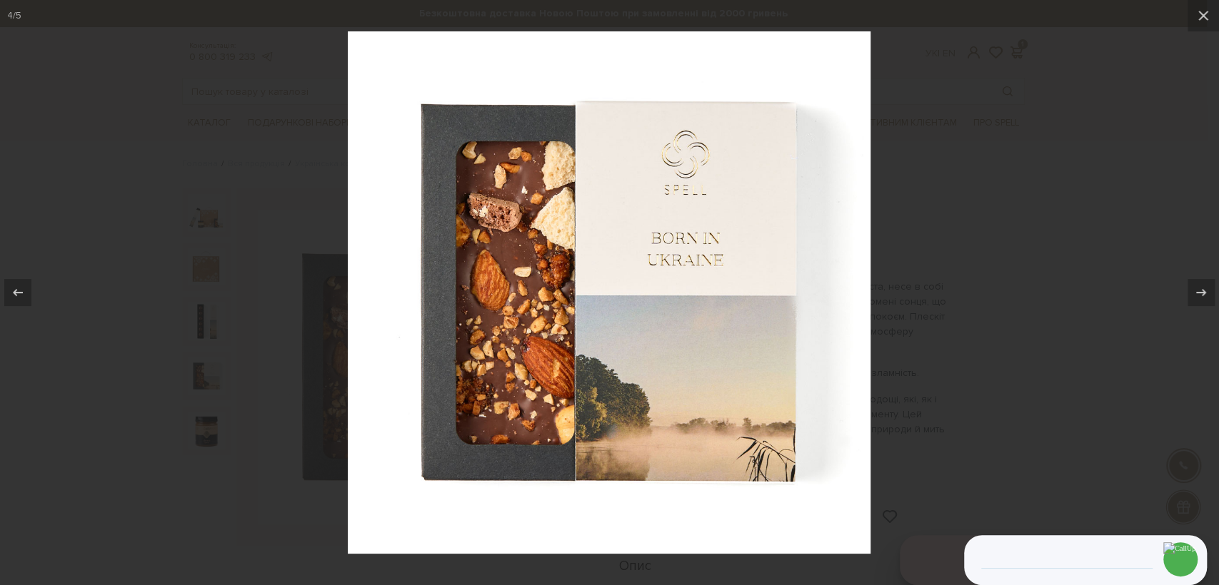
drag, startPoint x: 626, startPoint y: 296, endPoint x: 638, endPoint y: 298, distance: 12.5
drag, startPoint x: 1183, startPoint y: 291, endPoint x: 1162, endPoint y: 296, distance: 22.0
click at [1182, 292] on button at bounding box center [1194, 292] width 50 height 71
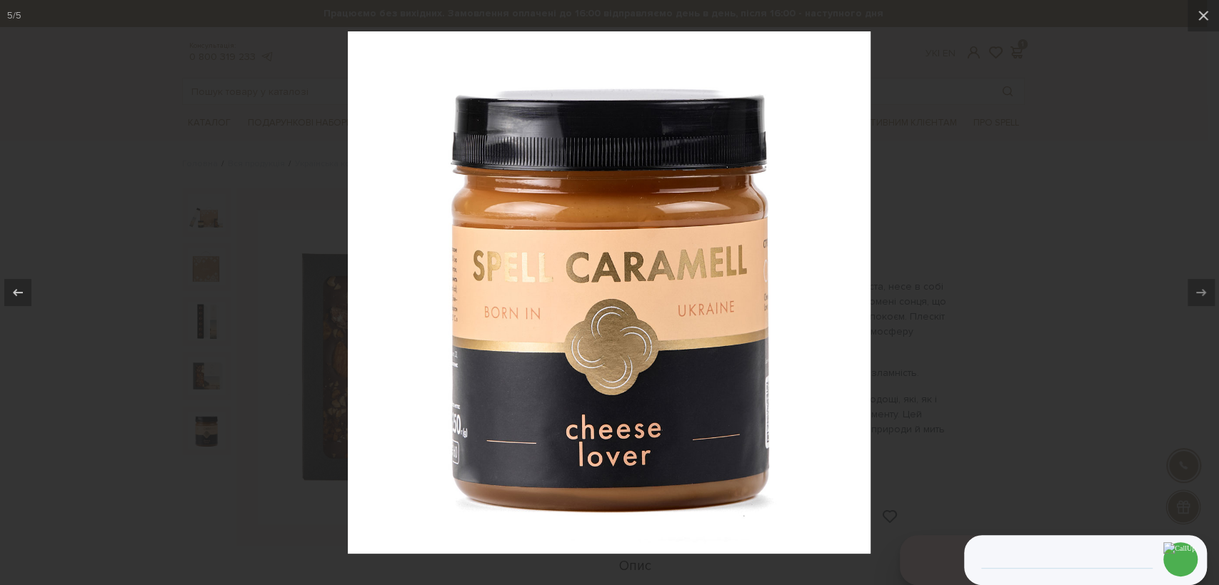
click at [1046, 243] on div at bounding box center [609, 292] width 1219 height 585
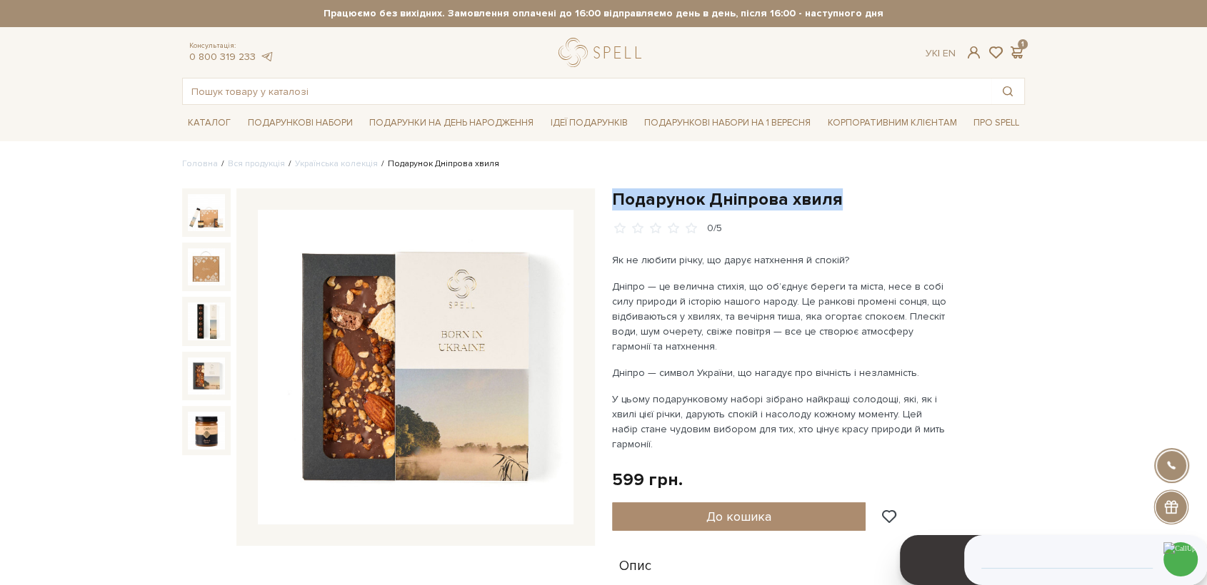
drag, startPoint x: 833, startPoint y: 193, endPoint x: 620, endPoint y: 196, distance: 213.5
click at [607, 198] on div "Подарунок Дніпрова хвиля 0/5 Як не любити річку, що дарує натхнення й спокій? Д…" at bounding box center [818, 500] width 430 height 625
copy h1 "Подарунок Дніпрова хвиля"
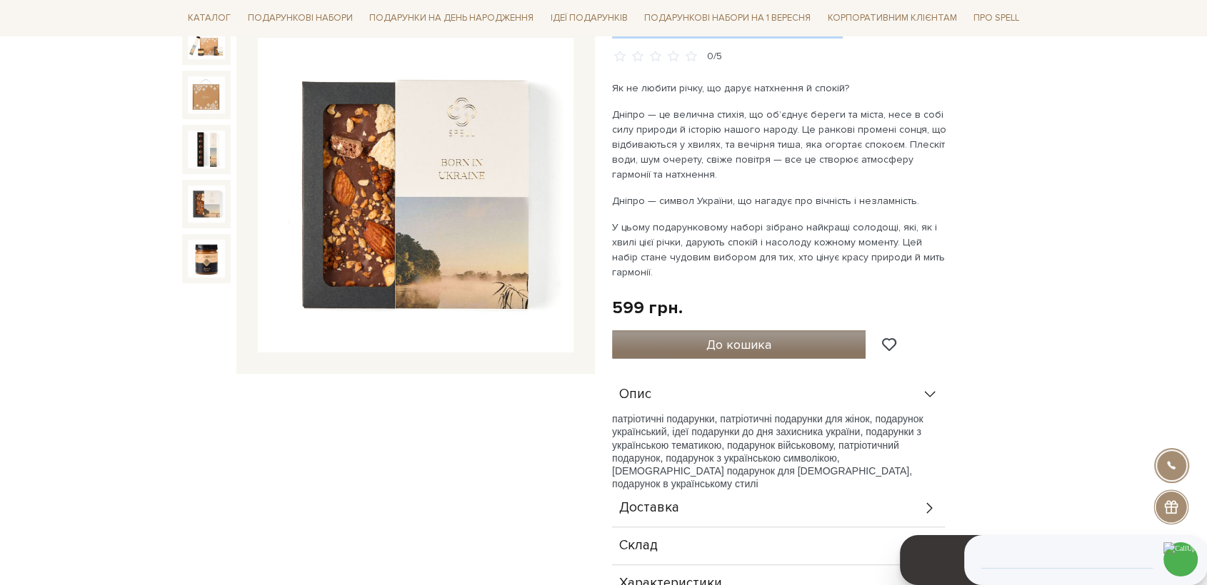
scroll to position [238, 0]
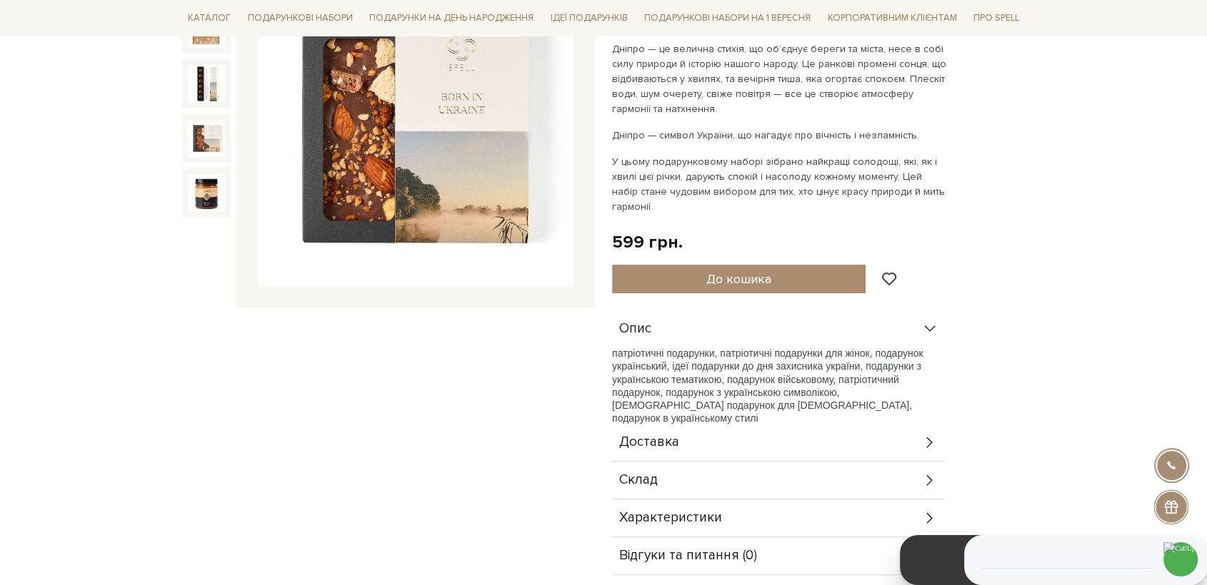
click at [697, 480] on div "Склад" at bounding box center [778, 480] width 333 height 37
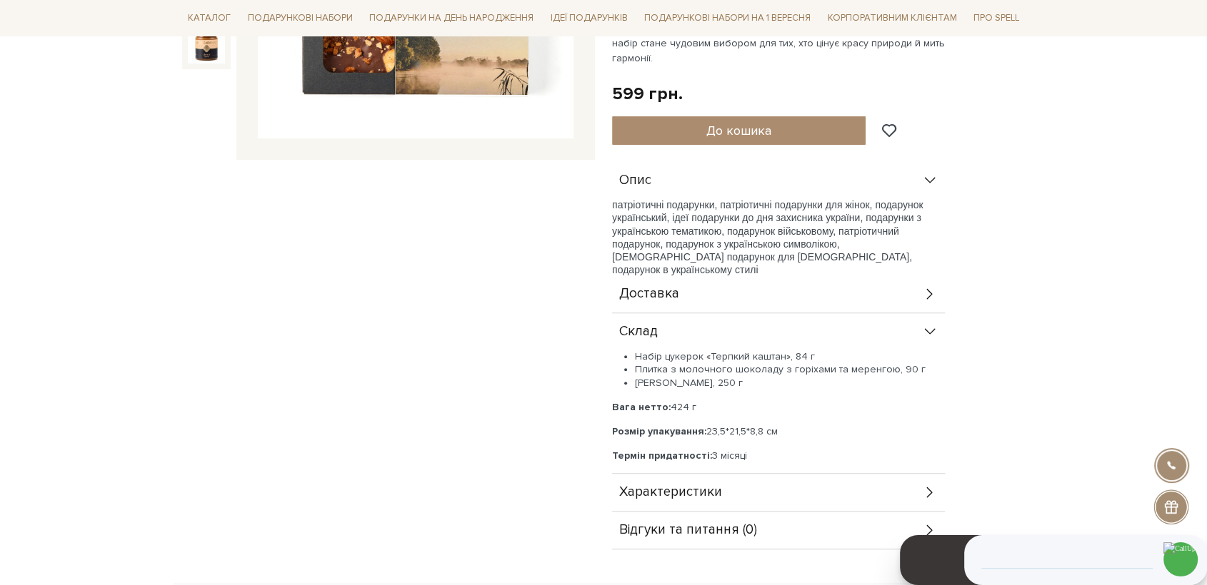
scroll to position [396, 0]
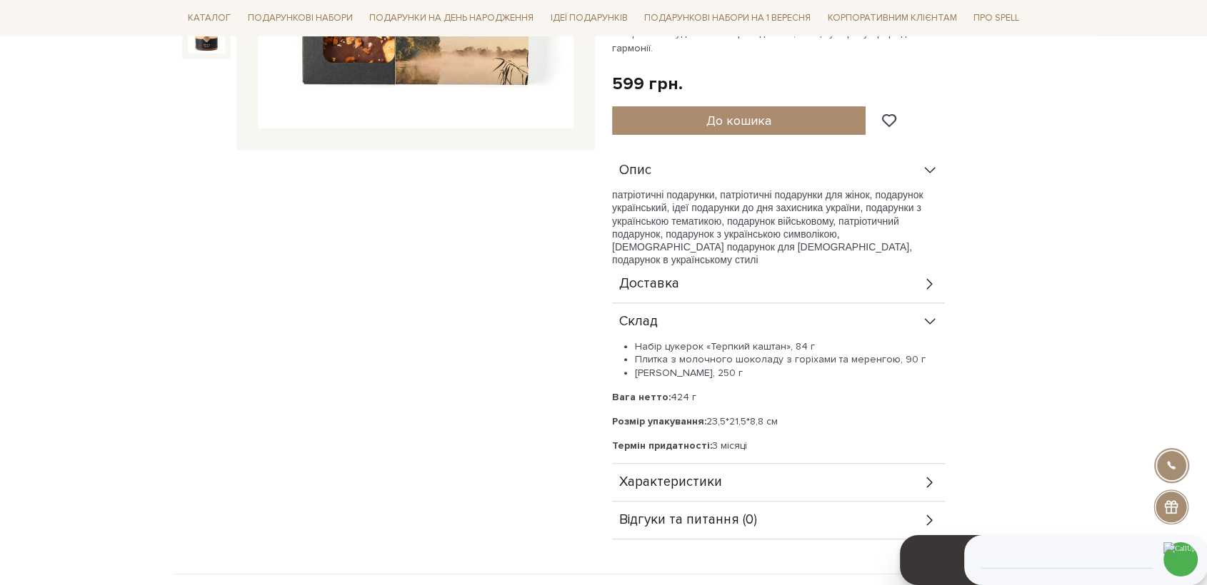
drag, startPoint x: 735, startPoint y: 367, endPoint x: 636, endPoint y: 341, distance: 102.5
click at [635, 343] on ul "Набір цукерок «Терпкий каштан», 84 г Плитка з молочного шоколаду з горіхами та …" at bounding box center [778, 360] width 333 height 39
copy ul "Набір цукерок «Терпкий каштан», 84 г Плитка з молочного шоколаду з горіхами та …"
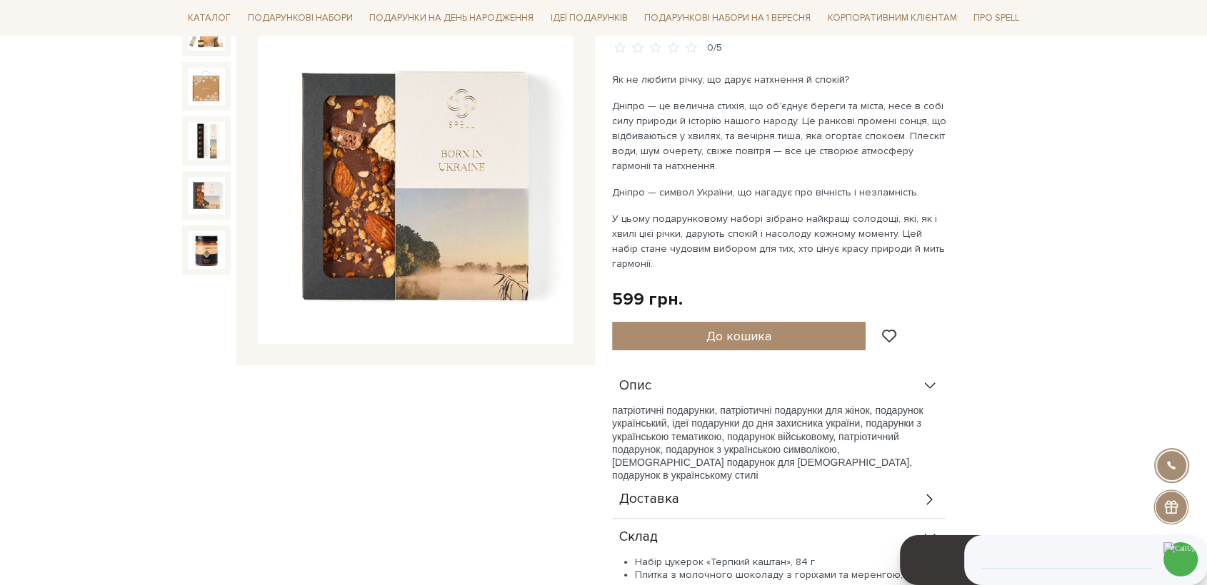
scroll to position [79, 0]
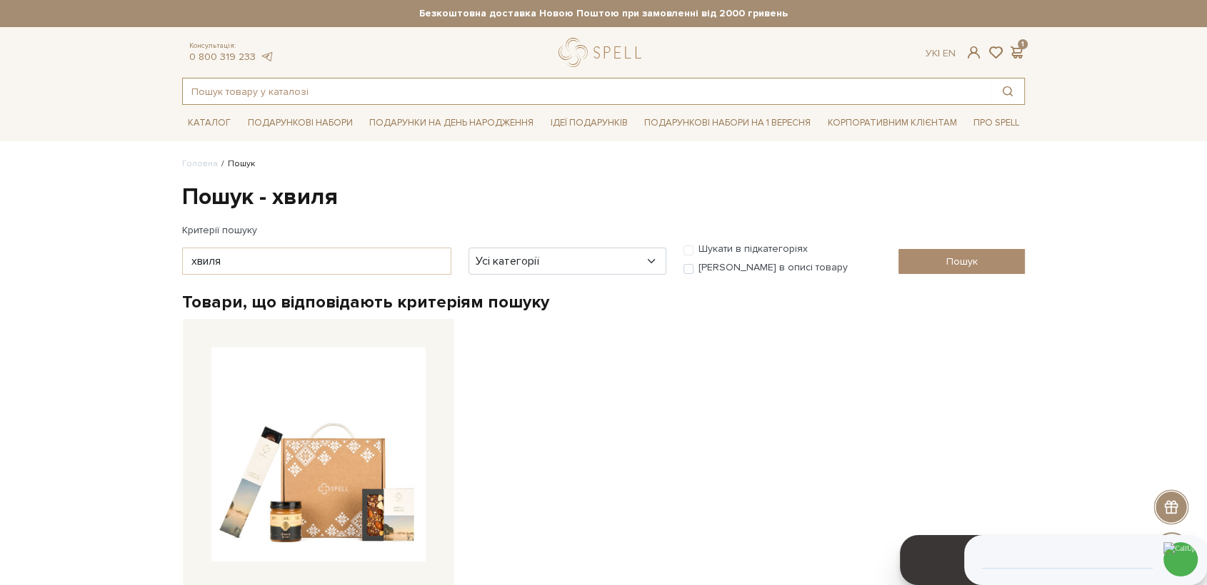
click at [289, 90] on input "text" at bounding box center [587, 92] width 808 height 26
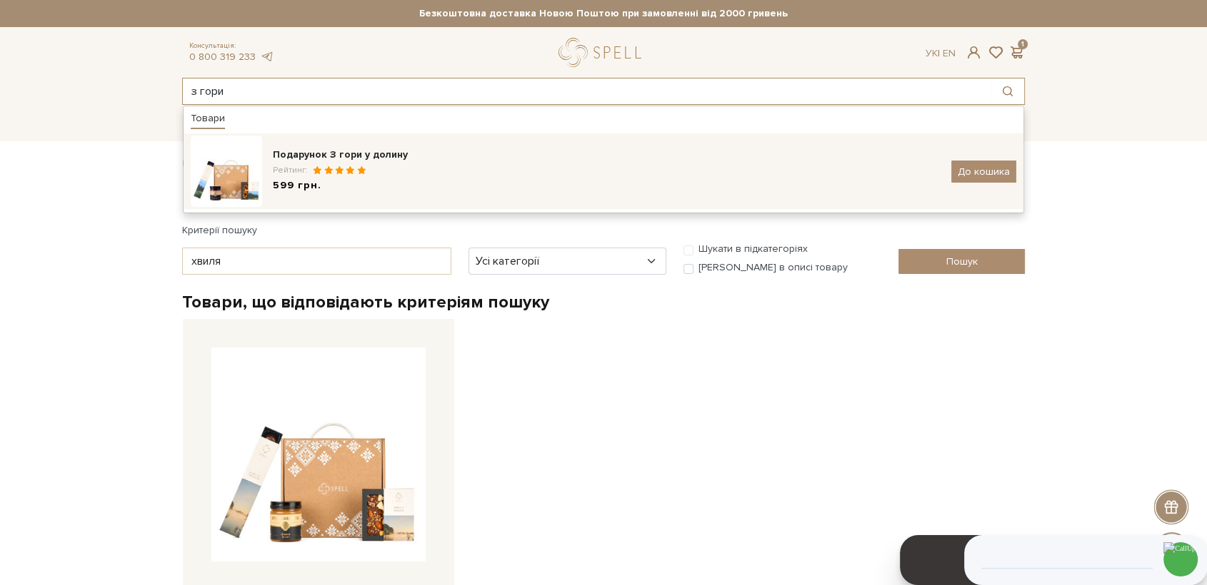
type input "з гори"
click at [388, 157] on div "Подарунок З гори у долину" at bounding box center [607, 155] width 668 height 14
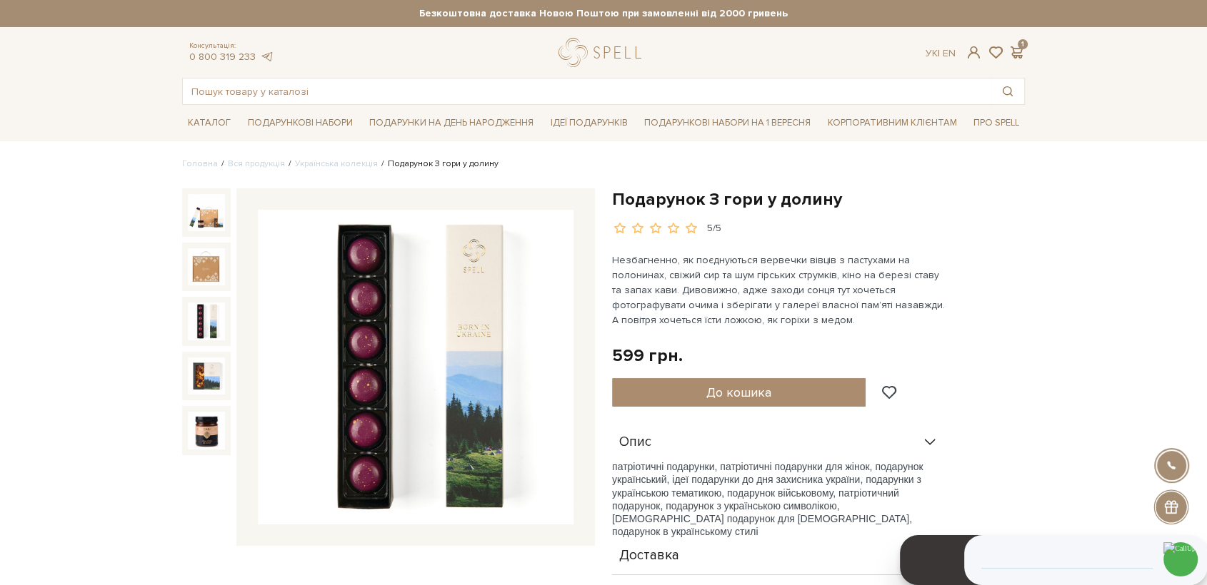
click at [405, 336] on img at bounding box center [416, 368] width 316 height 316
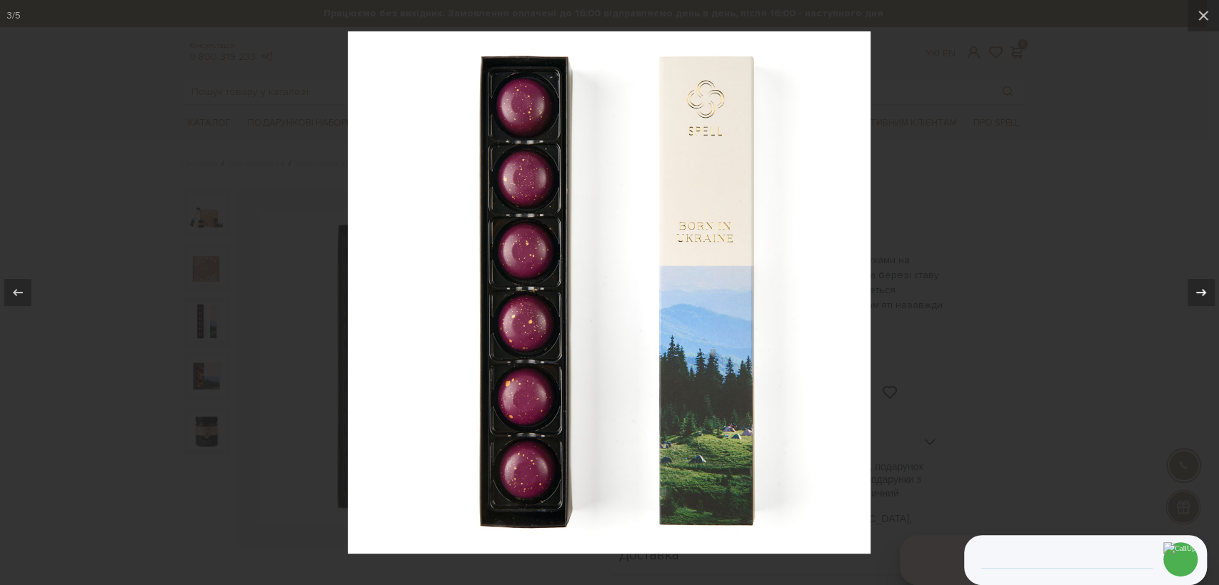
click at [1201, 298] on icon at bounding box center [1200, 292] width 17 height 17
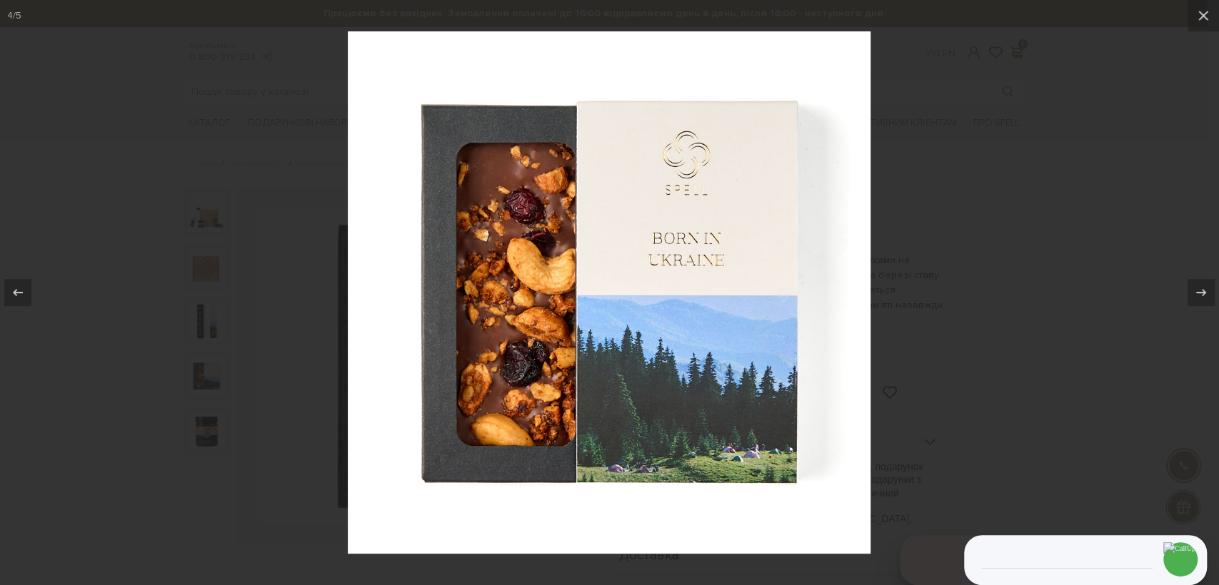
drag, startPoint x: 1200, startPoint y: 298, endPoint x: 998, endPoint y: 300, distance: 202.1
click at [1199, 298] on icon at bounding box center [1200, 292] width 17 height 17
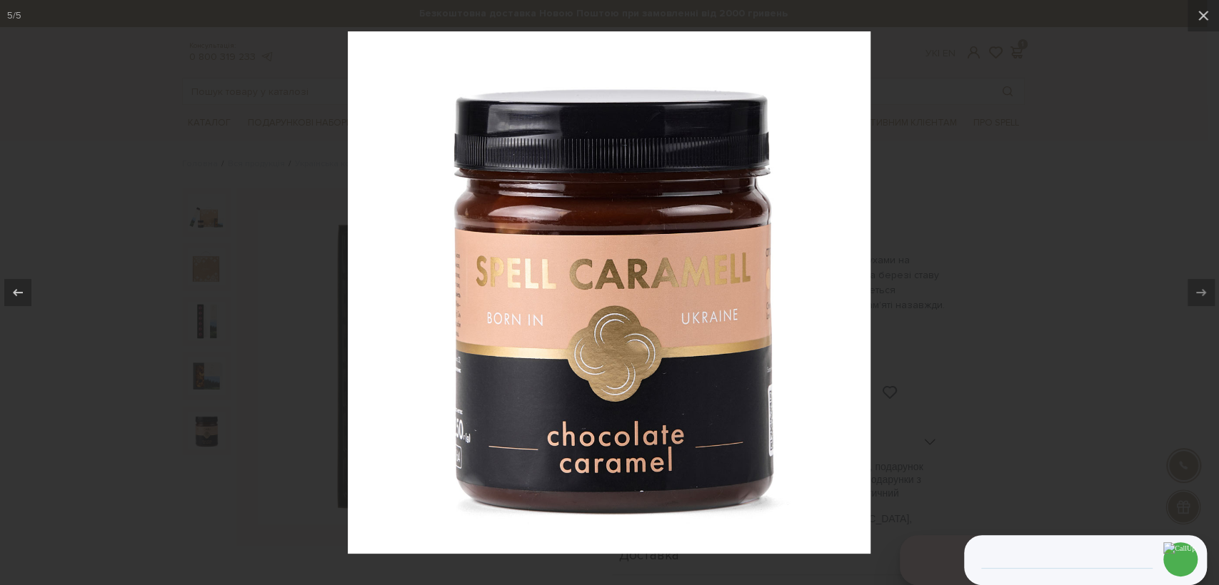
click at [925, 321] on div at bounding box center [609, 292] width 1219 height 585
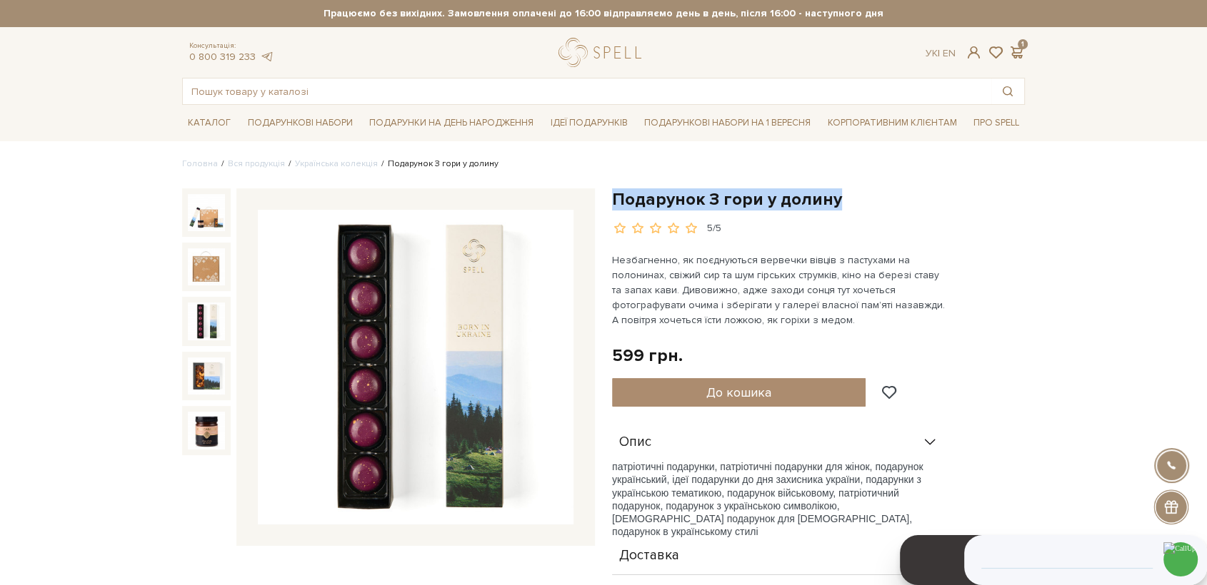
drag, startPoint x: 628, startPoint y: 196, endPoint x: 832, endPoint y: 184, distance: 204.6
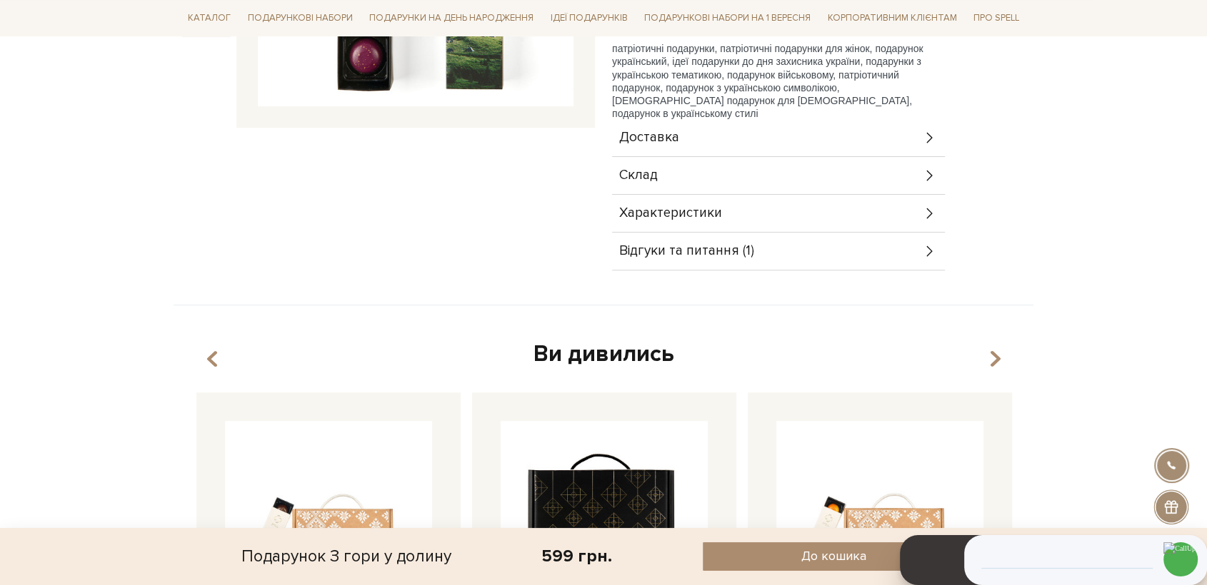
scroll to position [476, 0]
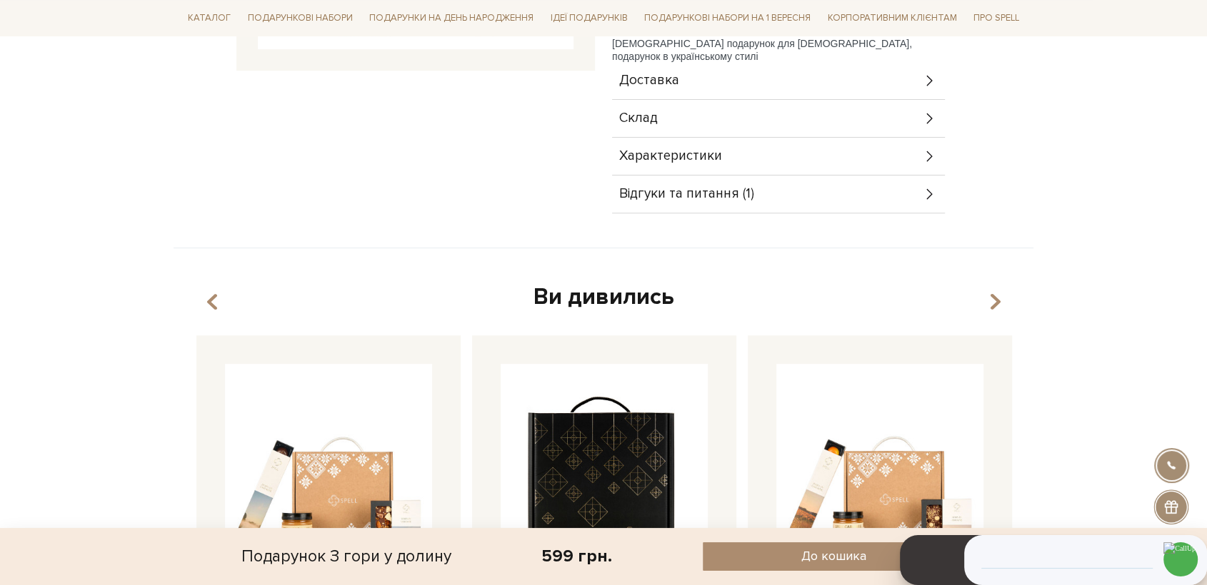
click at [670, 116] on div "Склад" at bounding box center [778, 118] width 333 height 37
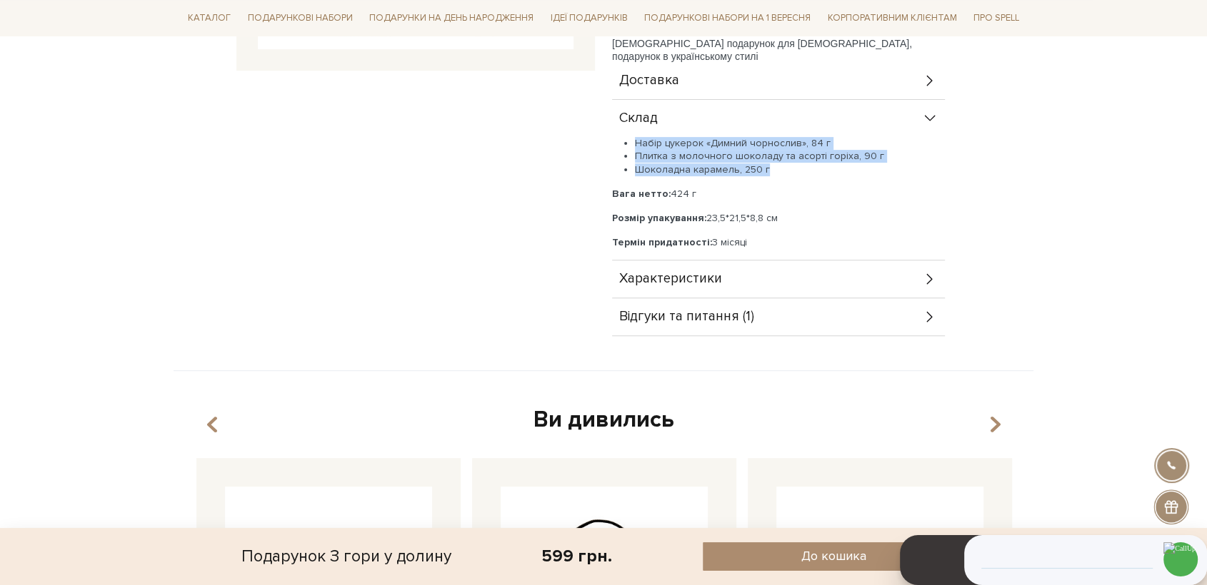
drag, startPoint x: 765, startPoint y: 171, endPoint x: 629, endPoint y: 141, distance: 138.9
click at [629, 141] on ul "Набір цукерок «Димний чорнослив», 84 г Плитка з молочного шоколаду та асорті го…" at bounding box center [778, 156] width 333 height 39
copy ul "Набір цукерок «Димний чорнослив», 84 г Плитка з молочного шоколаду та асорті го…"
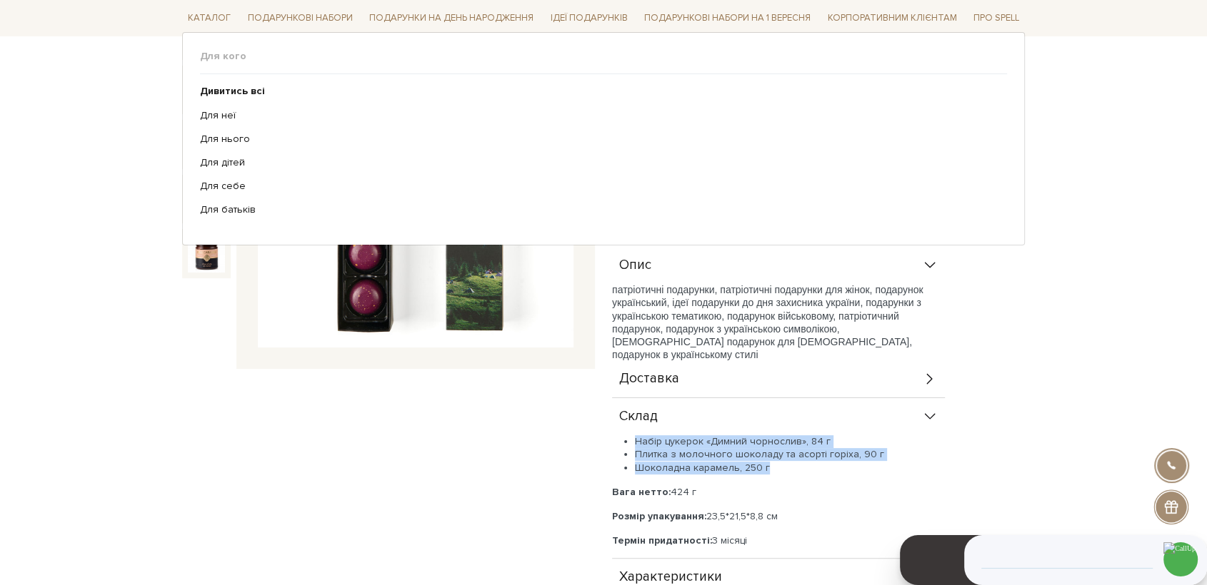
scroll to position [0, 0]
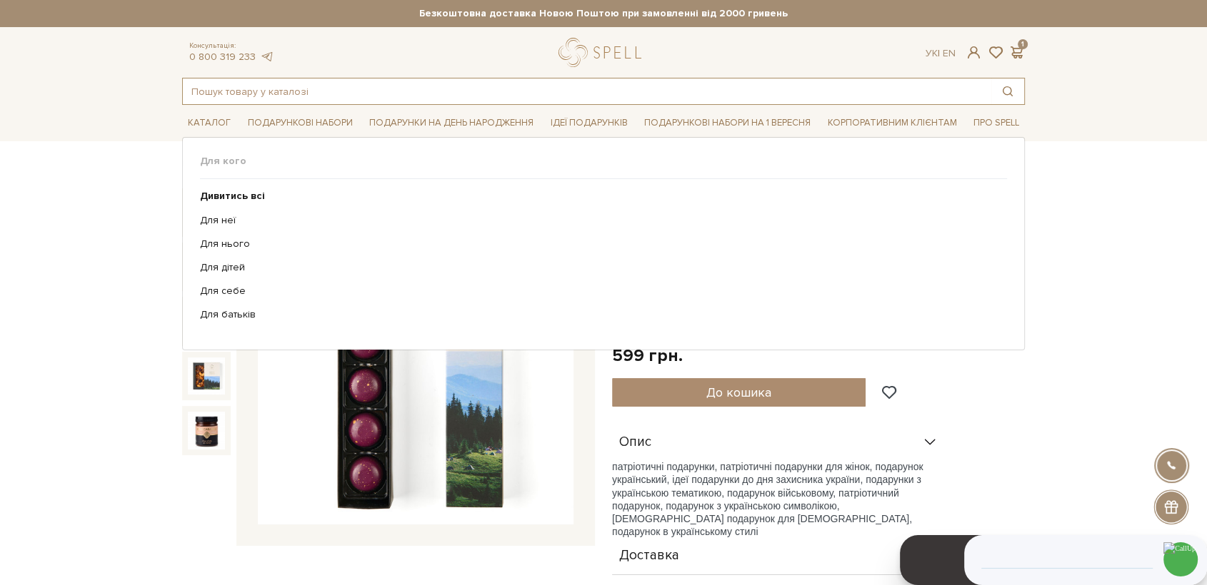
click at [389, 99] on input "text" at bounding box center [587, 92] width 808 height 26
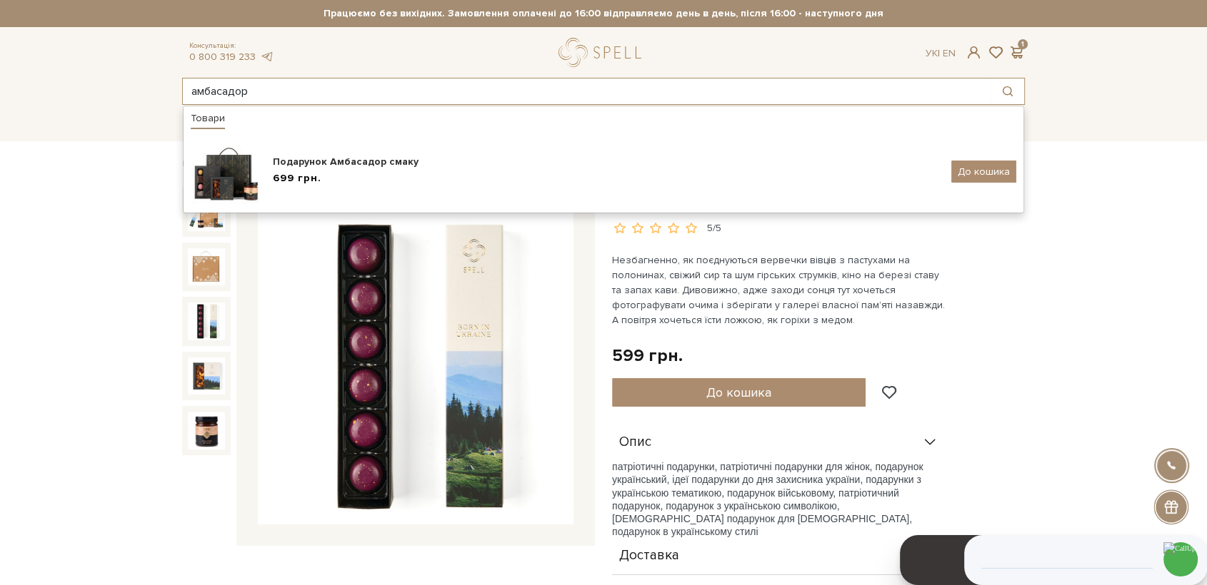
type input "амбасадор"
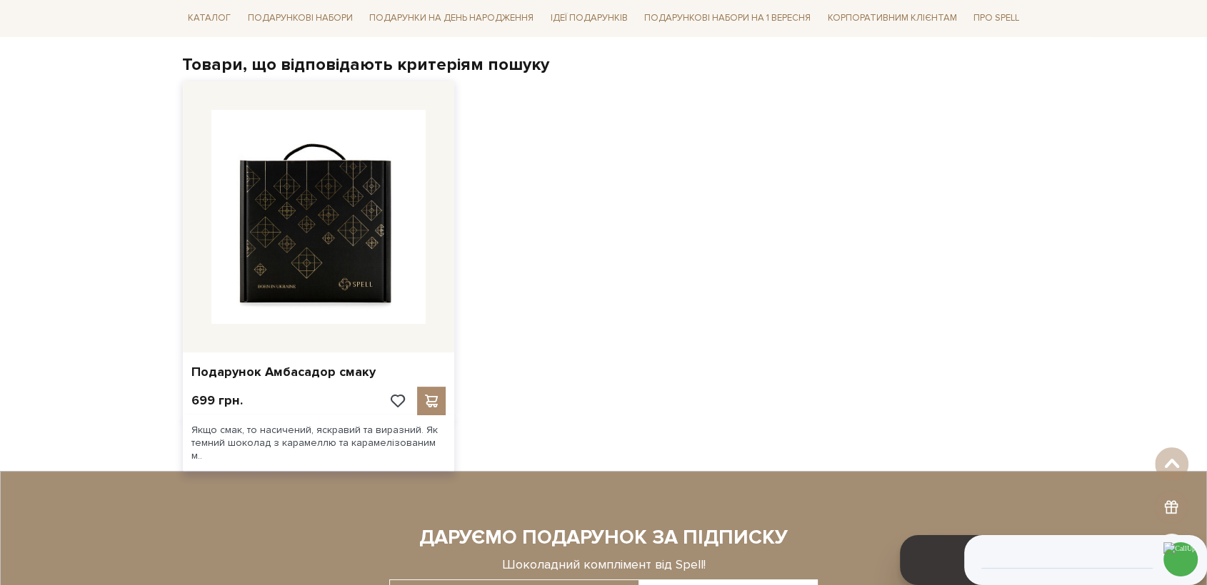
click at [381, 247] on img at bounding box center [318, 217] width 214 height 214
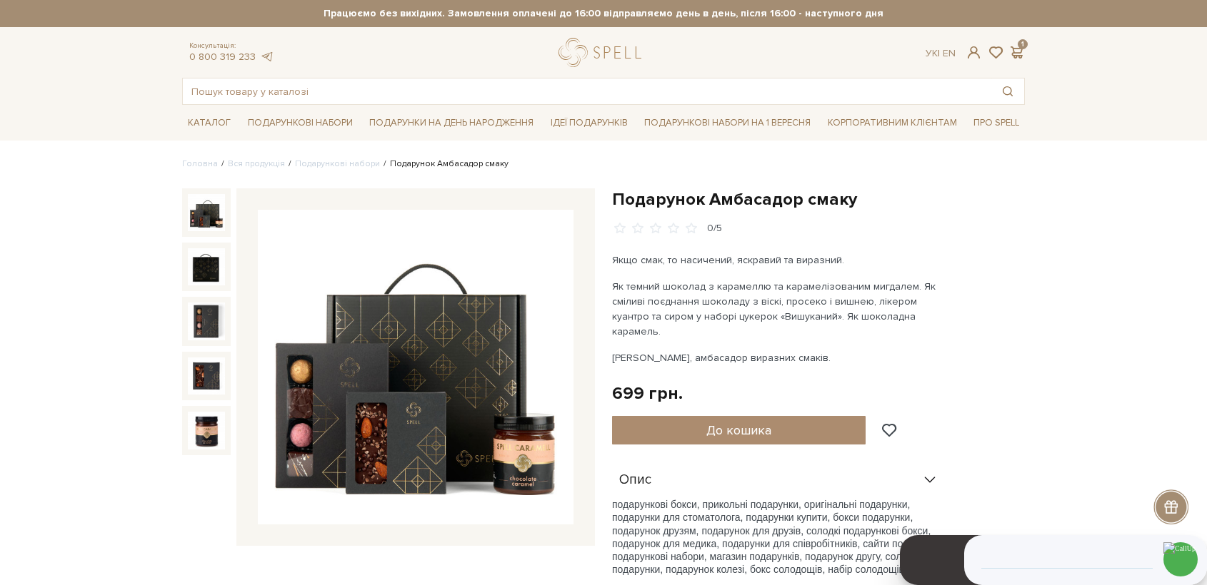
click at [433, 343] on img at bounding box center [416, 368] width 316 height 316
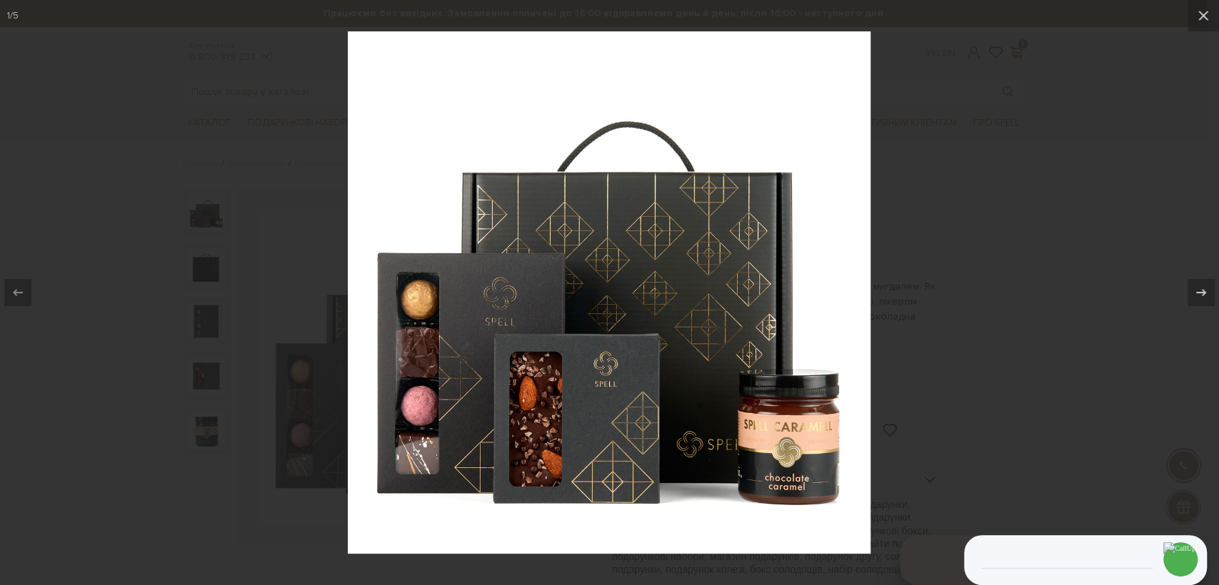
click at [1057, 252] on div at bounding box center [609, 292] width 1219 height 585
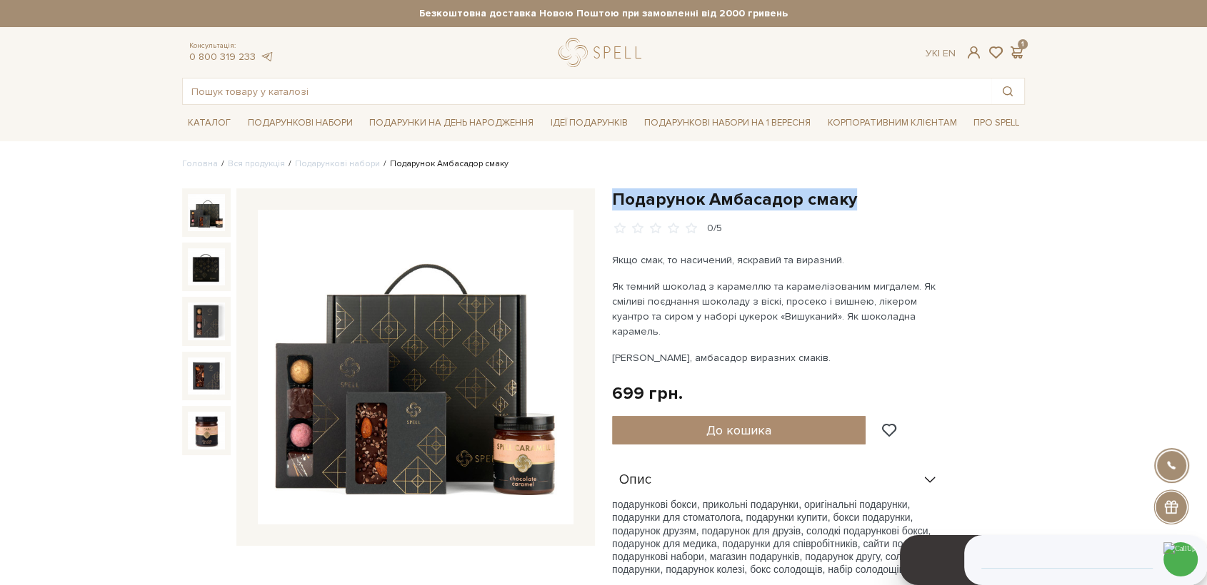
drag, startPoint x: 743, startPoint y: 207, endPoint x: 688, endPoint y: 190, distance: 56.9
click at [610, 203] on div "Подарунок Амбасадор смаку 0/5 Якщо смак, то насичений, яскравий та виразний. Як…" at bounding box center [818, 464] width 430 height 552
copy h1 "Подарунок Амбасадор смаку"
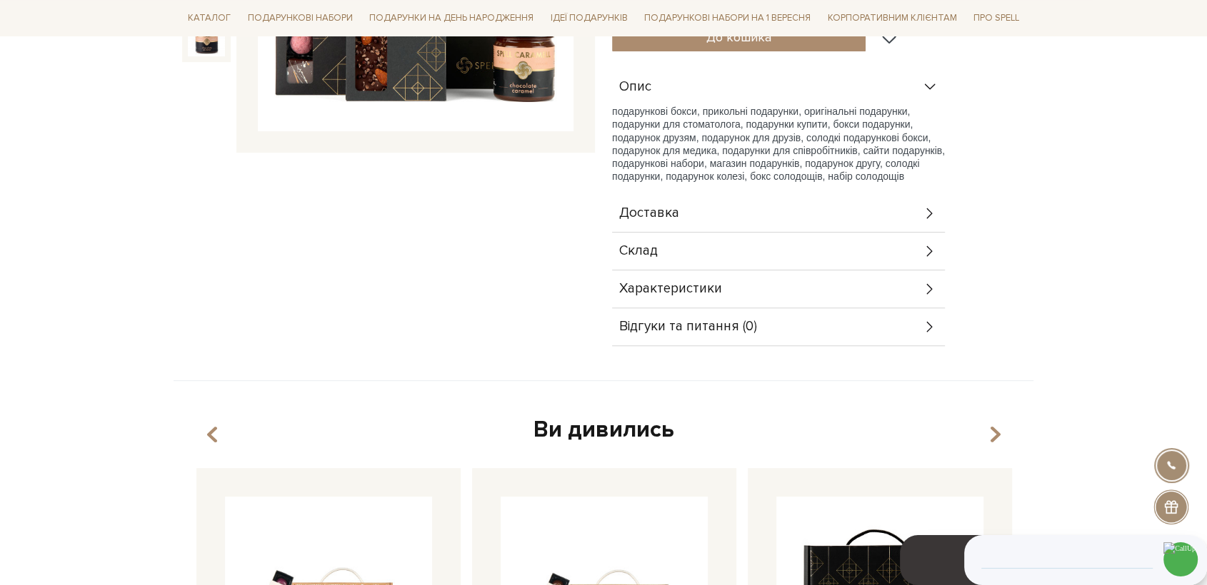
scroll to position [396, 0]
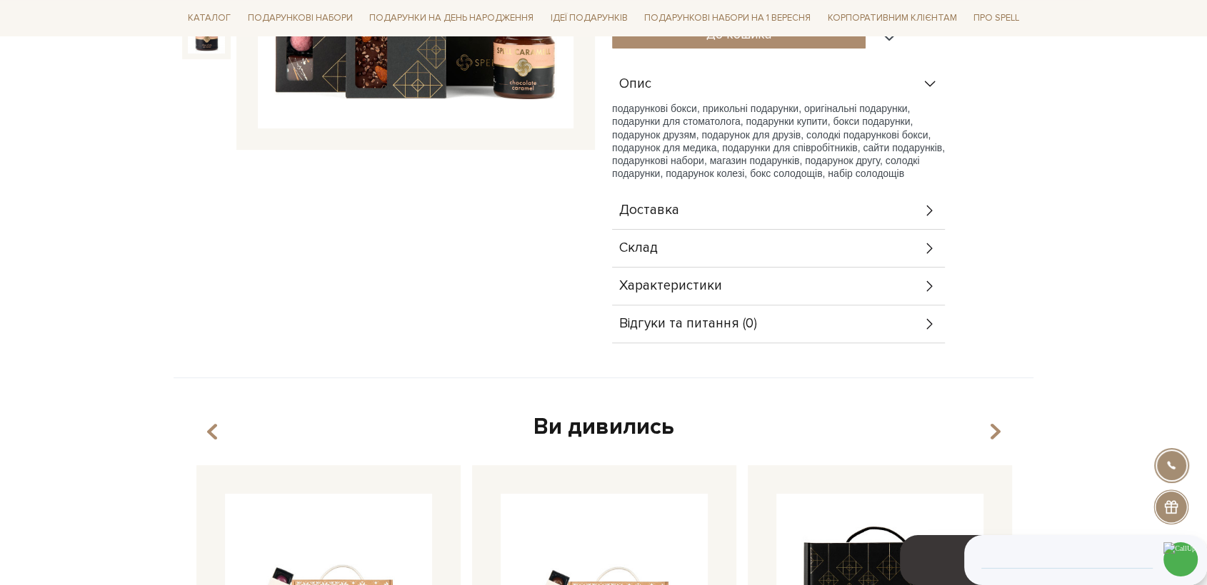
click at [681, 234] on div "Склад" at bounding box center [778, 248] width 333 height 37
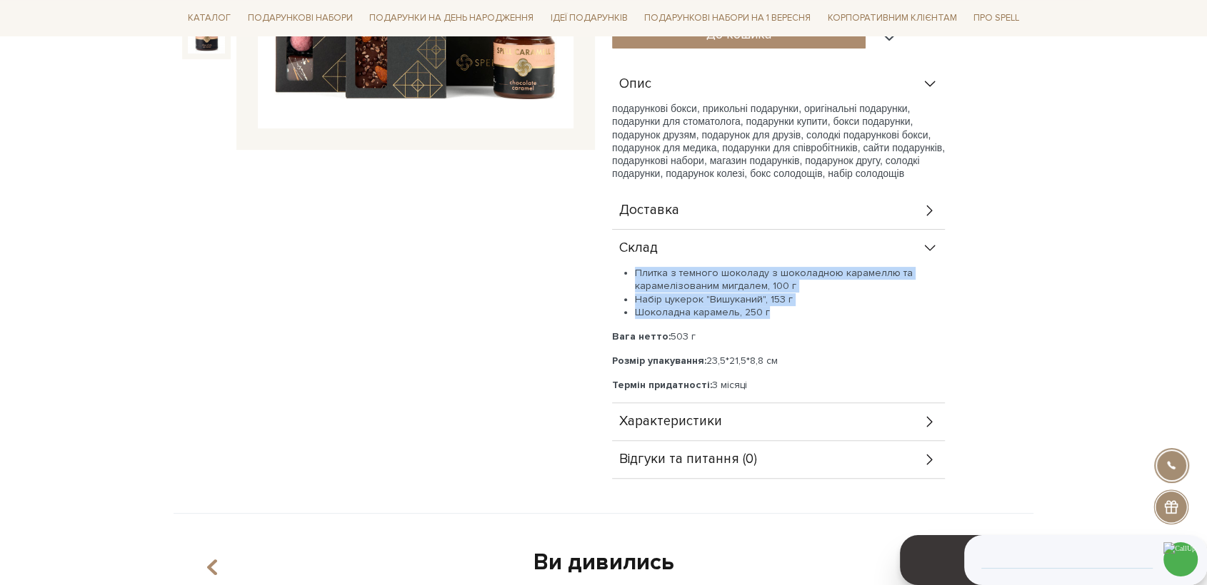
drag, startPoint x: 725, startPoint y: 298, endPoint x: 625, endPoint y: 256, distance: 108.9
click at [625, 267] on ul "Плитка з темного шоколаду з шоколадною карамеллю та карамелізованим мигдалем, 1…" at bounding box center [778, 293] width 333 height 52
copy ul "Плитка з темного шоколаду з шоколадною карамеллю та карамелізованим мигдалем, 1…"
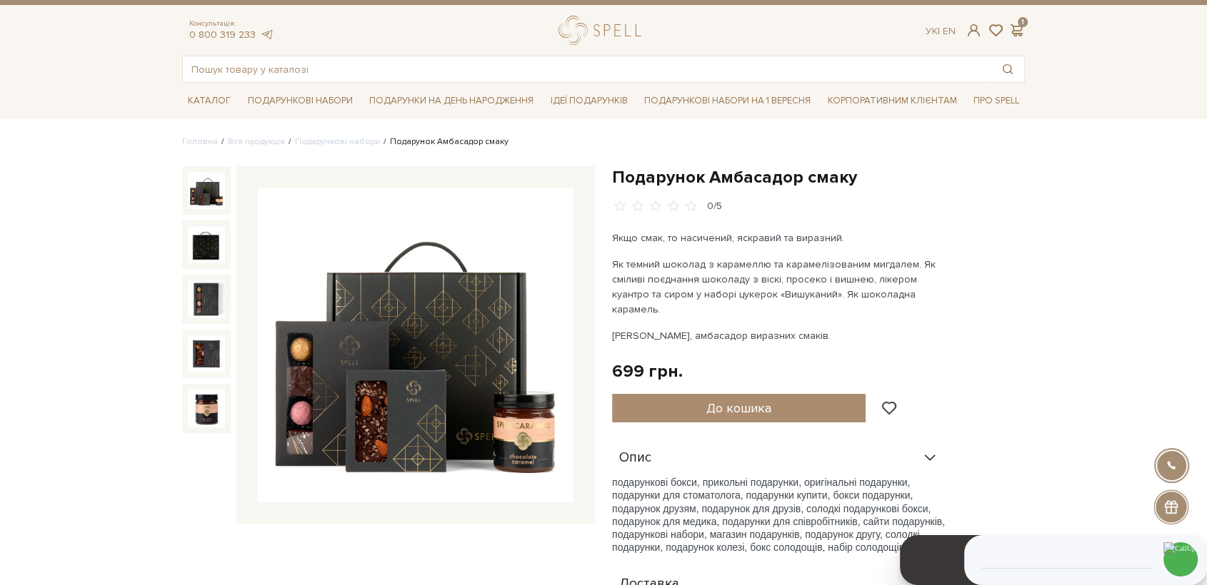
scroll to position [0, 0]
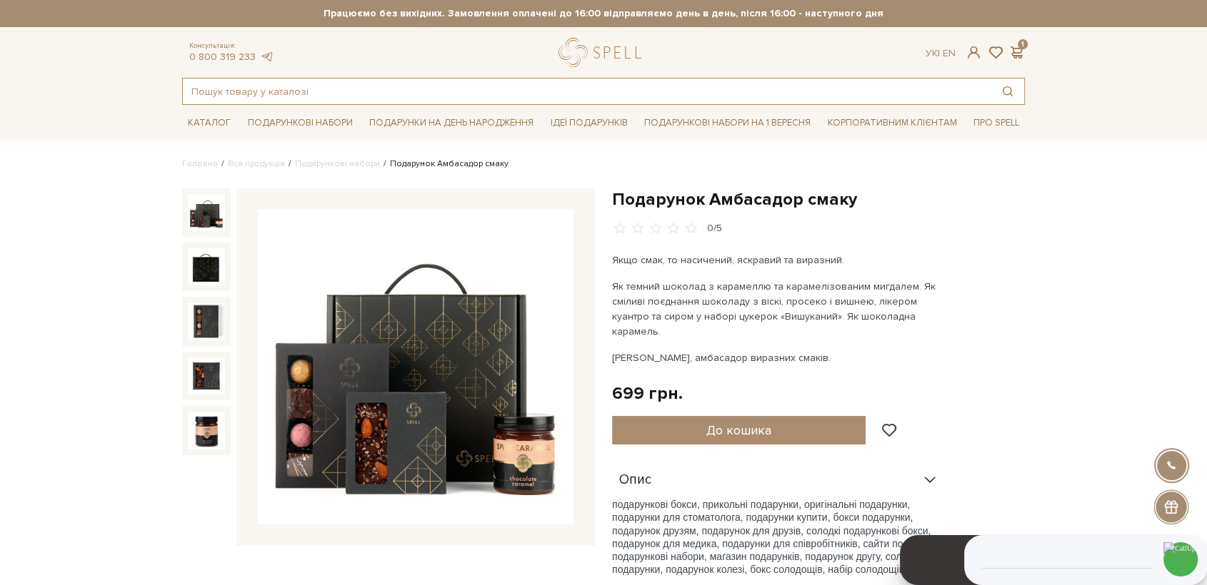
click at [350, 96] on input "text" at bounding box center [587, 92] width 808 height 26
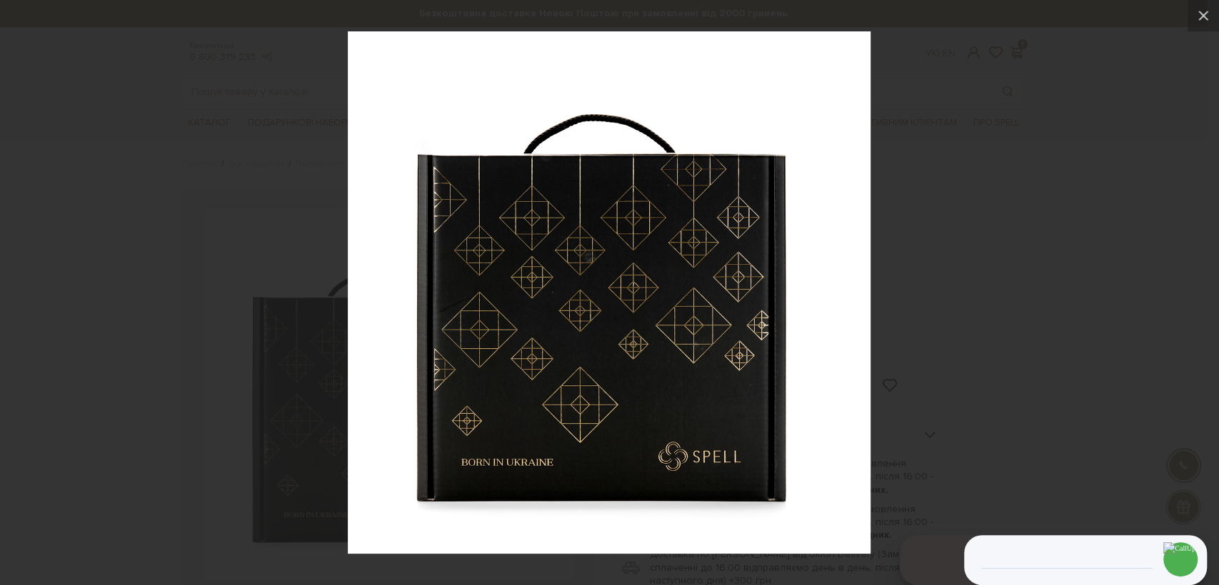
drag, startPoint x: 194, startPoint y: 217, endPoint x: 236, endPoint y: 221, distance: 41.6
click at [196, 218] on div at bounding box center [609, 292] width 1219 height 585
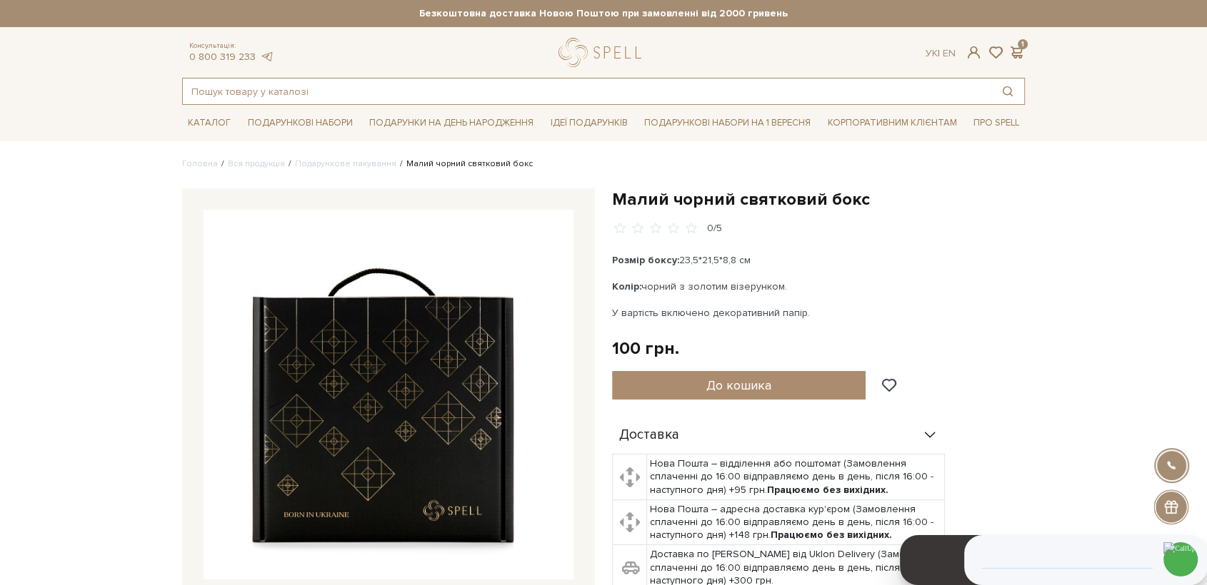
click at [337, 95] on input "text" at bounding box center [587, 92] width 808 height 26
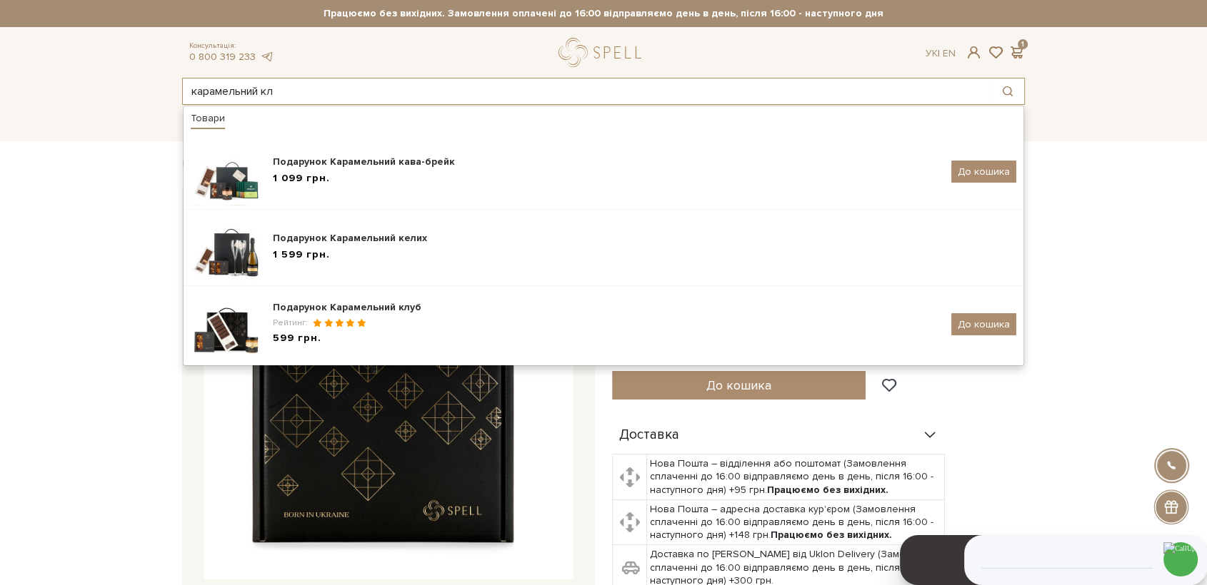
type input "карамельний кл"
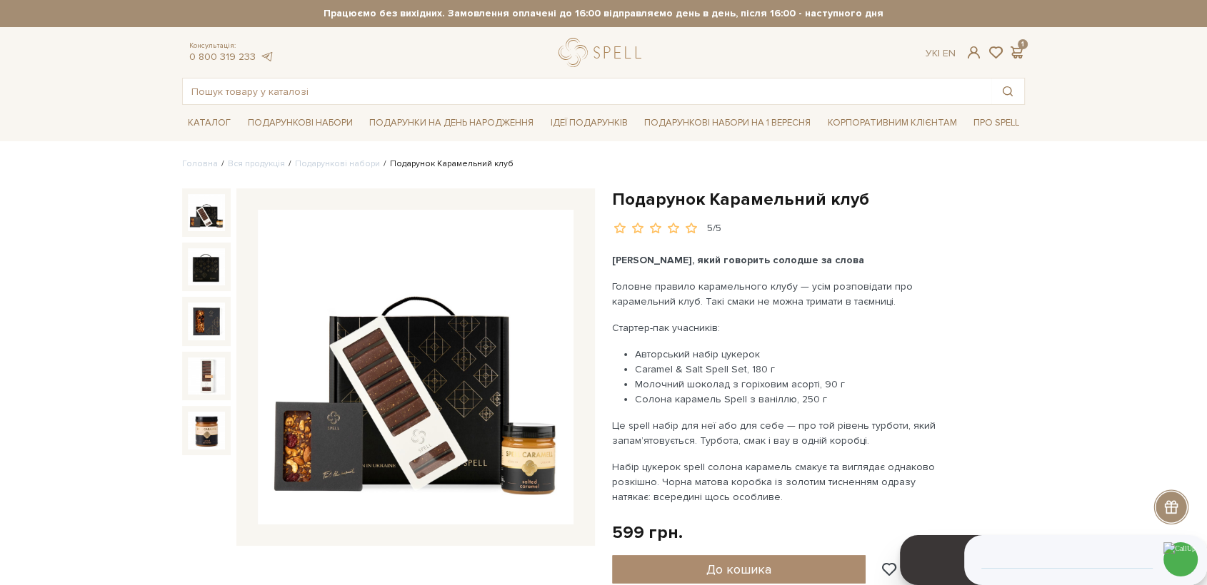
click at [398, 359] on img at bounding box center [416, 368] width 316 height 316
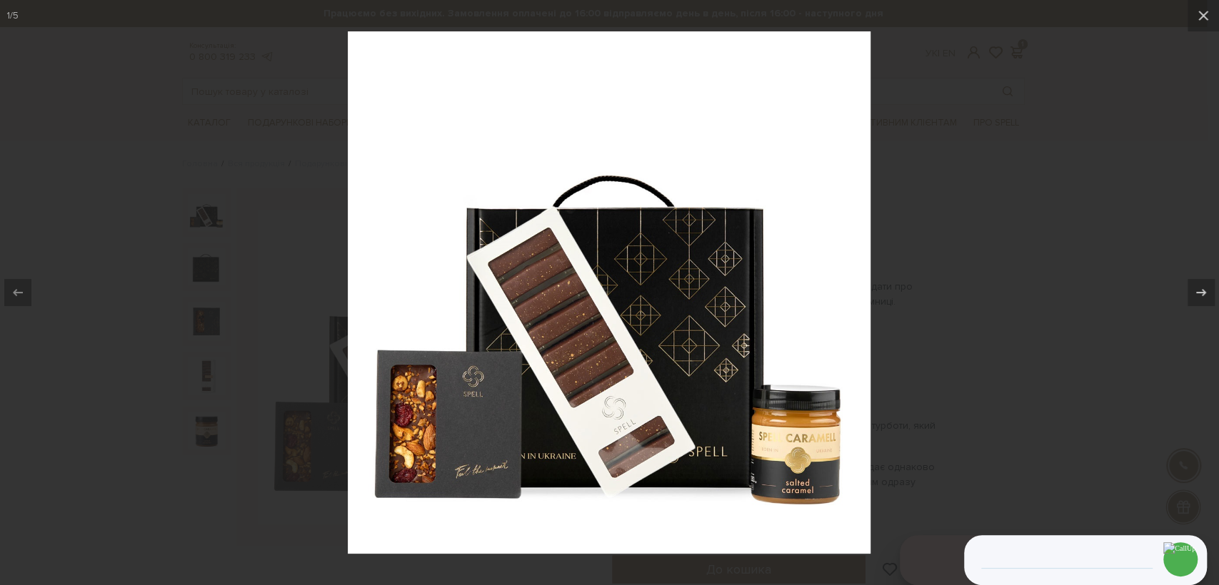
drag, startPoint x: 500, startPoint y: 298, endPoint x: 516, endPoint y: 298, distance: 16.4
click at [905, 271] on div at bounding box center [609, 292] width 1219 height 585
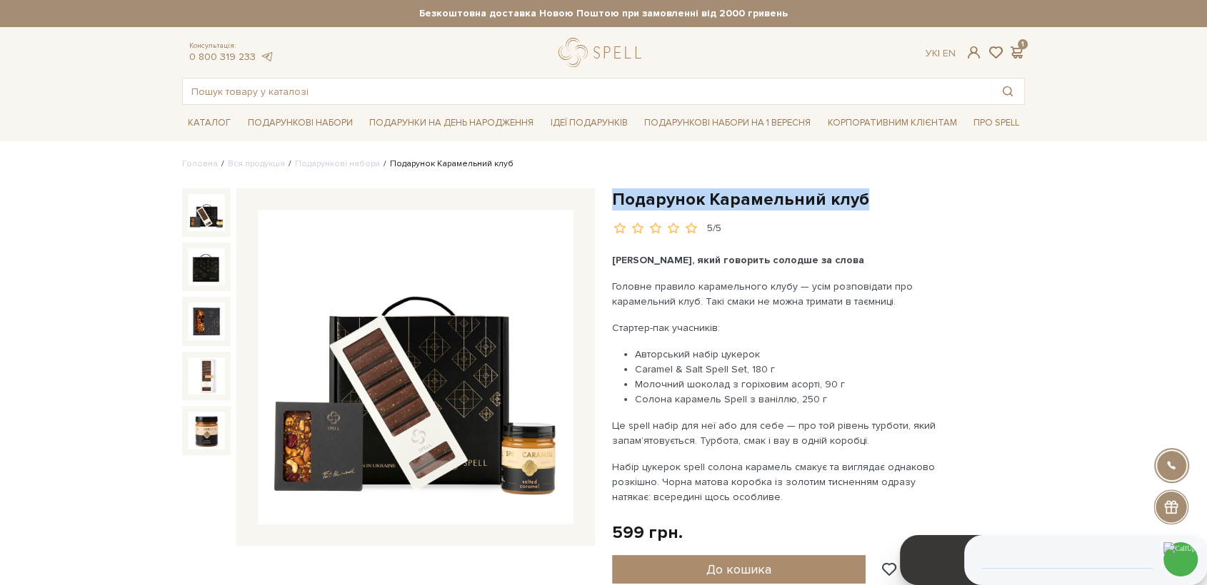
drag, startPoint x: 730, startPoint y: 204, endPoint x: 615, endPoint y: 203, distance: 115.7
click at [615, 203] on h1 "Подарунок Карамельний клуб" at bounding box center [818, 199] width 413 height 22
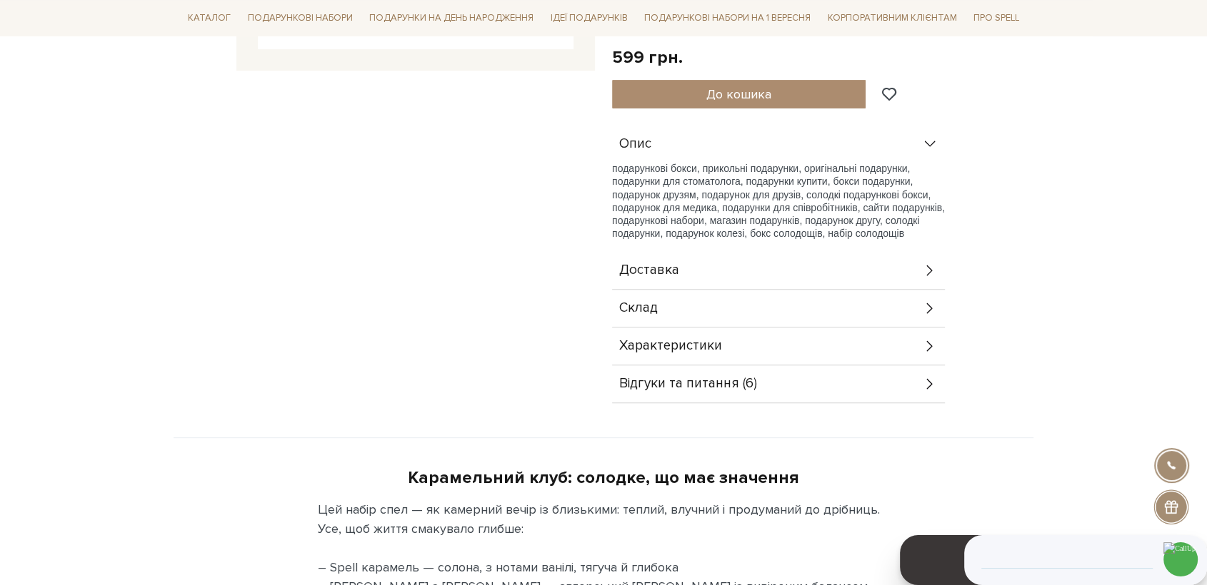
click at [653, 306] on span "Склад" at bounding box center [638, 308] width 39 height 13
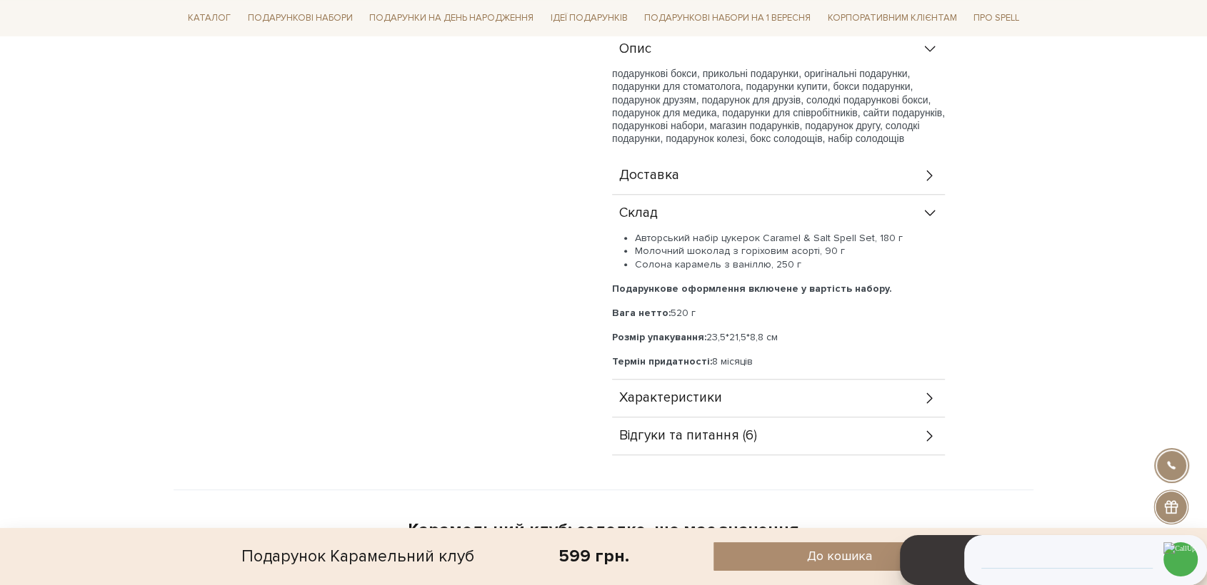
scroll to position [634, 0]
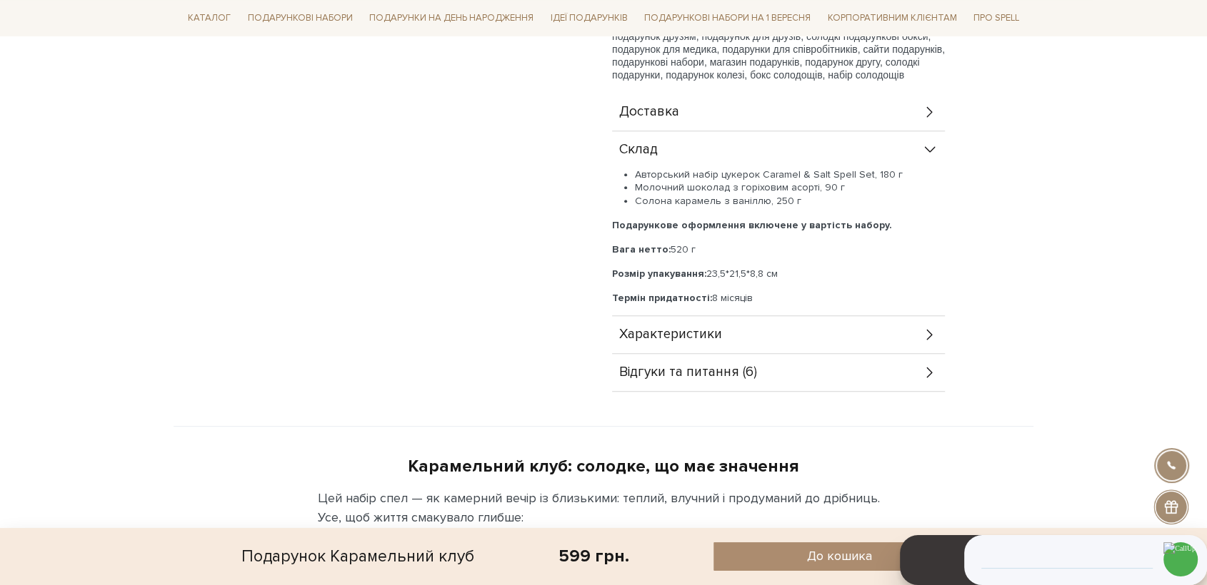
drag, startPoint x: 795, startPoint y: 203, endPoint x: 633, endPoint y: 172, distance: 165.0
click at [633, 172] on ul "Авторський набір цукерок Caramel & Salt Spell Set, 180 г Молочний шоколад з гор…" at bounding box center [778, 187] width 333 height 39
copy ul "Авторський набір цукерок Caramel & Salt Spell Set, 180 г Молочний шоколад з гор…"
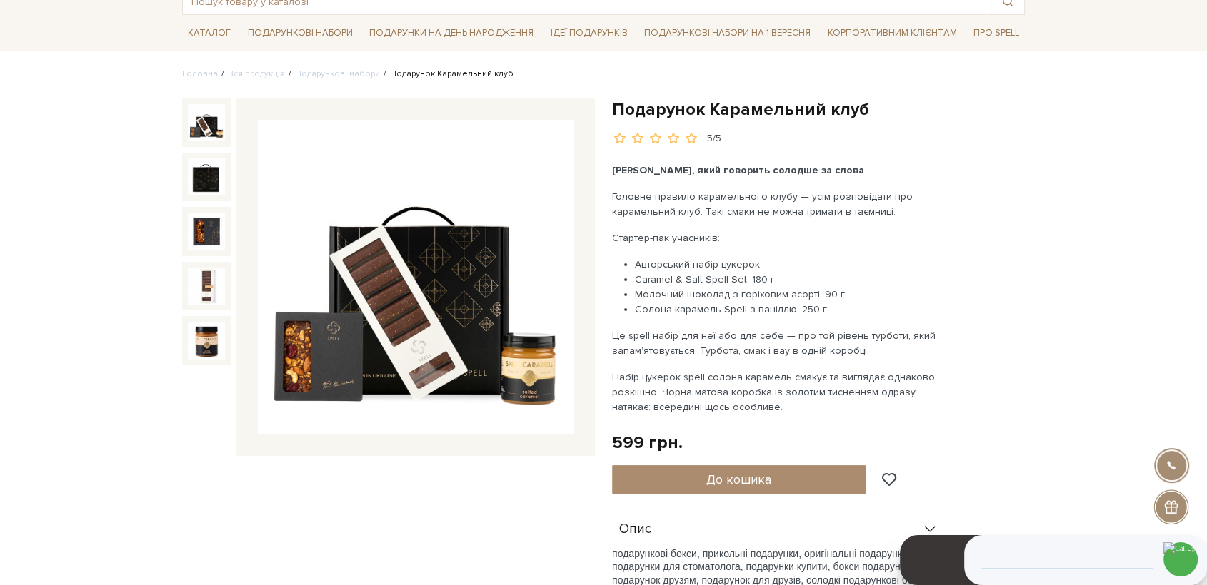
scroll to position [0, 0]
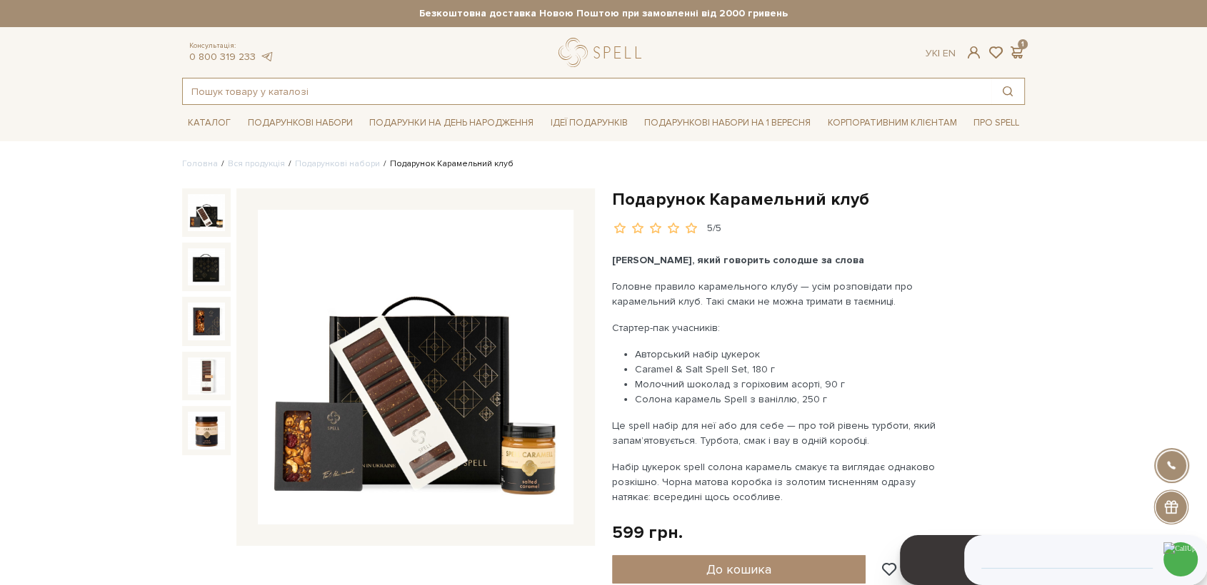
click at [457, 93] on input "text" at bounding box center [587, 92] width 808 height 26
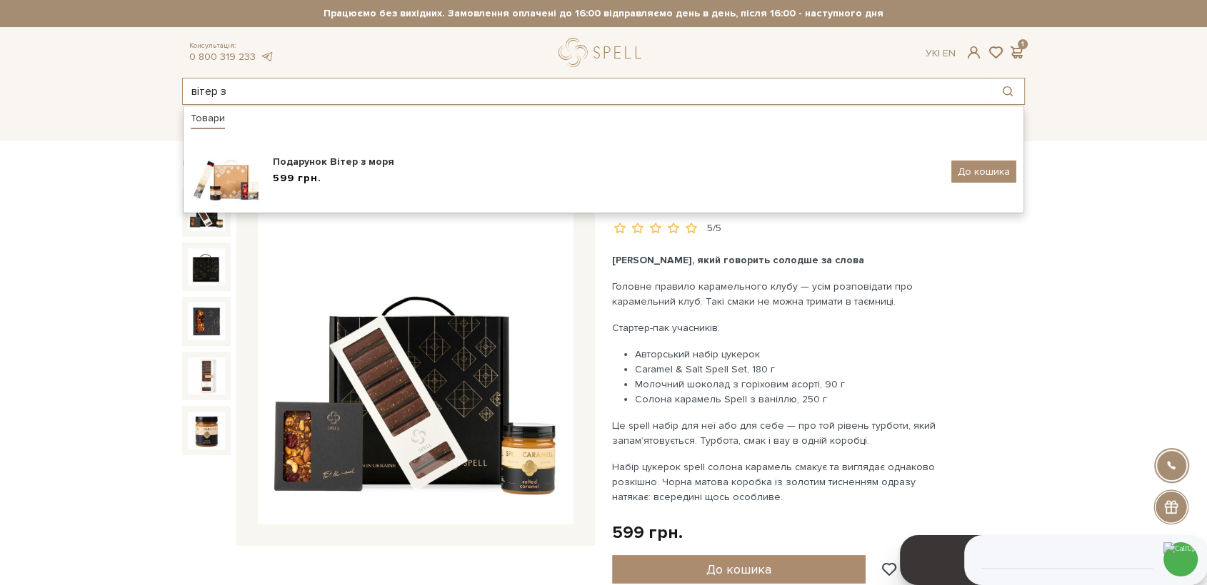
type input "вітер з"
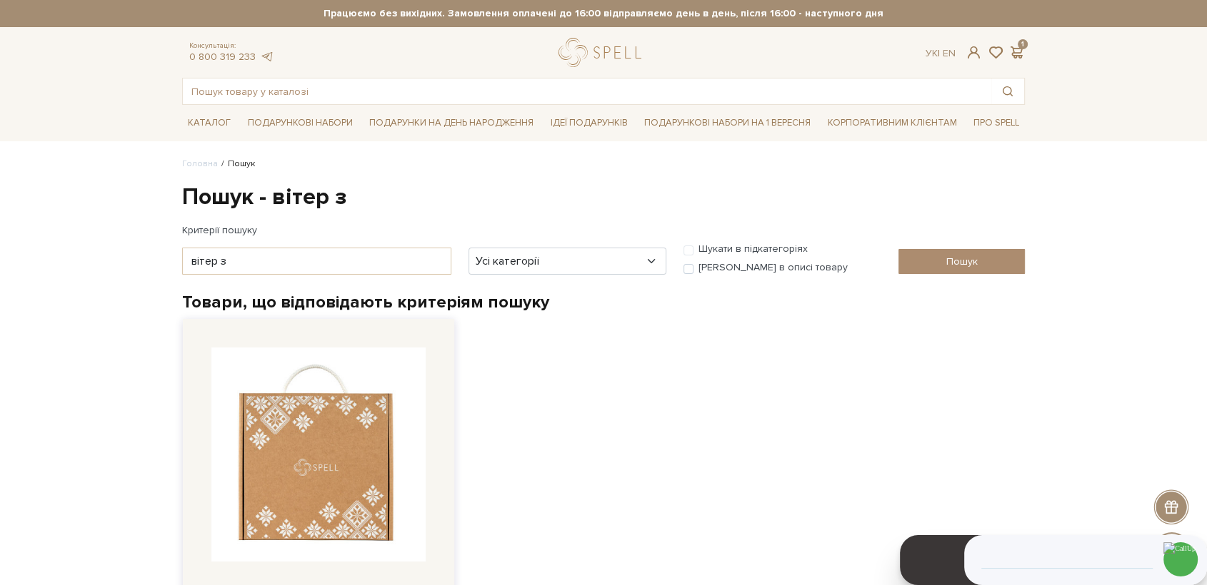
click at [311, 443] on img at bounding box center [318, 455] width 214 height 214
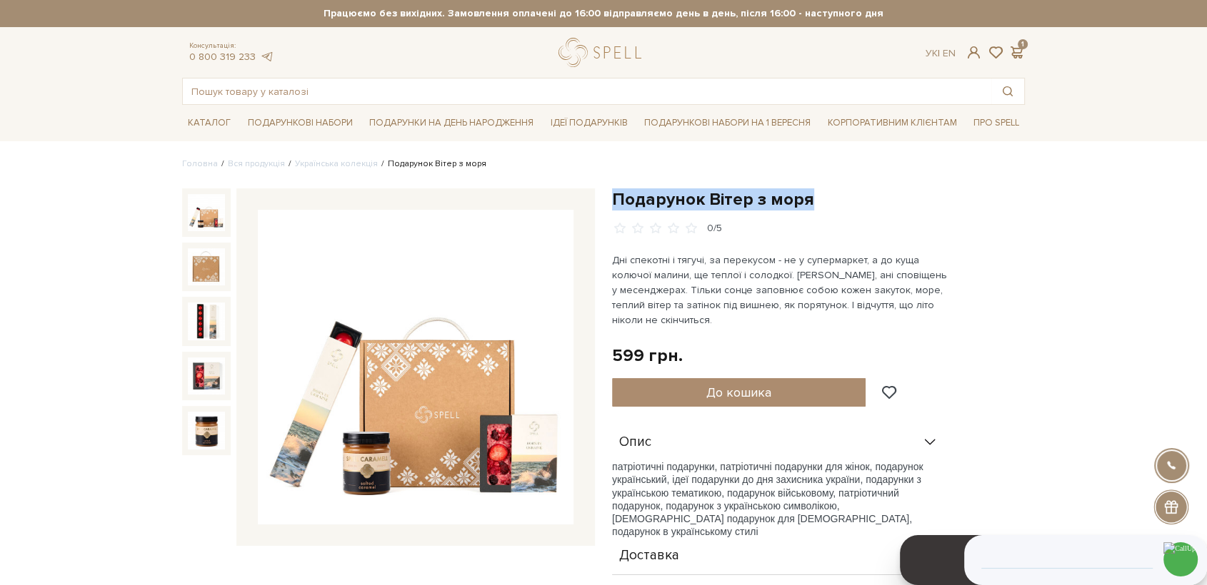
drag, startPoint x: 822, startPoint y: 197, endPoint x: 613, endPoint y: 196, distance: 209.9
click at [612, 196] on h1 "Подарунок Вітер з моря" at bounding box center [818, 199] width 413 height 22
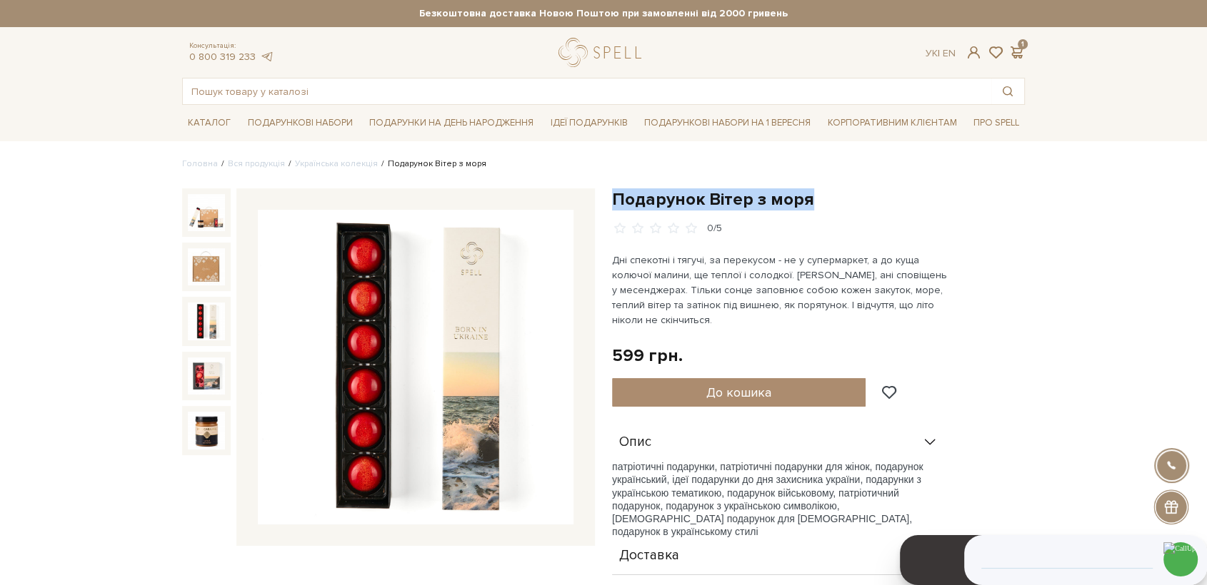
click at [209, 318] on img at bounding box center [206, 321] width 37 height 37
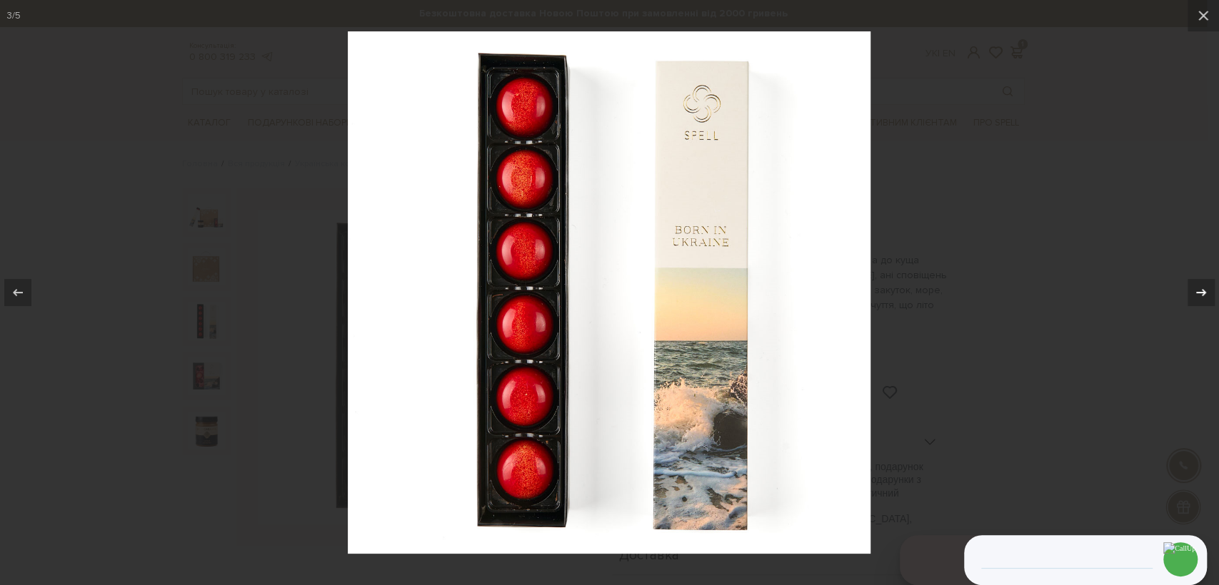
click at [1188, 281] on div at bounding box center [1200, 292] width 27 height 27
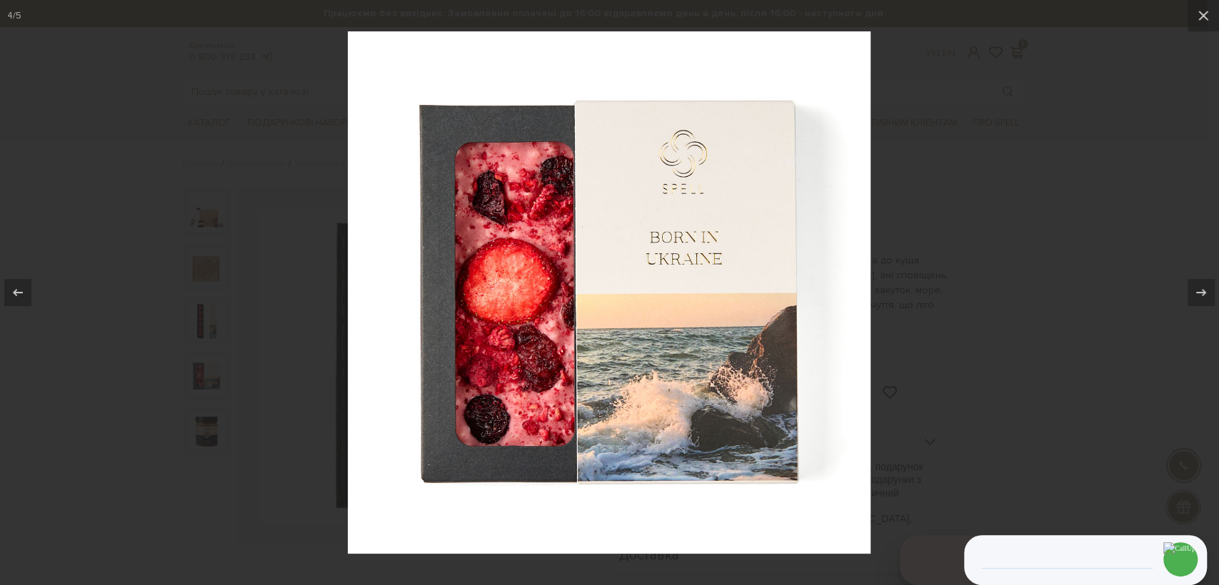
drag, startPoint x: 1196, startPoint y: 283, endPoint x: 890, endPoint y: 323, distance: 308.1
click at [1192, 284] on icon at bounding box center [1200, 292] width 17 height 17
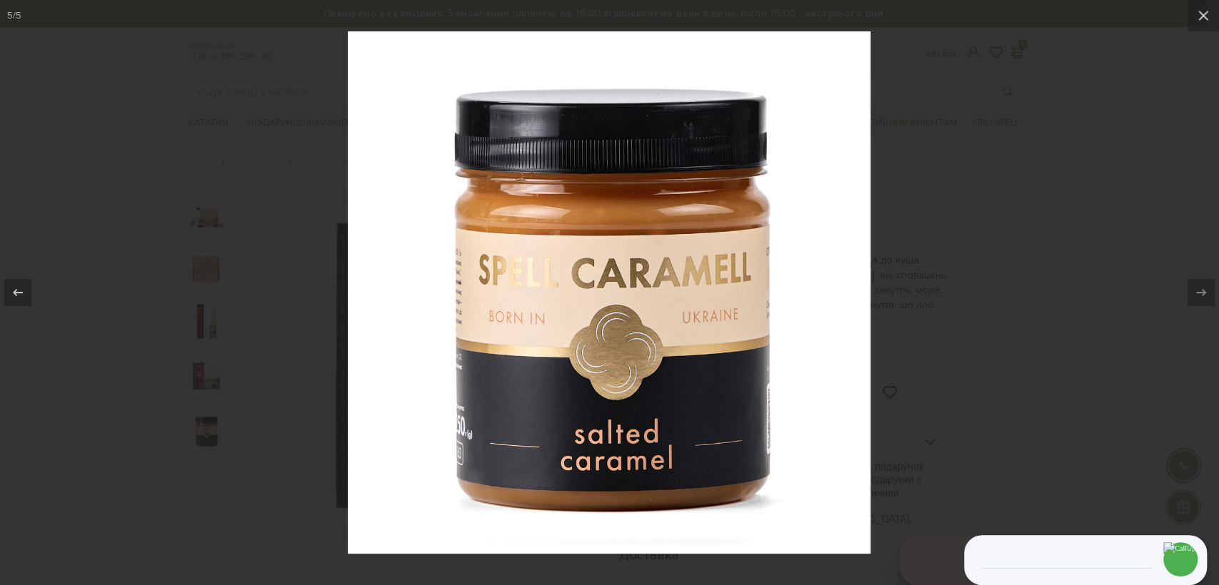
click at [1017, 233] on div at bounding box center [609, 292] width 1219 height 585
